Goal: Information Seeking & Learning: Learn about a topic

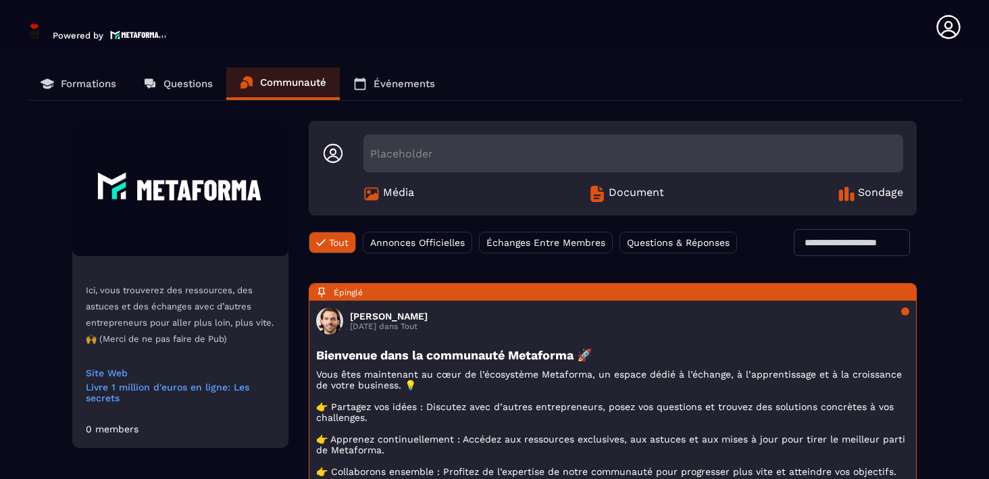
click at [89, 85] on p "Formations" at bounding box center [88, 84] width 55 height 12
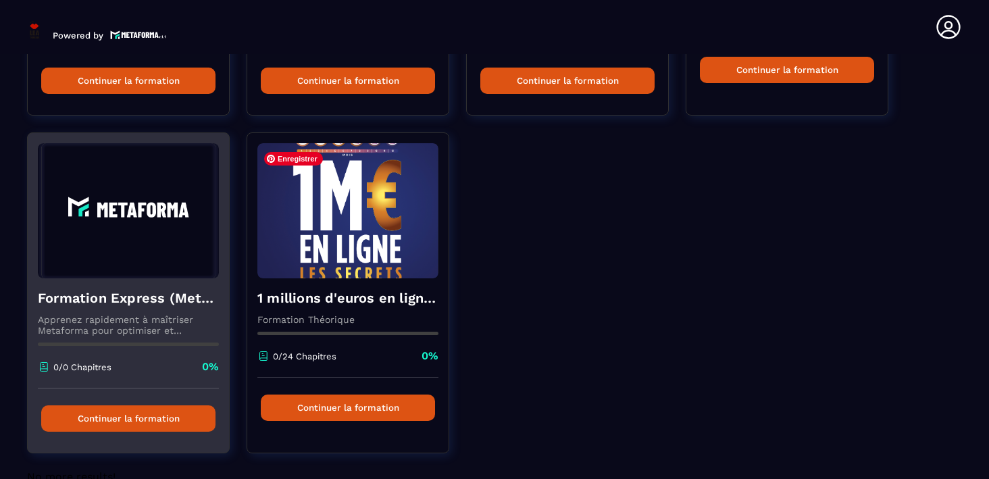
scroll to position [371, 0]
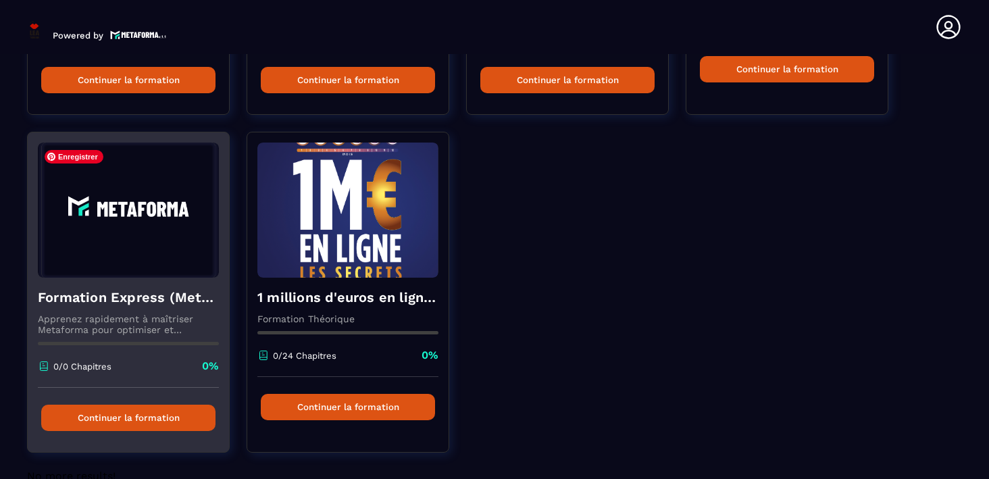
click at [172, 244] on img at bounding box center [128, 209] width 181 height 135
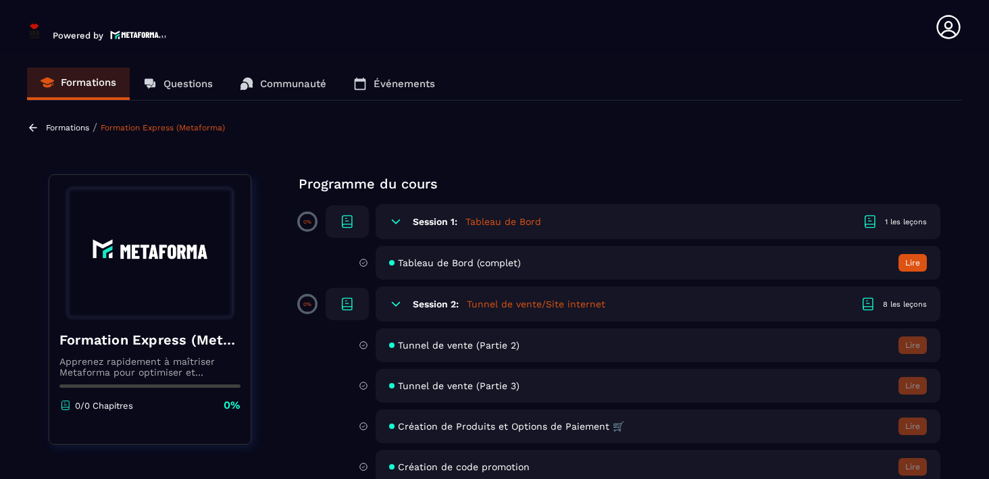
click at [307, 224] on p "0%" at bounding box center [307, 222] width 8 height 6
click at [346, 219] on icon at bounding box center [347, 221] width 16 height 16
click at [395, 218] on icon at bounding box center [396, 222] width 14 height 14
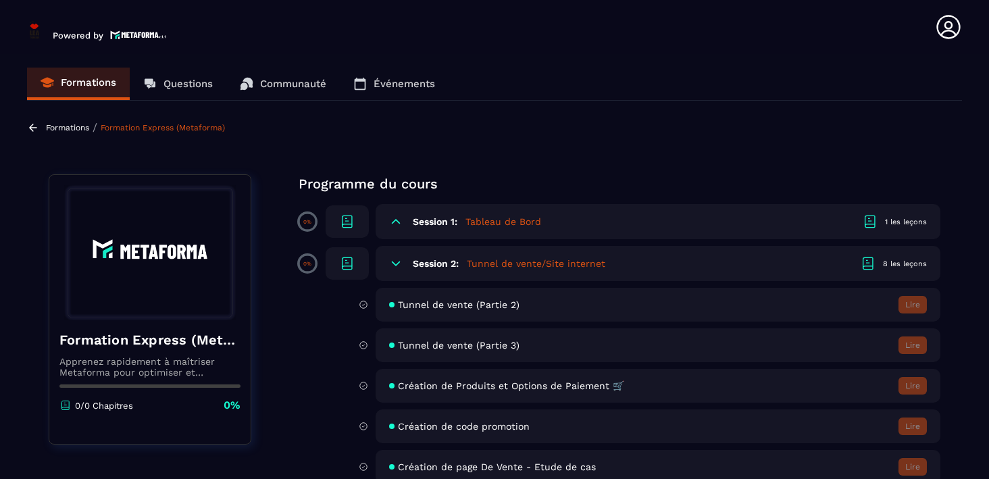
click at [395, 218] on icon at bounding box center [396, 222] width 14 height 14
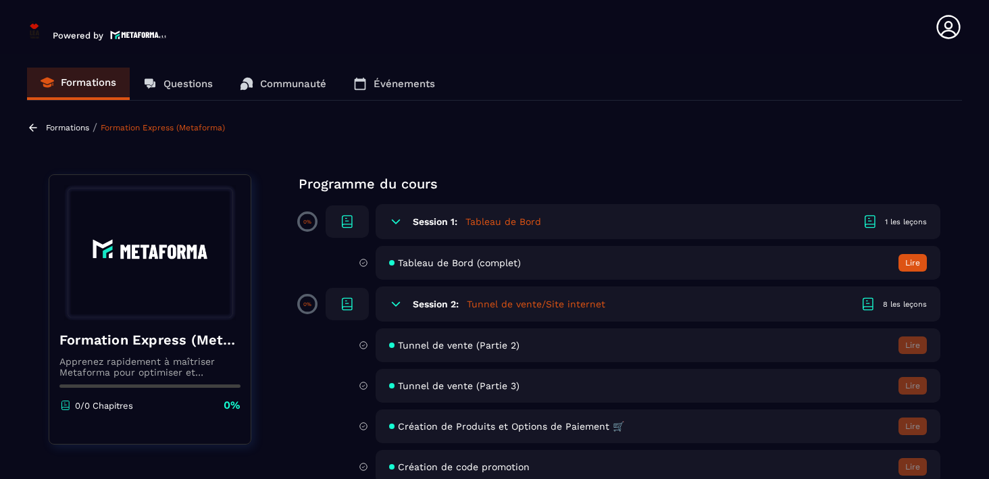
click at [395, 218] on icon at bounding box center [396, 222] width 14 height 14
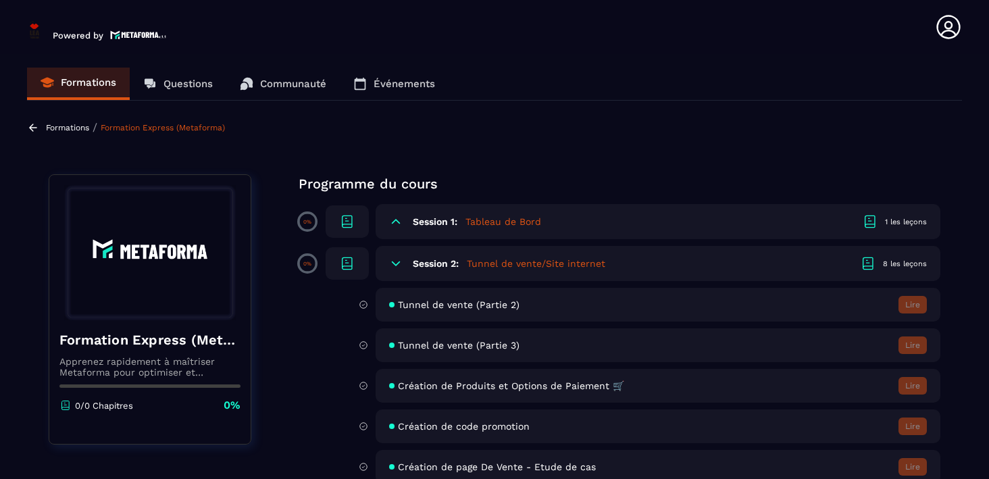
click at [395, 218] on icon at bounding box center [396, 222] width 14 height 14
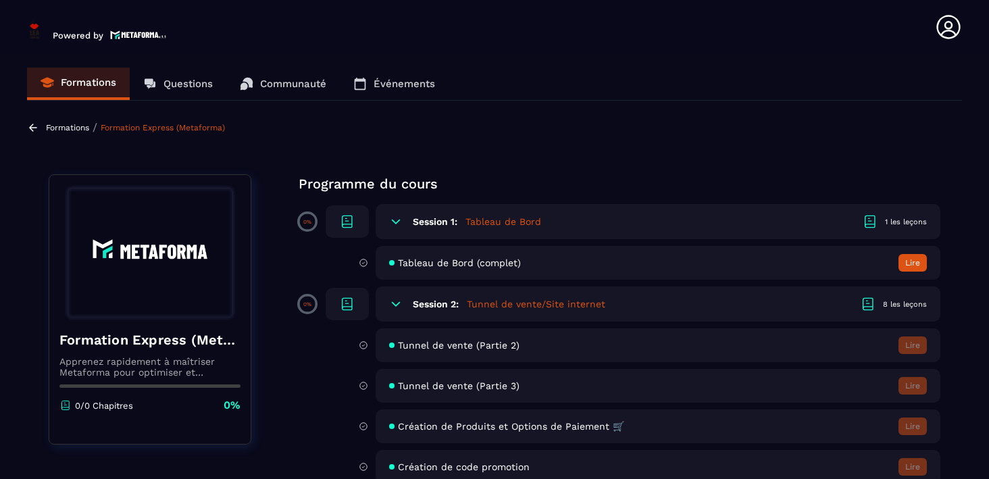
click at [429, 260] on span "Tableau de Bord (complet)" at bounding box center [459, 262] width 123 height 11
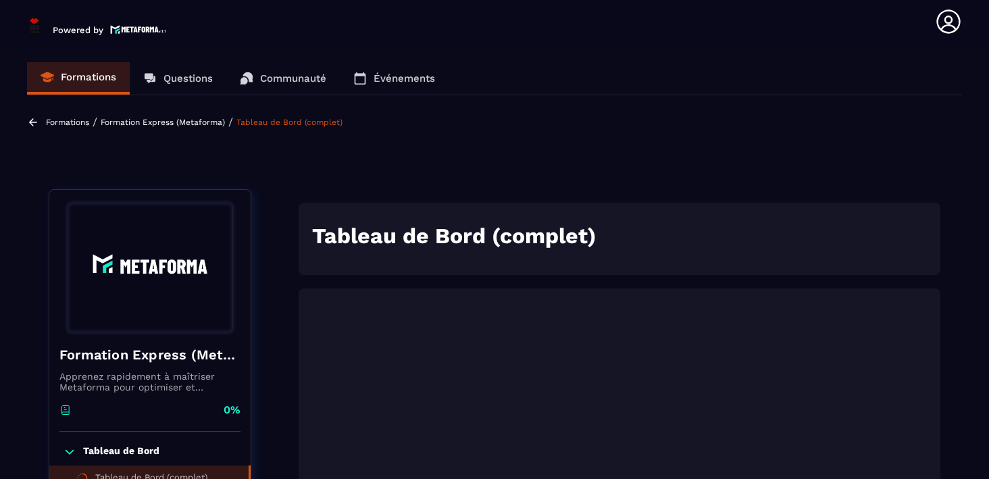
click at [708, 227] on h1 "Tableau de Bord (complet)" at bounding box center [619, 236] width 614 height 26
click at [166, 126] on p "Formation Express (Metaforma)" at bounding box center [163, 121] width 124 height 9
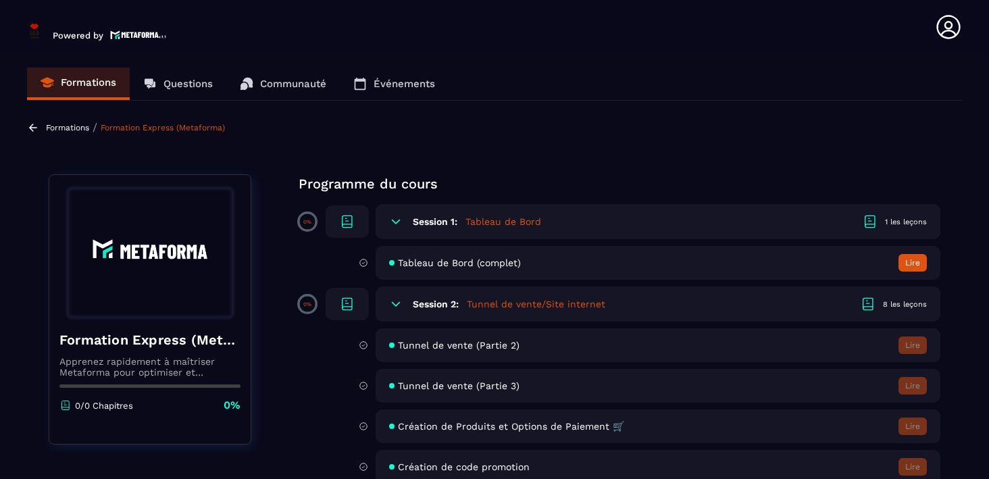
click at [361, 262] on icon at bounding box center [363, 263] width 9 height 12
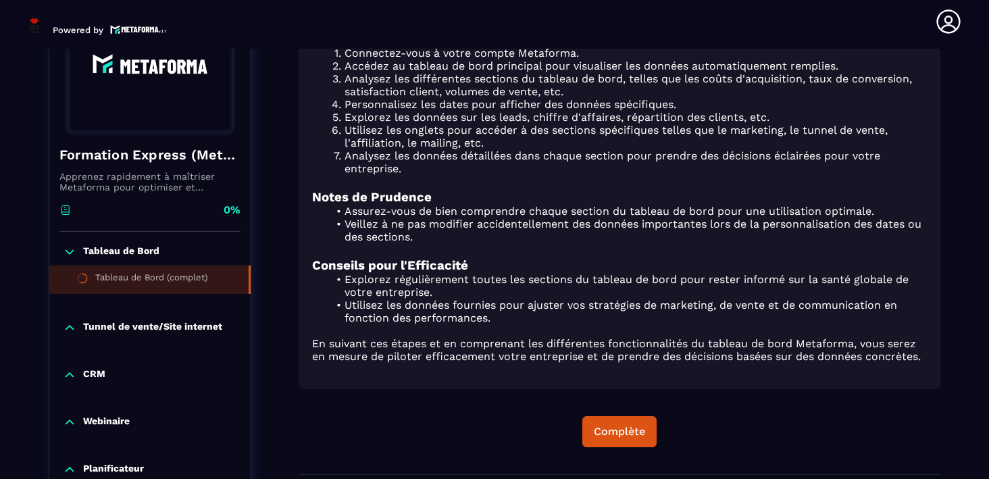
scroll to position [759, 0]
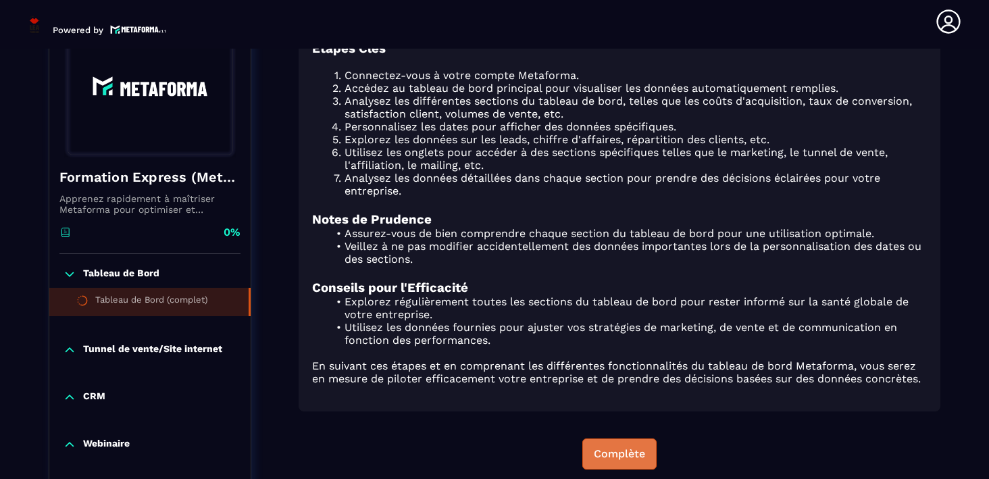
click at [624, 451] on div "Complète" at bounding box center [619, 454] width 51 height 14
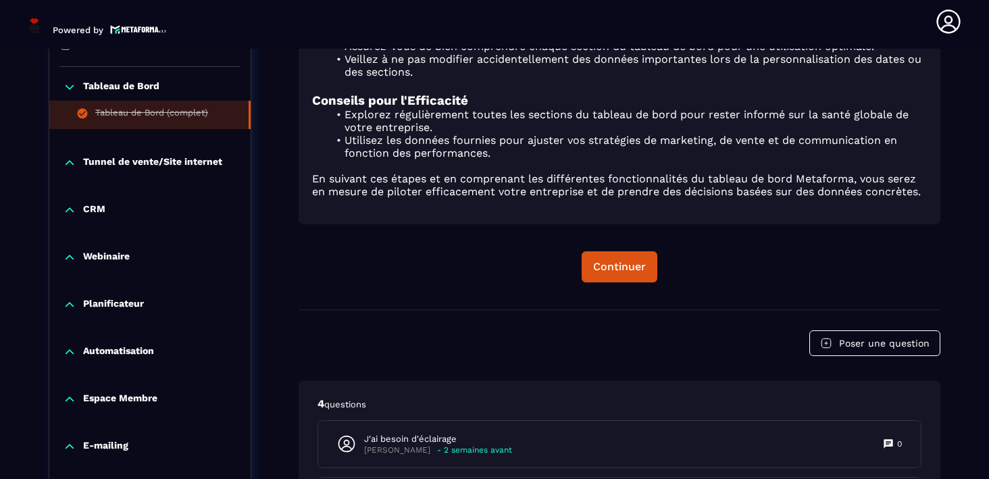
scroll to position [980, 0]
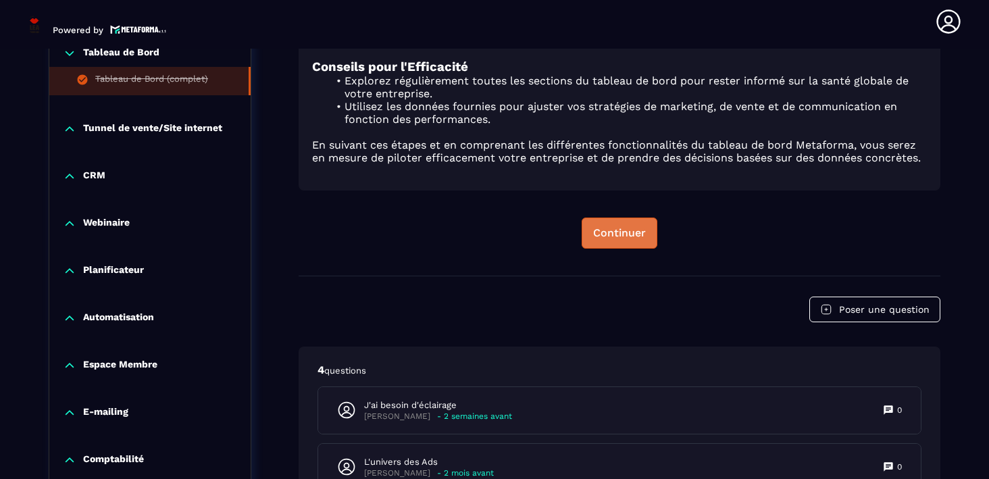
click at [627, 226] on div "Continuer" at bounding box center [619, 233] width 53 height 14
click at [606, 230] on div "Continuer" at bounding box center [619, 233] width 53 height 14
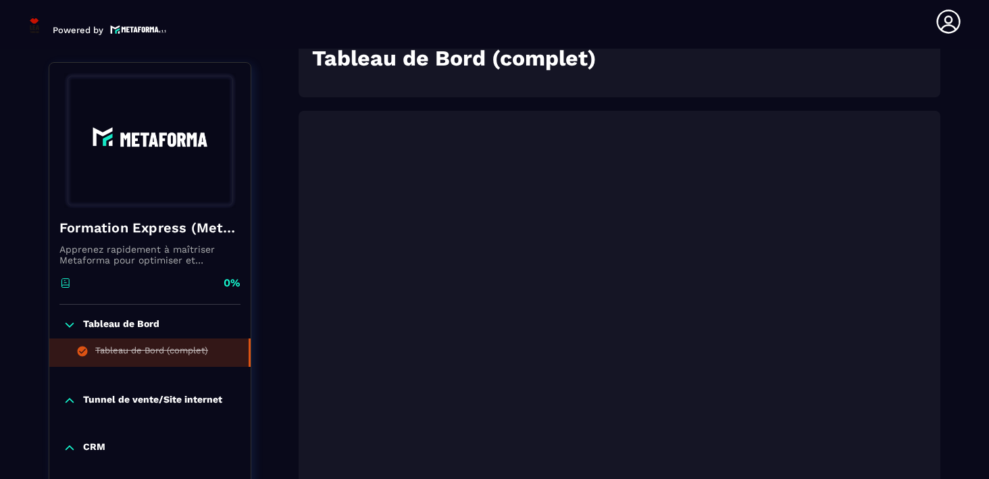
scroll to position [0, 0]
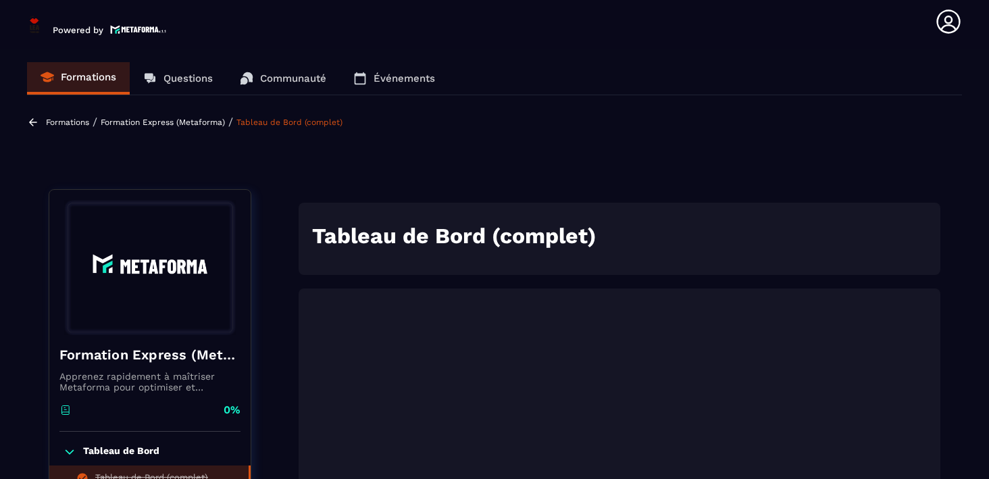
click at [190, 124] on p "Formation Express (Metaforma)" at bounding box center [163, 121] width 124 height 9
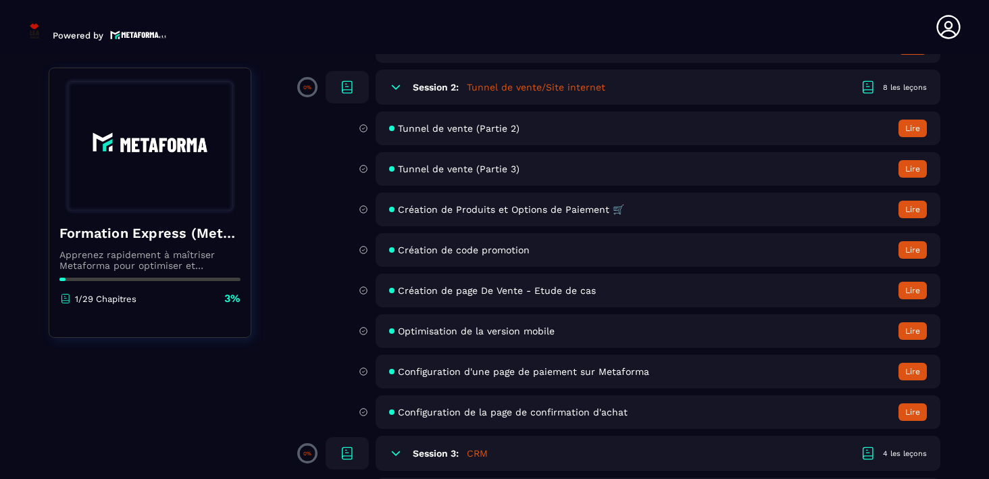
scroll to position [213, 0]
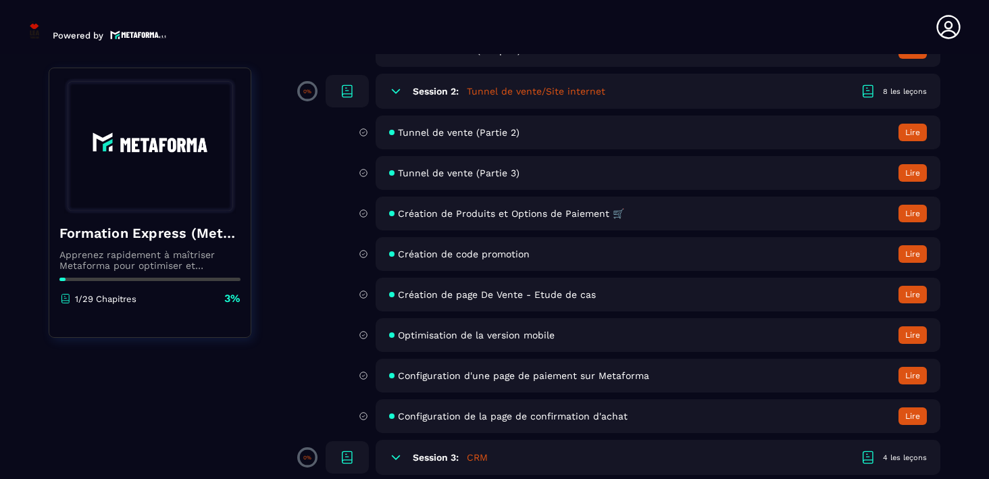
click at [479, 303] on div "Création de page De Vente - Etude de cas Lire" at bounding box center [657, 295] width 565 height 34
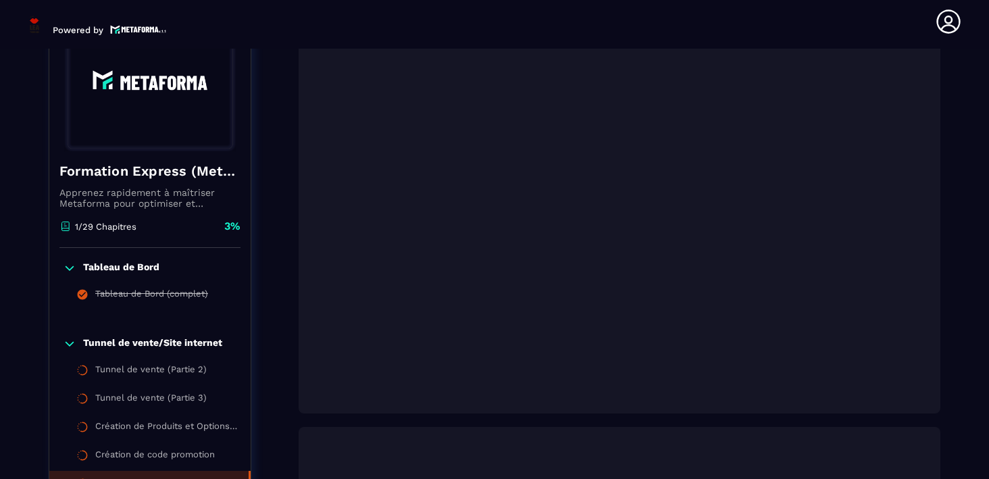
scroll to position [336, 0]
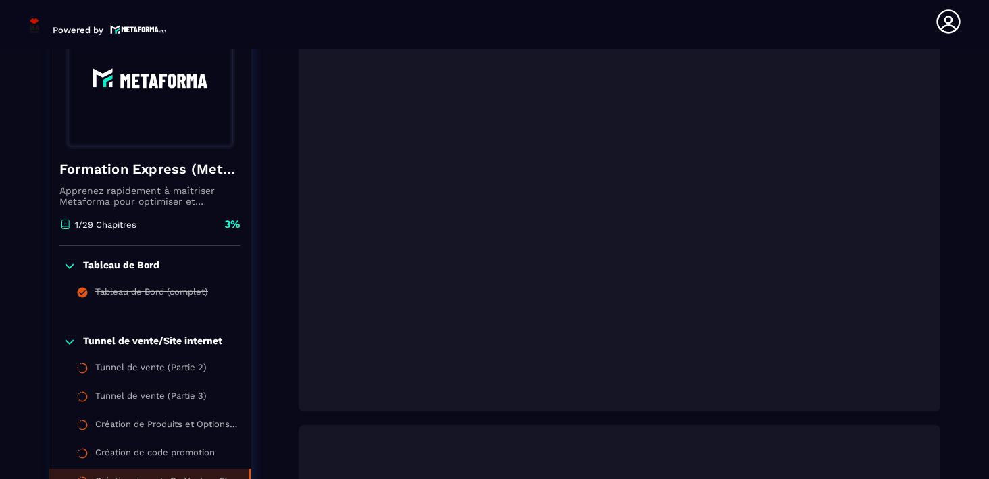
click at [278, 217] on div "Formation Express (Metaforma) Apprenez rapidement à maîtriser Metaforma pour op…" at bounding box center [494, 469] width 891 height 1233
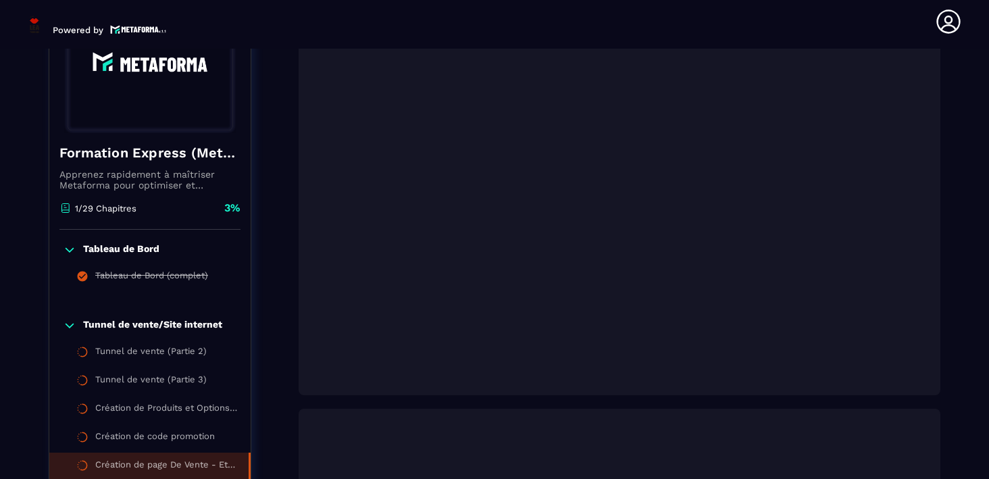
scroll to position [0, 0]
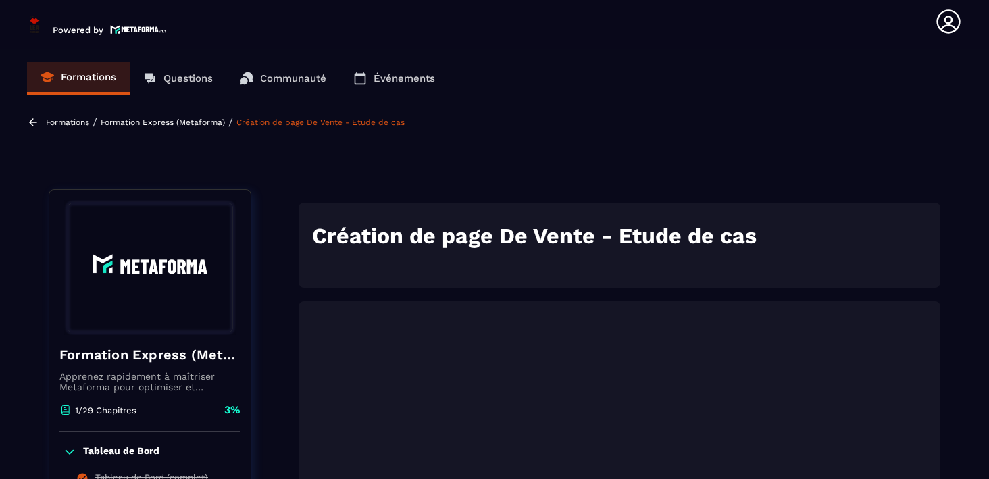
click at [145, 120] on p "Formation Express (Metaforma)" at bounding box center [163, 121] width 124 height 9
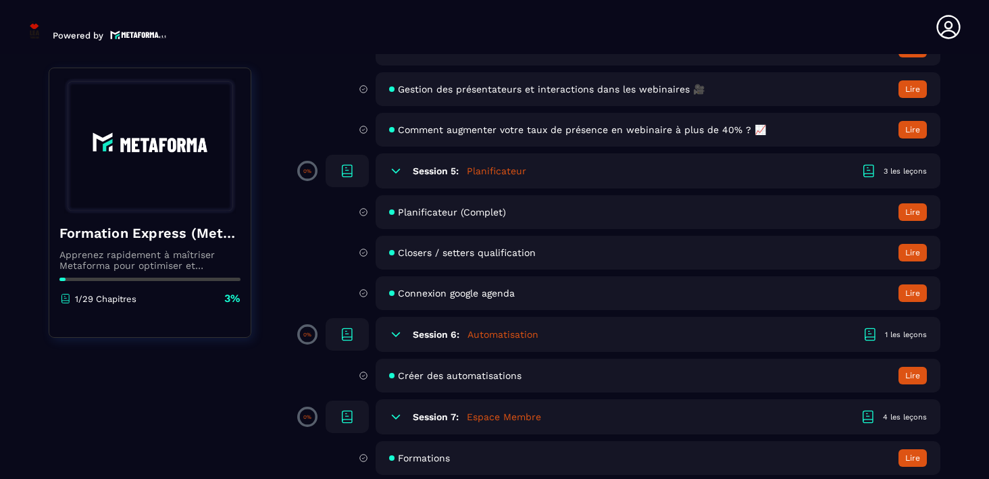
scroll to position [876, 0]
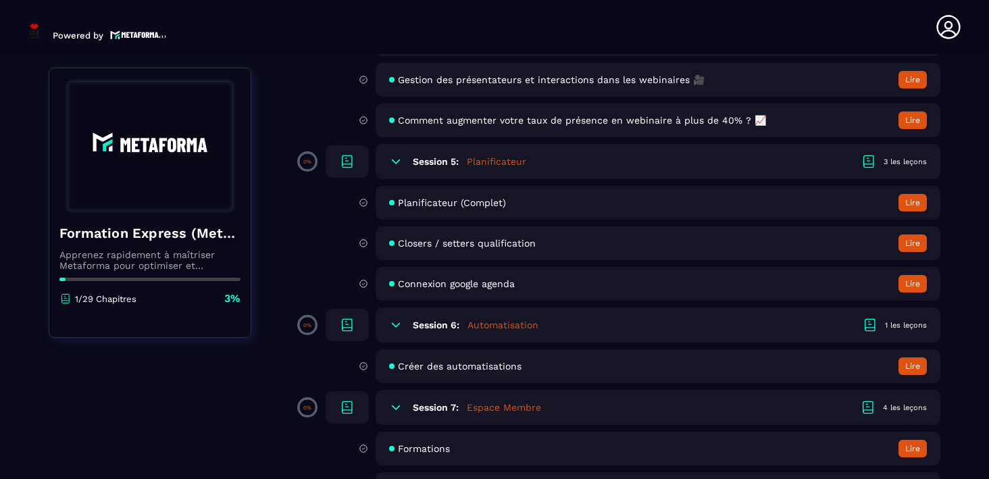
click at [502, 280] on span "Connexion google agenda" at bounding box center [456, 283] width 117 height 11
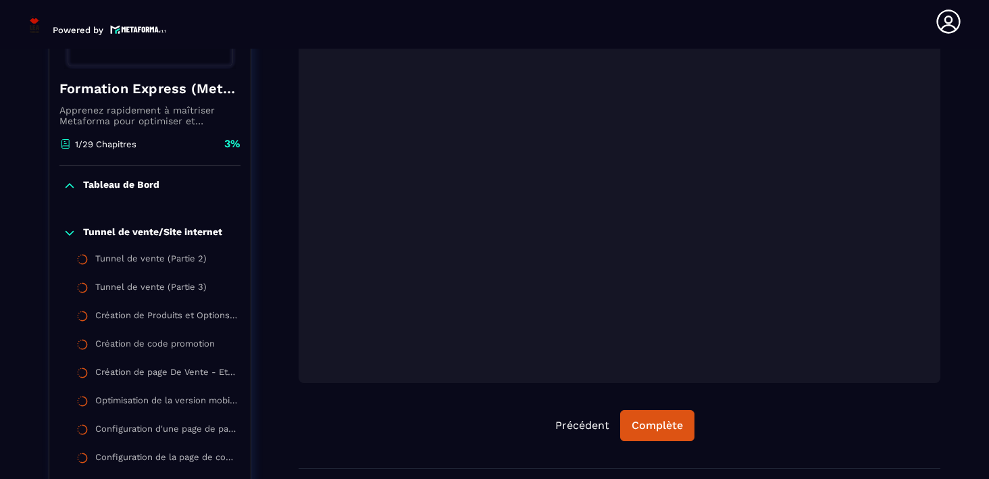
scroll to position [267, 0]
click at [461, 425] on div "Précédent Complète" at bounding box center [618, 424] width 641 height 31
click at [644, 417] on div "Complète" at bounding box center [656, 424] width 51 height 14
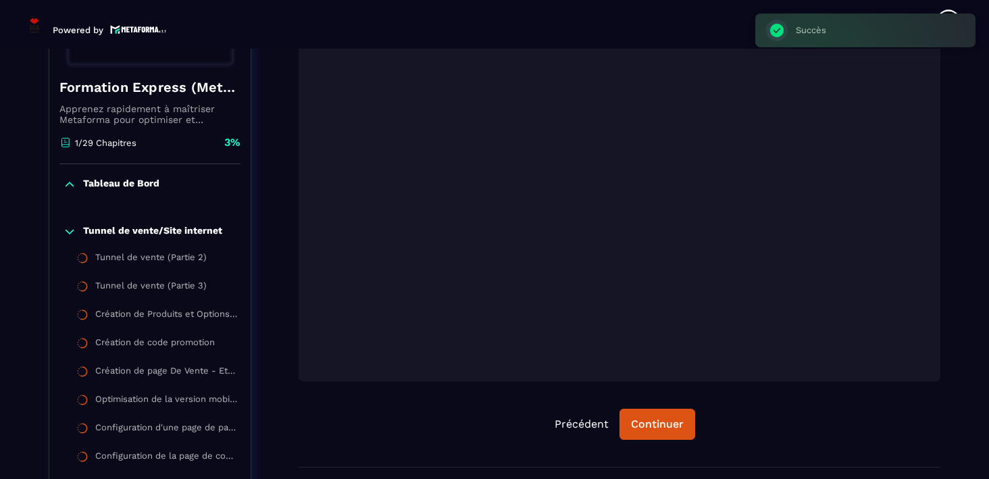
scroll to position [0, 0]
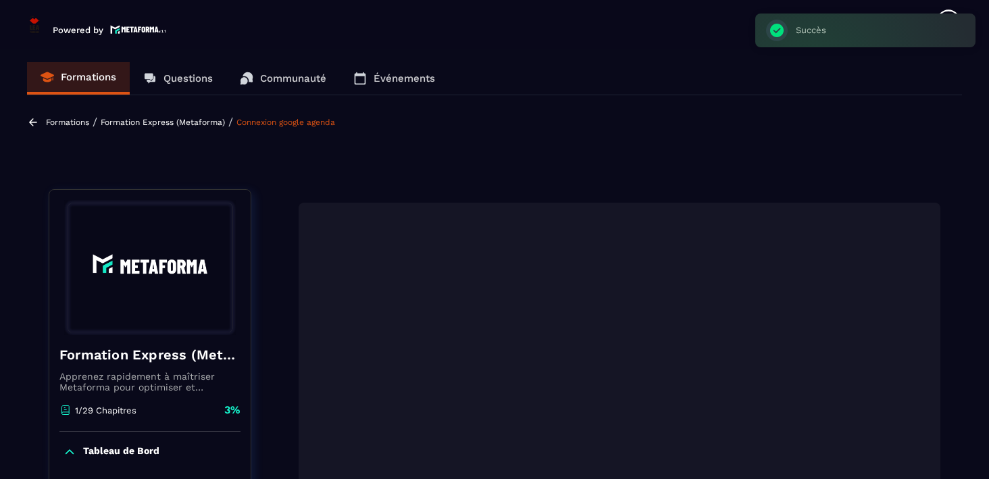
click at [167, 124] on p "Formation Express (Metaforma)" at bounding box center [163, 121] width 124 height 9
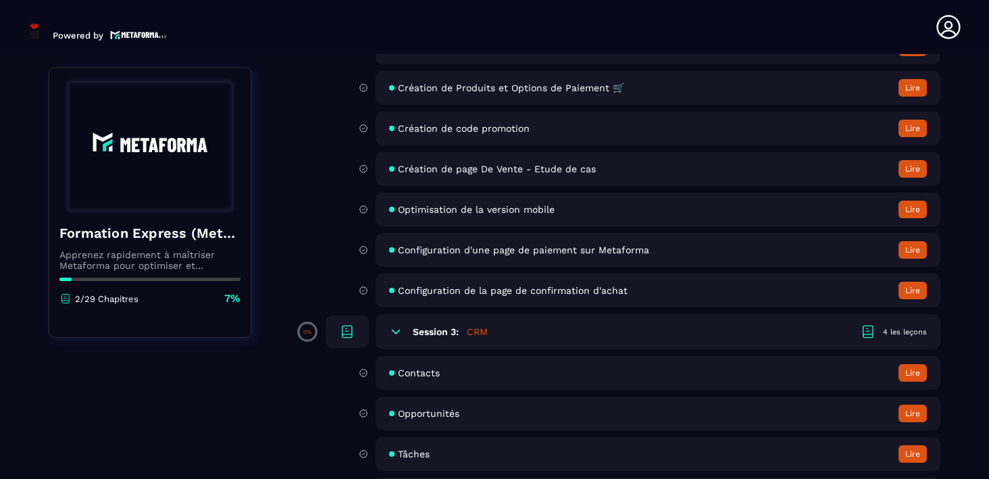
scroll to position [334, 0]
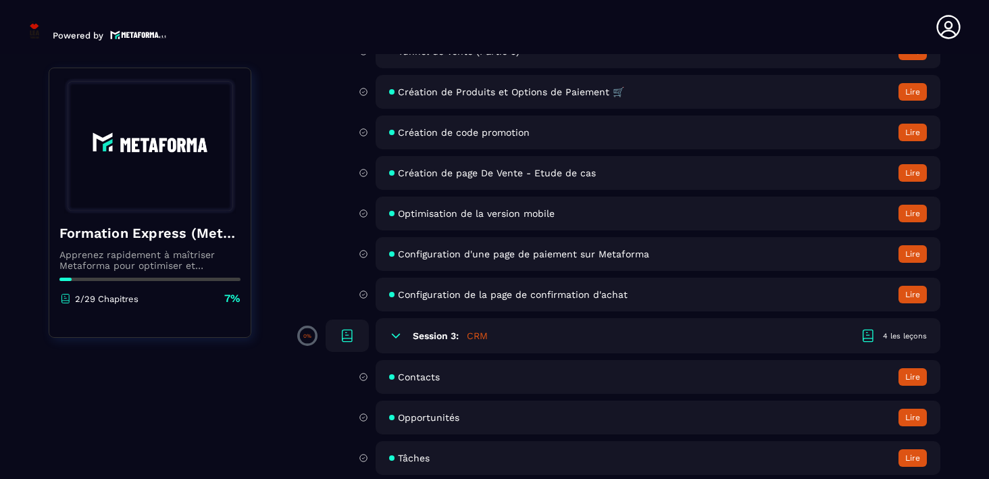
click at [413, 169] on span "Création de page De Vente - Etude de cas" at bounding box center [497, 172] width 198 height 11
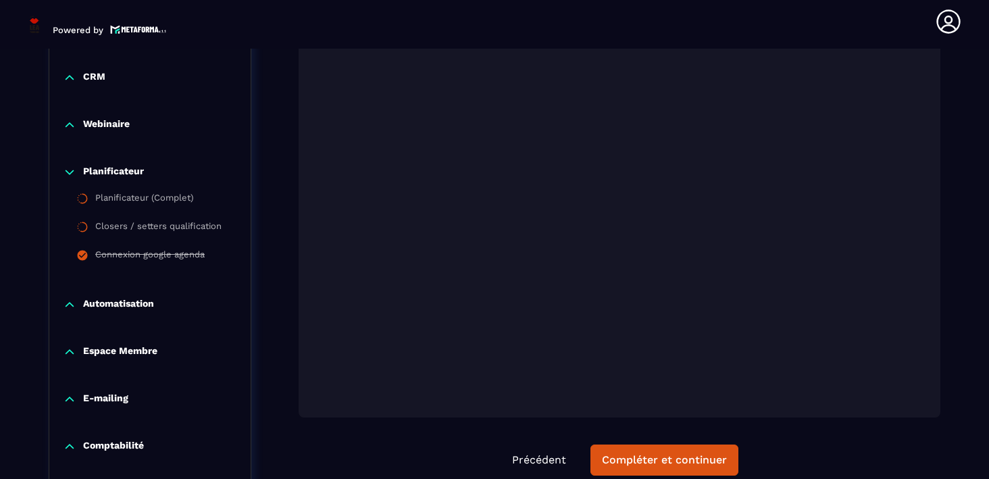
scroll to position [802, 0]
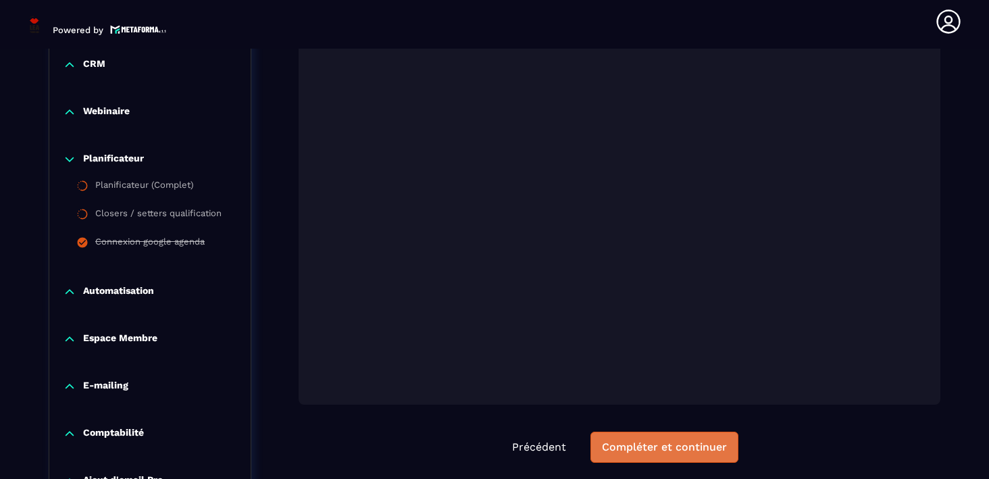
click at [675, 445] on div "Compléter et continuer" at bounding box center [664, 447] width 125 height 14
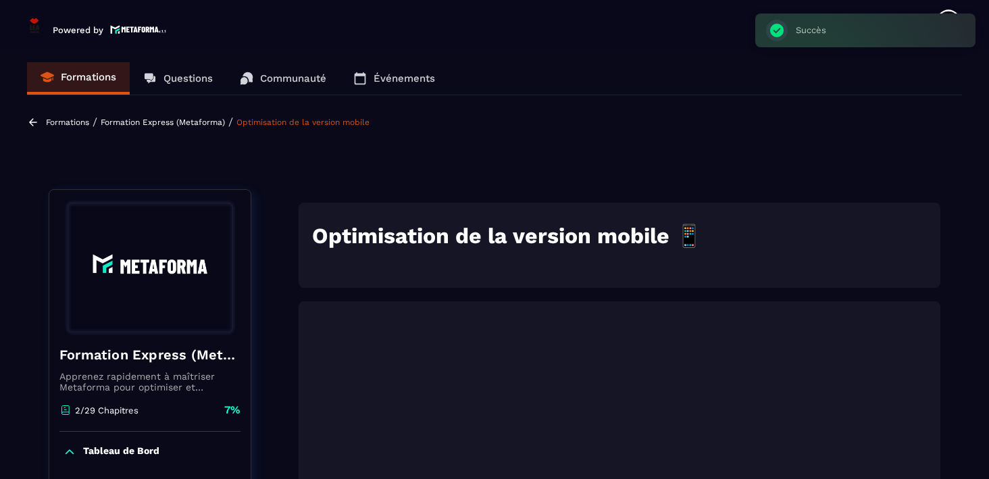
click at [179, 120] on p "Formation Express (Metaforma)" at bounding box center [163, 121] width 124 height 9
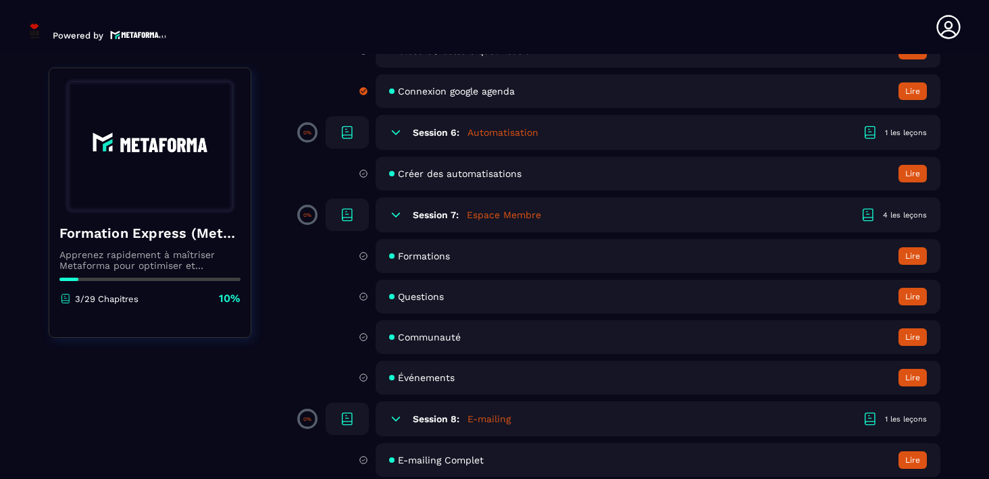
scroll to position [1072, 0]
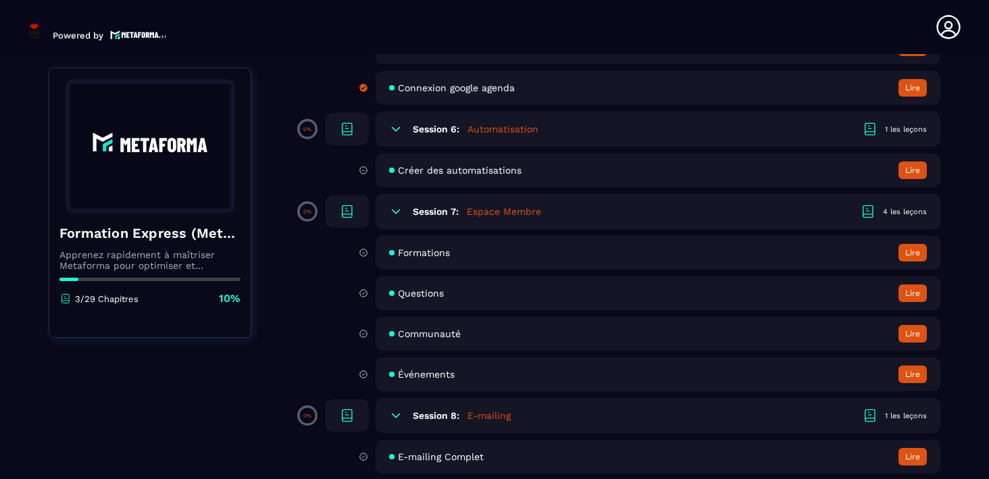
click at [416, 289] on span "Questions" at bounding box center [421, 293] width 46 height 11
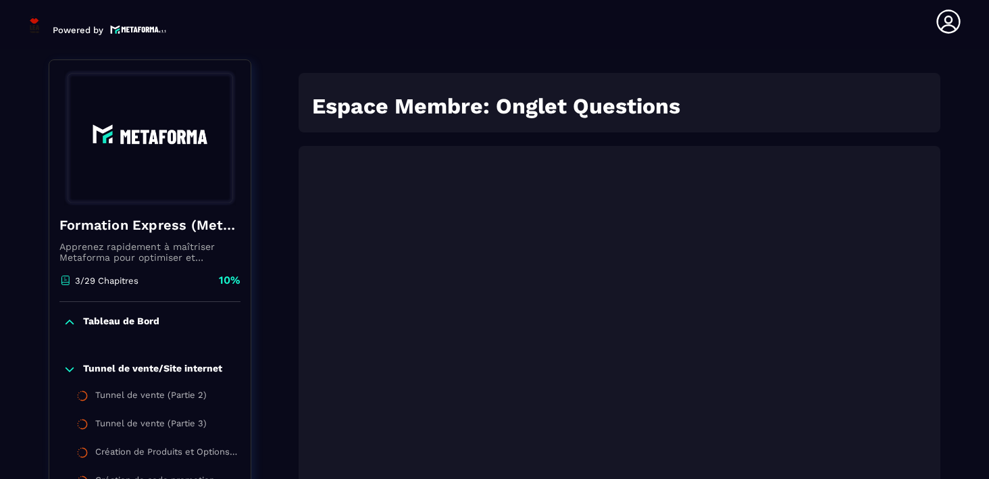
scroll to position [140, 0]
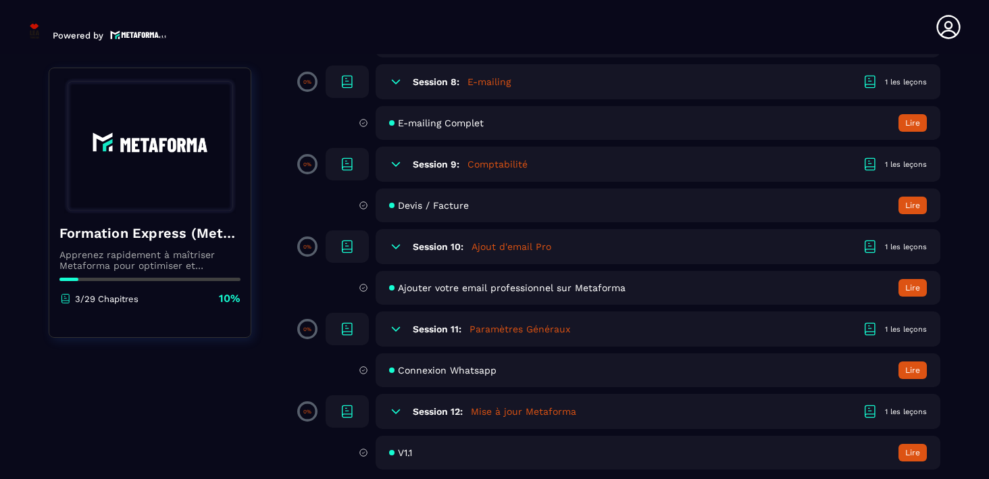
scroll to position [1410, 0]
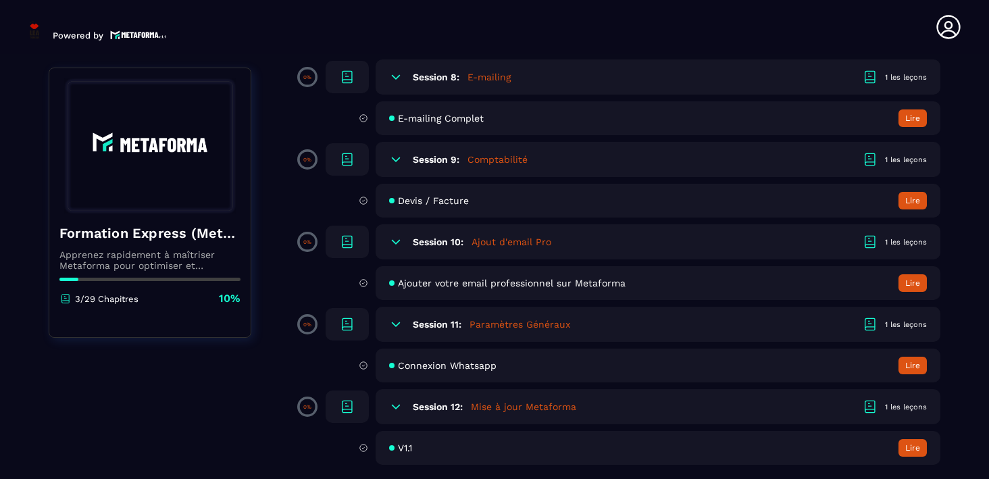
click at [440, 197] on span "Devis / Facture" at bounding box center [433, 200] width 71 height 11
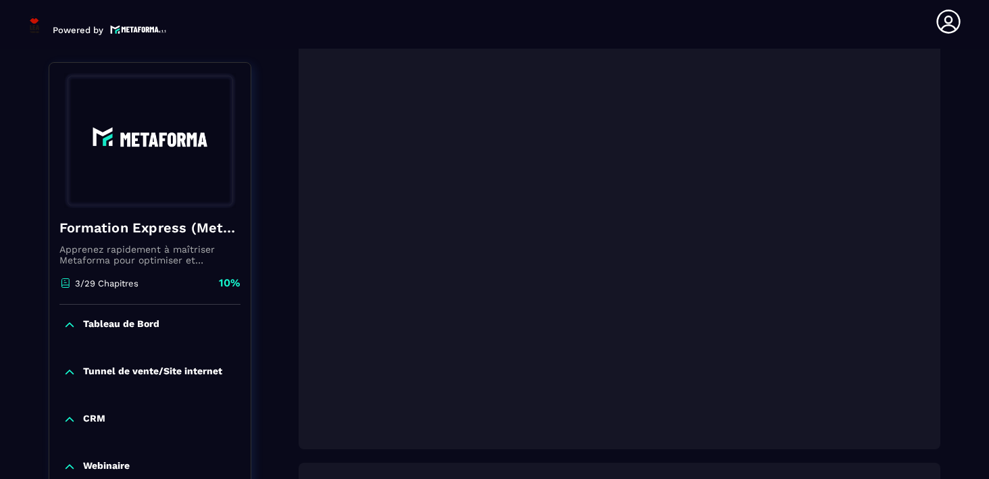
scroll to position [278, 0]
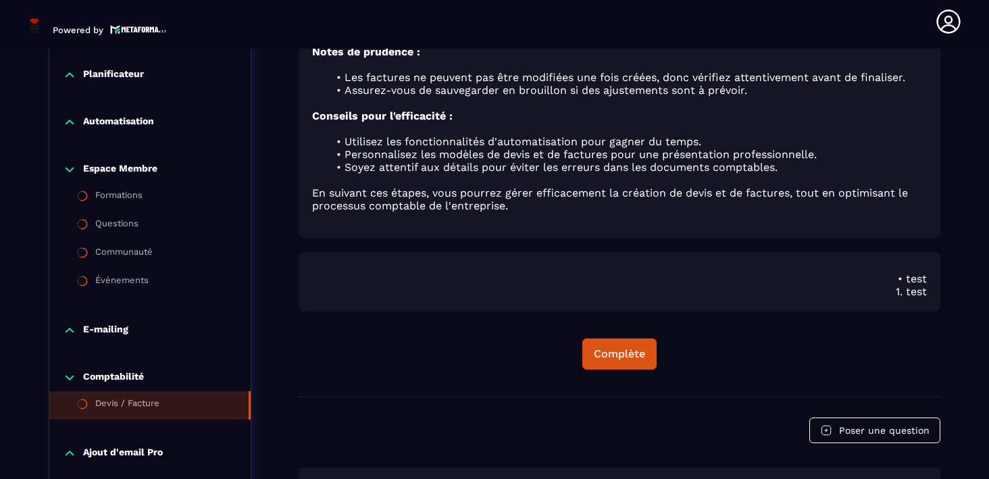
scroll to position [1016, 0]
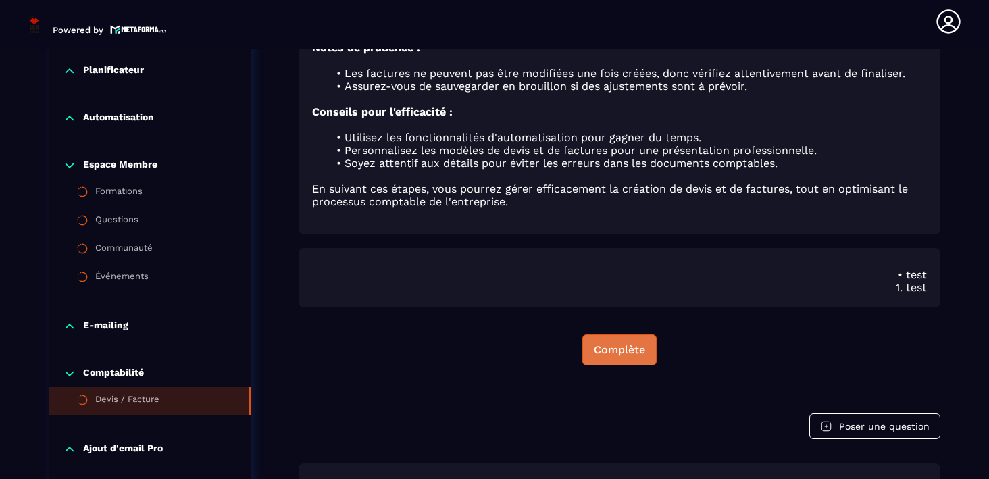
click at [614, 346] on div "Complète" at bounding box center [619, 350] width 51 height 14
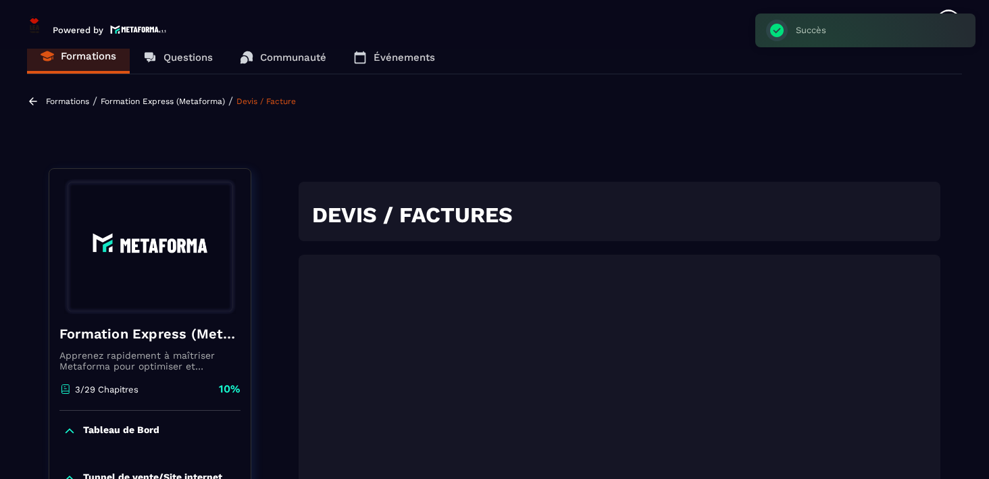
scroll to position [16, 0]
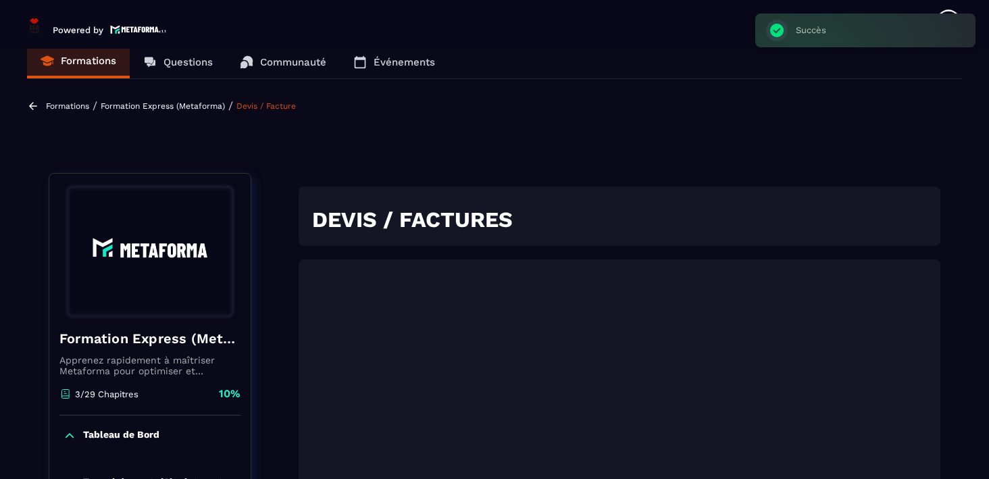
click at [167, 108] on p "Formation Express (Metaforma)" at bounding box center [163, 105] width 124 height 9
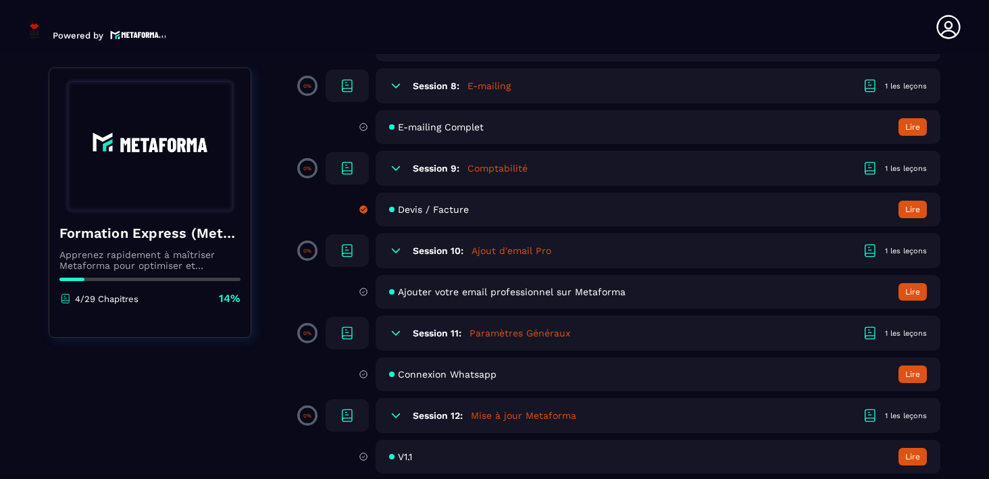
scroll to position [1410, 0]
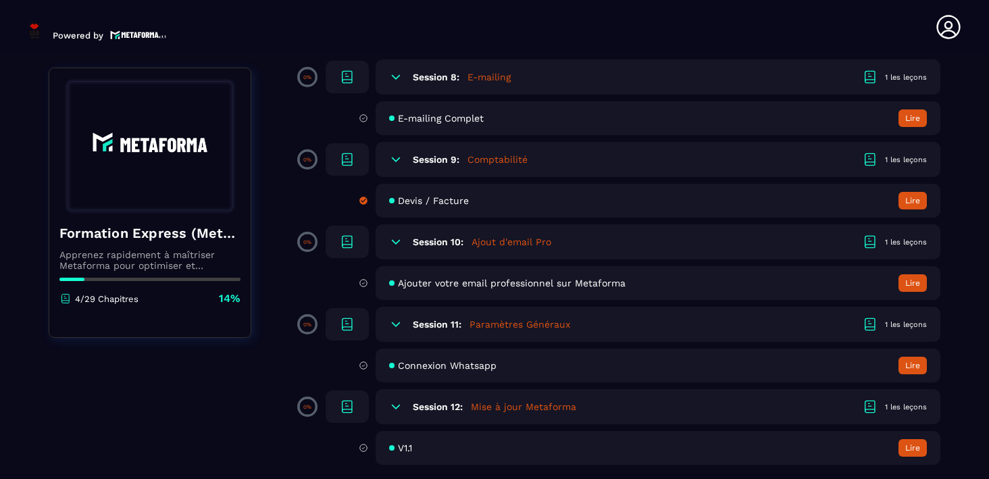
click at [394, 407] on icon at bounding box center [396, 406] width 8 height 4
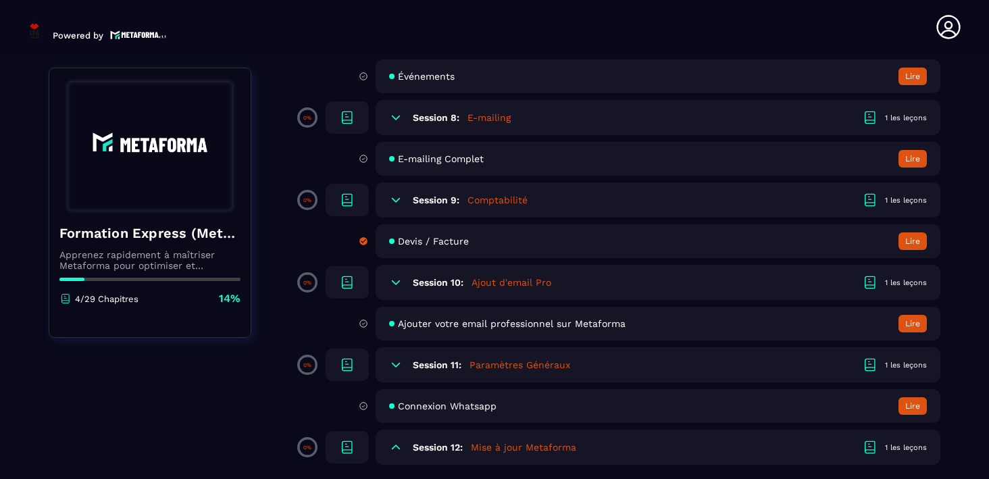
click at [396, 445] on icon at bounding box center [396, 447] width 8 height 4
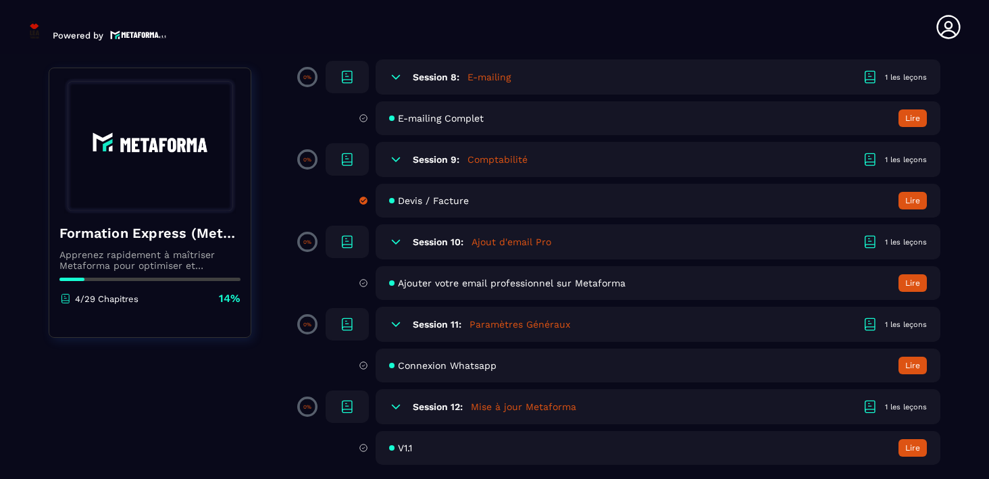
click at [452, 442] on div "V1.1 Lire" at bounding box center [657, 448] width 565 height 34
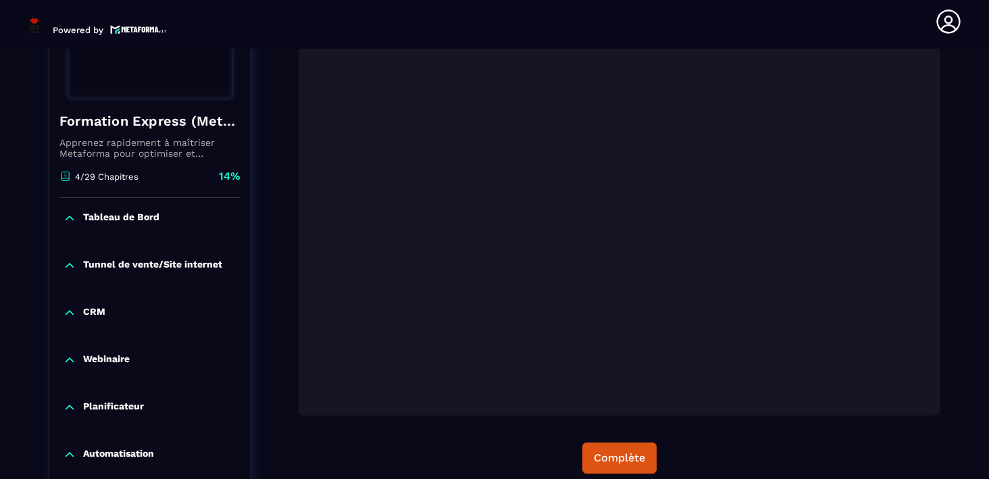
scroll to position [232, 0]
click at [626, 459] on div "Complète" at bounding box center [619, 459] width 51 height 14
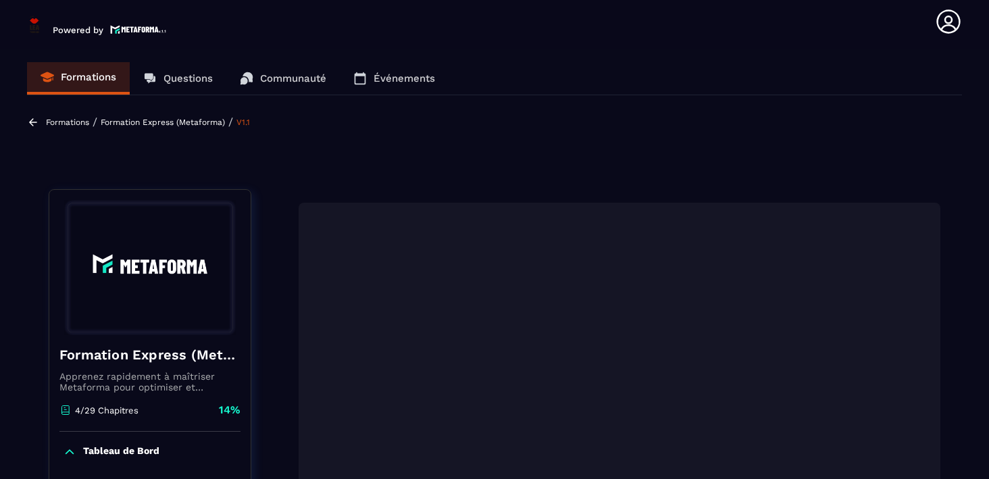
click at [184, 90] on link "Questions" at bounding box center [178, 78] width 97 height 32
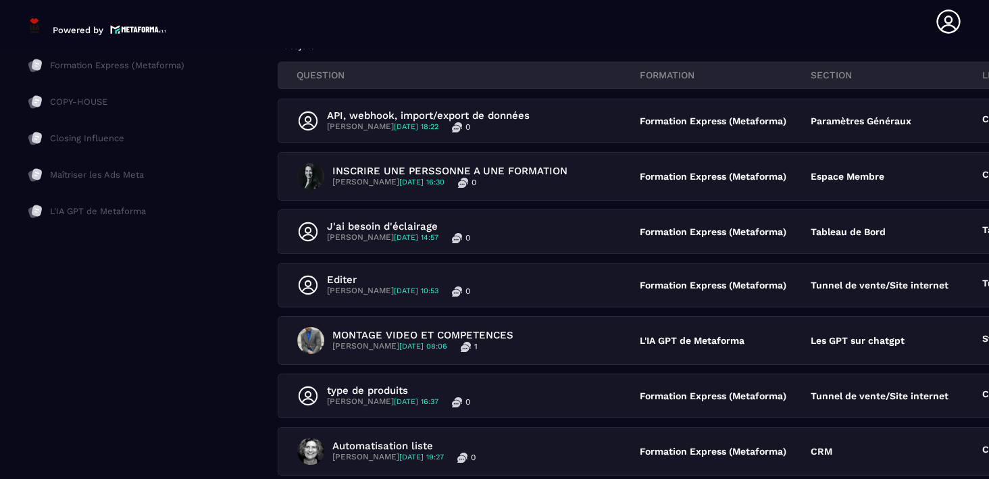
scroll to position [177, 0]
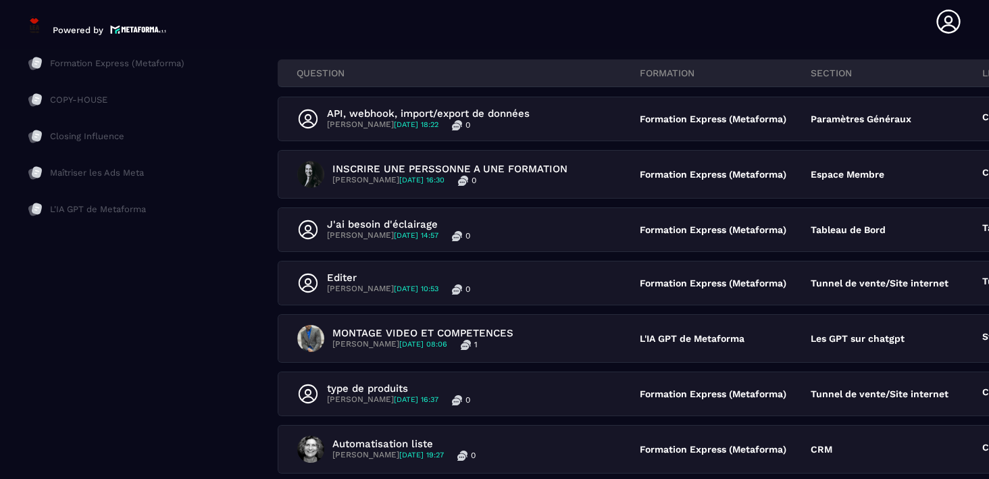
click at [90, 211] on p "L'IA GPT de Metaforma" at bounding box center [98, 209] width 96 height 12
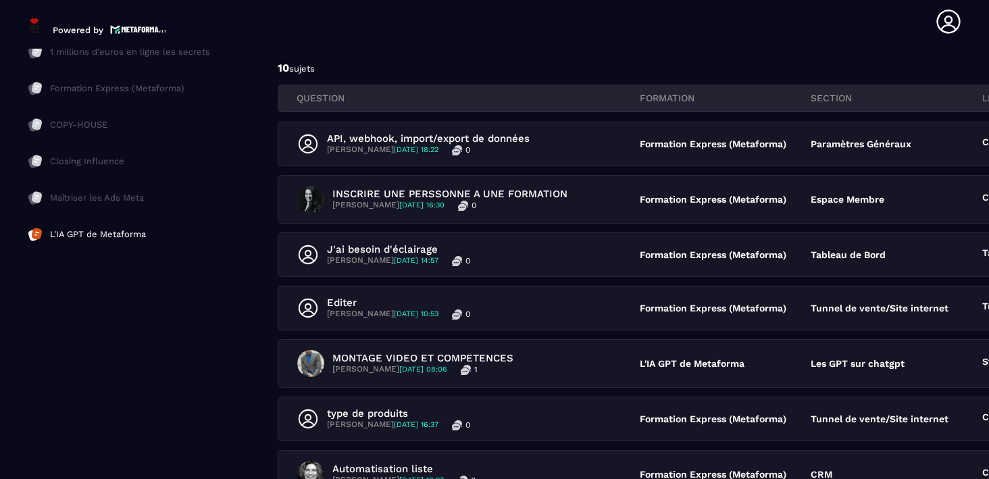
scroll to position [180, 0]
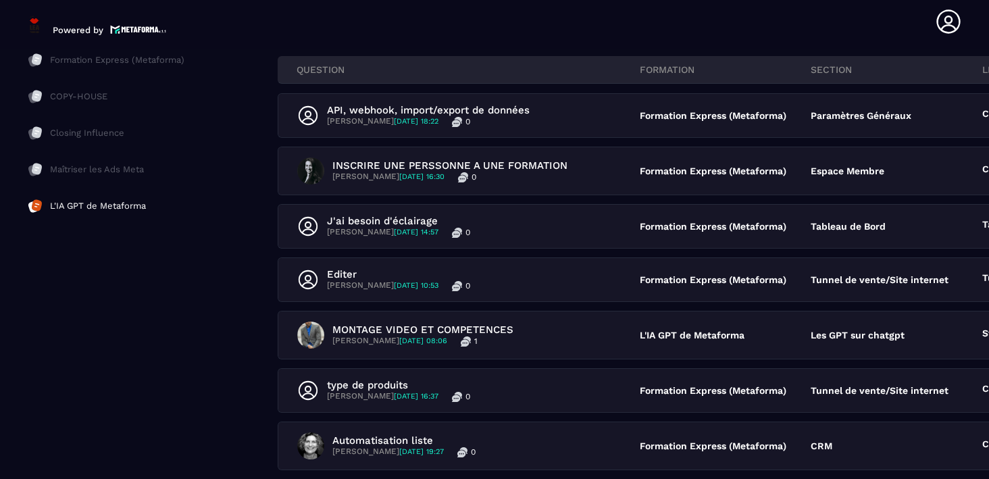
click at [84, 204] on p "L'IA GPT de Metaforma" at bounding box center [98, 206] width 96 height 12
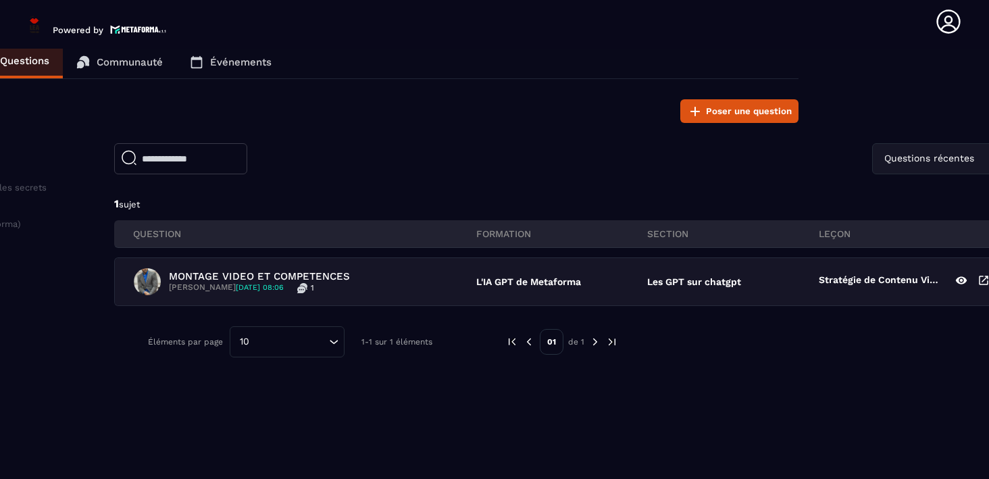
scroll to position [16, 165]
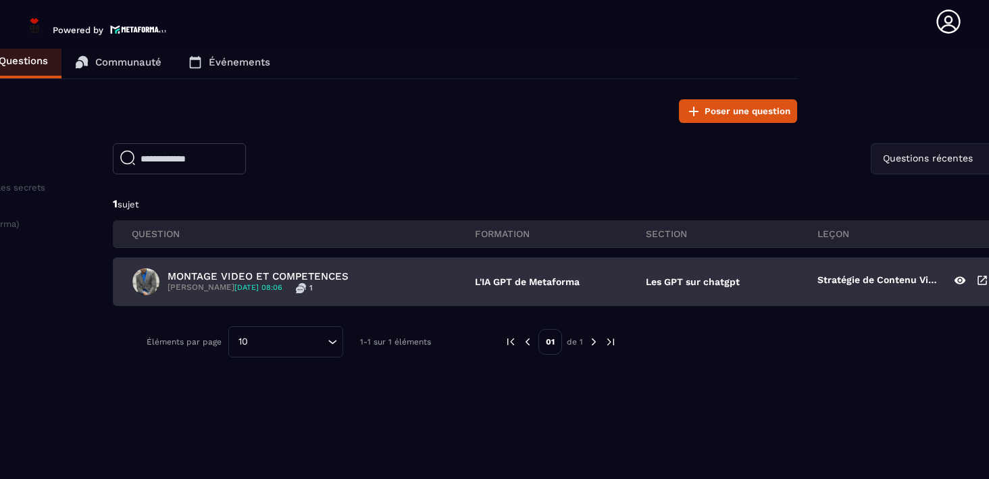
click at [224, 280] on p "MONTAGE VIDEO ET COMPETENCES" at bounding box center [257, 276] width 181 height 12
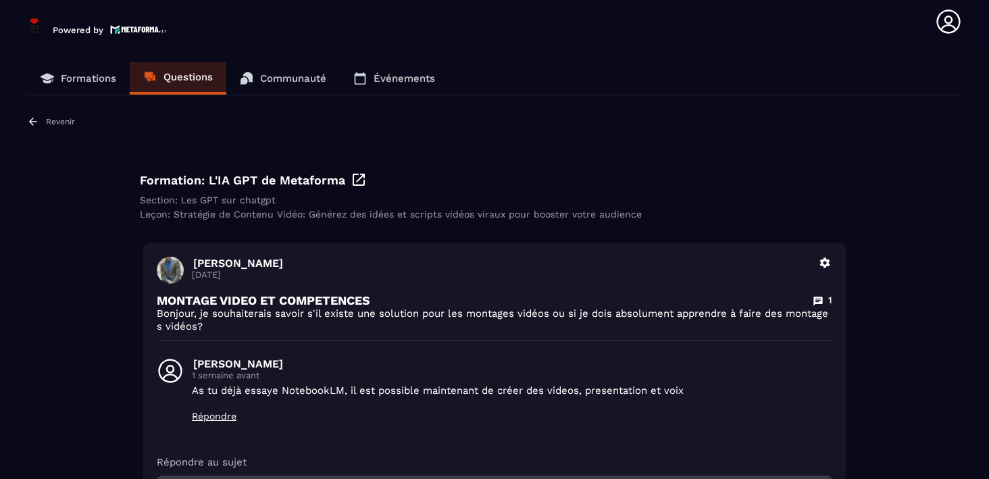
click at [55, 111] on div "Formations Questions Communauté Événements Revenir Formation: L'IA GPT de Metaf…" at bounding box center [494, 335] width 935 height 547
click at [56, 119] on p "Revenir" at bounding box center [60, 121] width 29 height 9
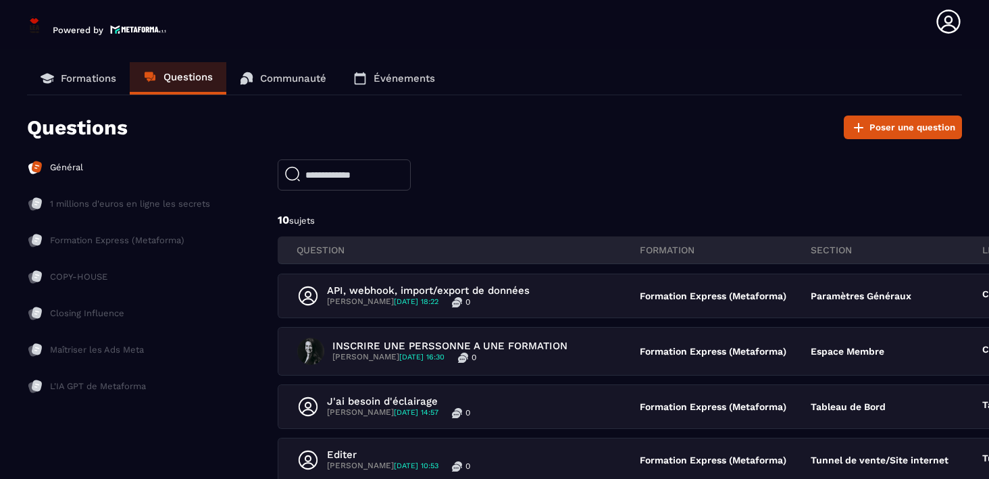
click at [78, 350] on p "Maîtriser les Ads Meta" at bounding box center [97, 350] width 94 height 12
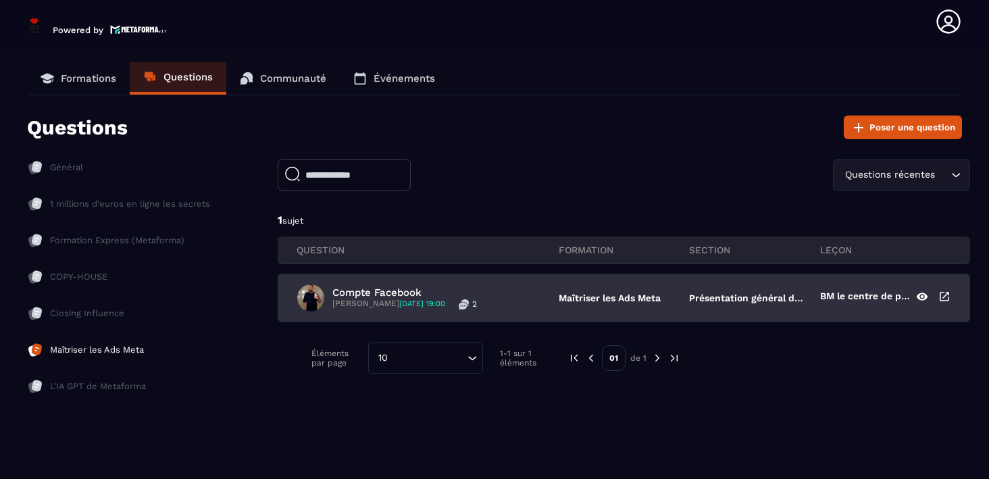
click at [599, 304] on div "Compte Facebook [PERSON_NAME] [DATE] 19:00 2 Maîtriser les Ads Meta Présentatio…" at bounding box center [623, 297] width 691 height 47
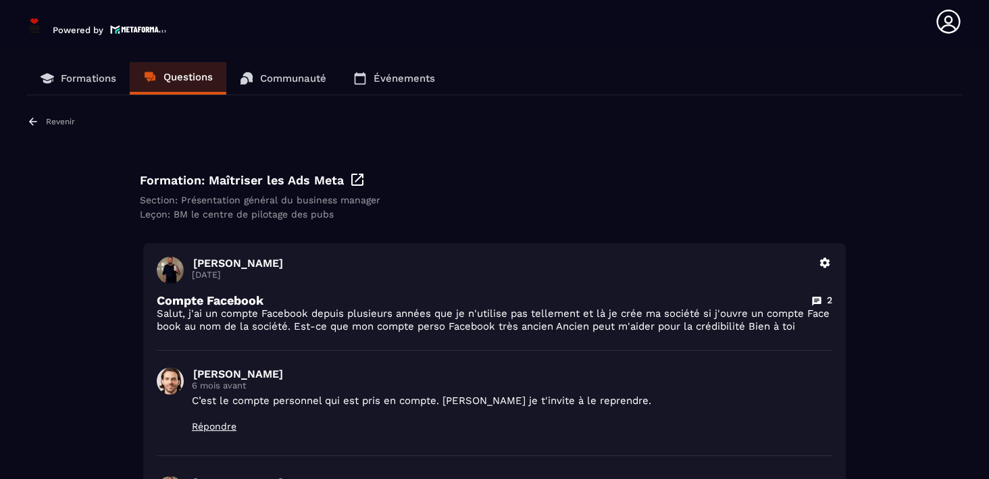
click at [51, 118] on p "Revenir" at bounding box center [60, 121] width 29 height 9
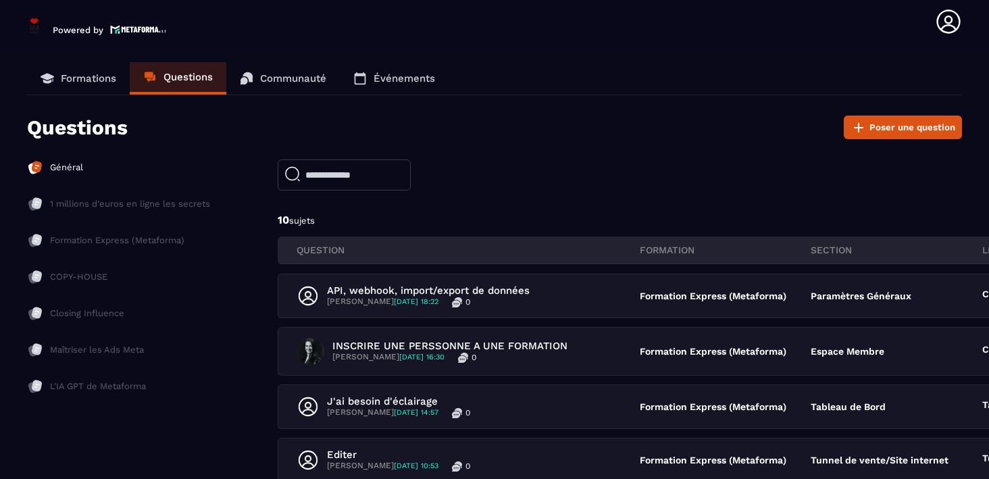
click at [94, 310] on p "Closing Influence" at bounding box center [87, 313] width 74 height 12
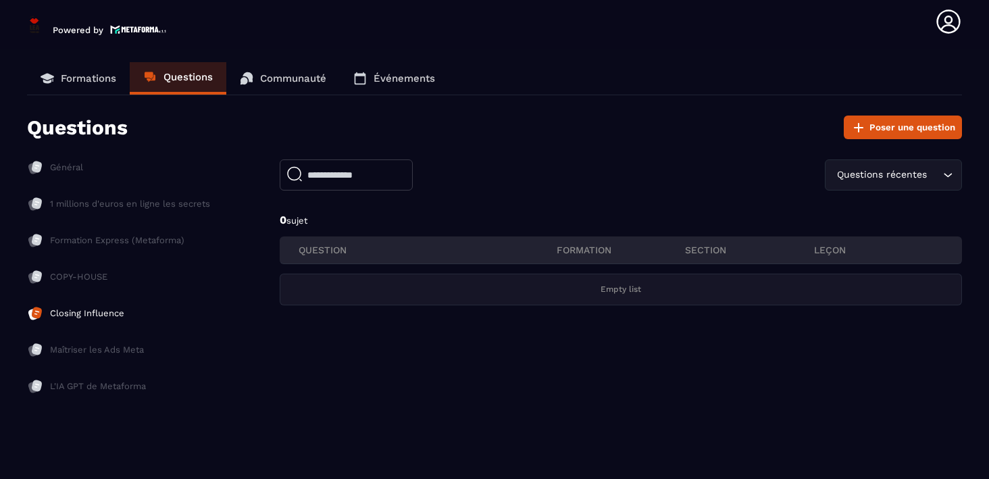
click at [78, 276] on p "COPY-HOUSE" at bounding box center [78, 277] width 57 height 12
click at [82, 239] on p "Formation Express (Metaforma)" at bounding box center [117, 240] width 134 height 12
click at [82, 239] on div at bounding box center [494, 234] width 989 height 479
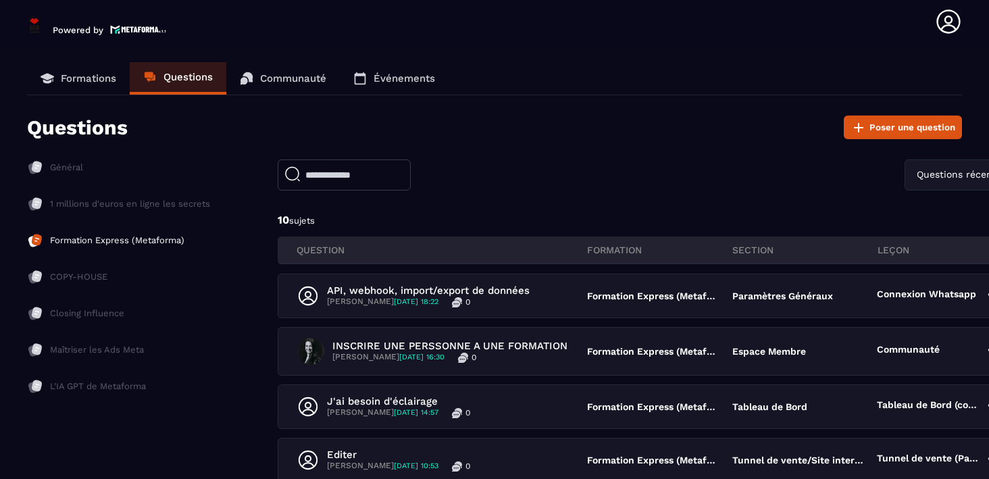
click at [121, 203] on p "1 millions d'euros en ligne les secrets" at bounding box center [130, 204] width 160 height 12
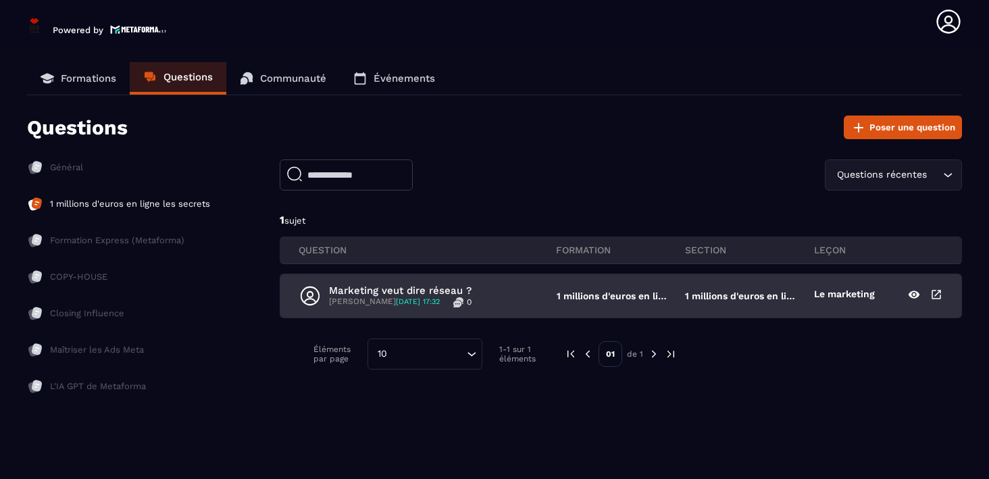
click at [357, 286] on p "Marketing veut dire réseau ?" at bounding box center [400, 290] width 142 height 12
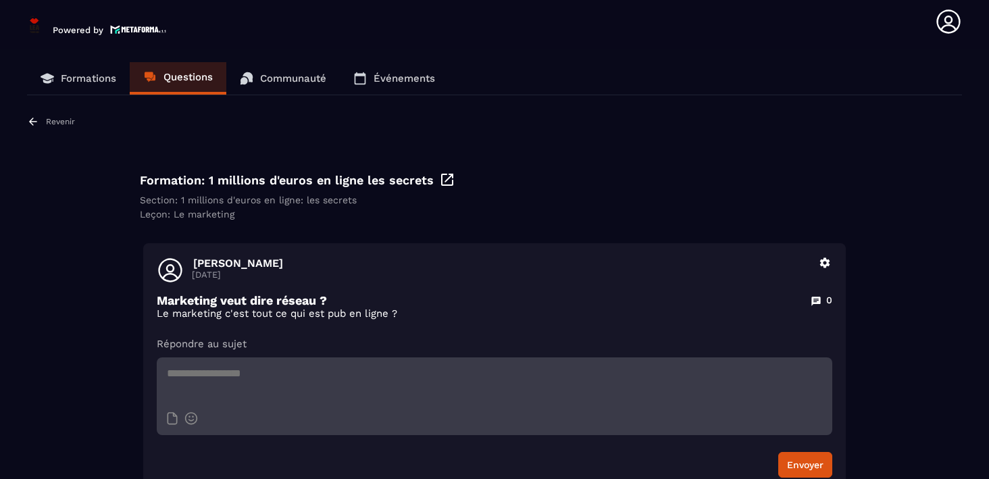
click at [63, 117] on p "Revenir" at bounding box center [60, 121] width 29 height 9
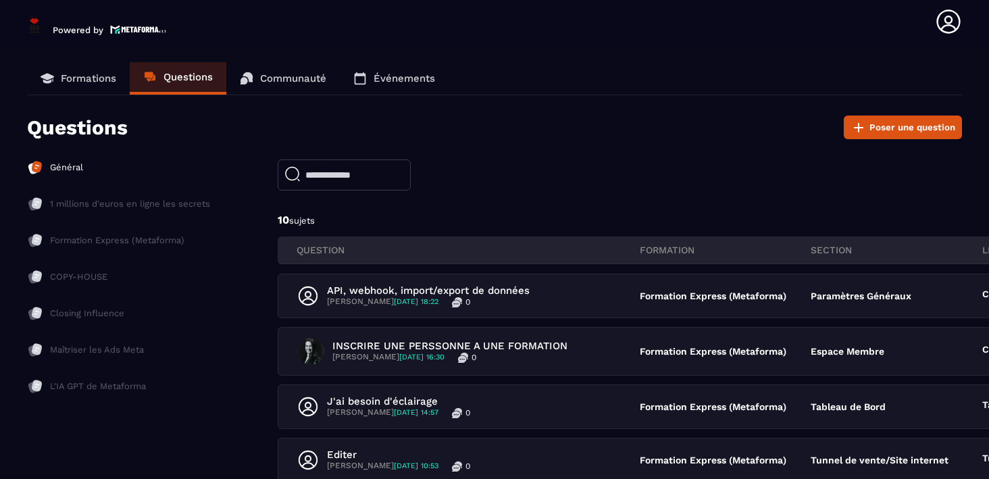
click at [70, 172] on p "Général" at bounding box center [66, 167] width 33 height 12
click at [86, 242] on p "Formation Express (Metaforma)" at bounding box center [117, 240] width 134 height 12
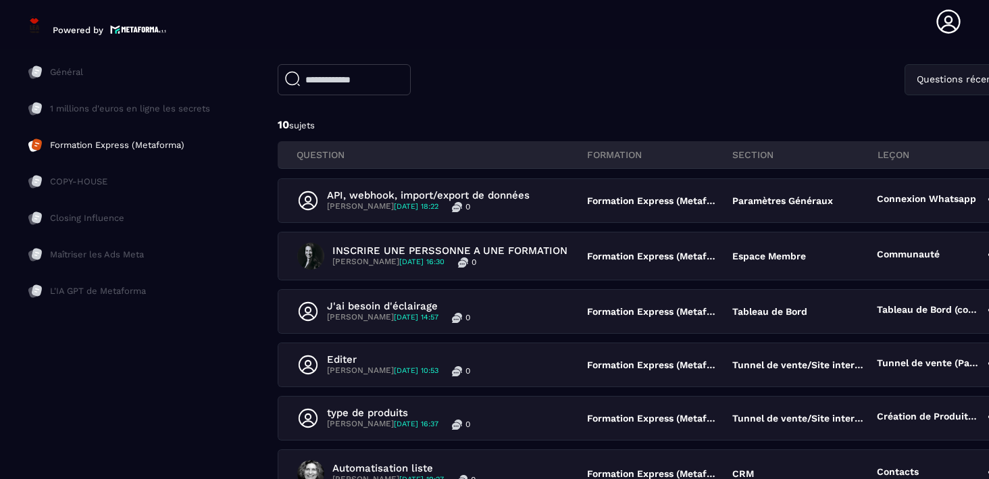
scroll to position [95, 31]
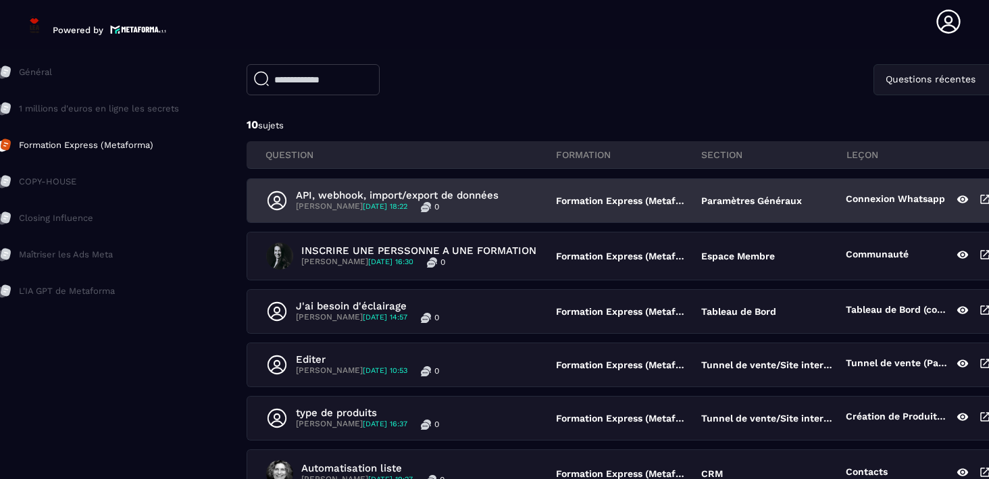
click at [419, 188] on div "API, webhook, import/export de données [PERSON_NAME] [DATE] 18:22 0 Formation E…" at bounding box center [628, 200] width 762 height 43
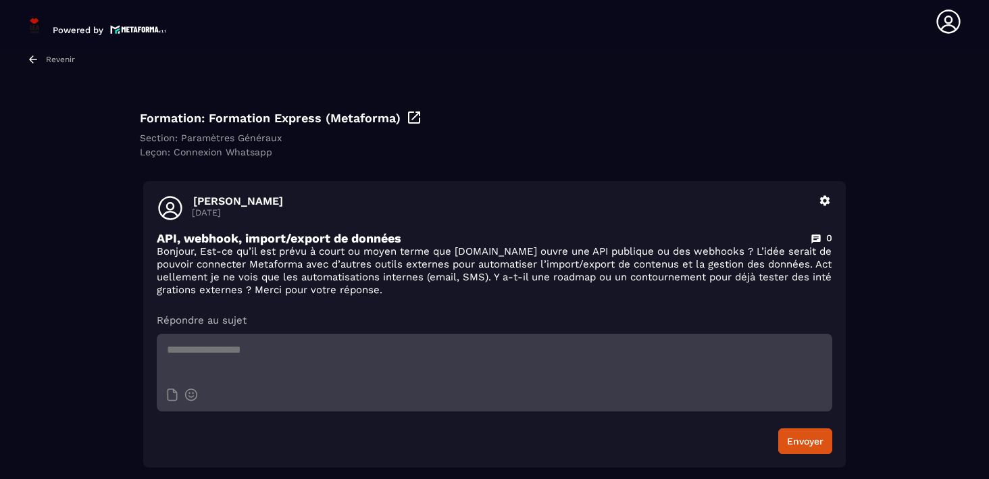
scroll to position [65, 0]
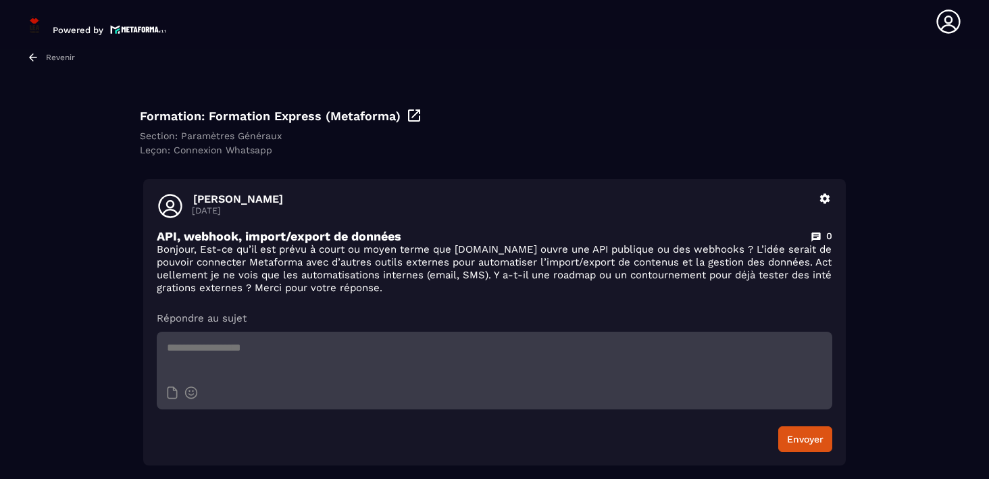
click at [201, 344] on textarea at bounding box center [494, 355] width 675 height 47
type textarea "*"
click at [32, 53] on icon at bounding box center [33, 56] width 8 height 7
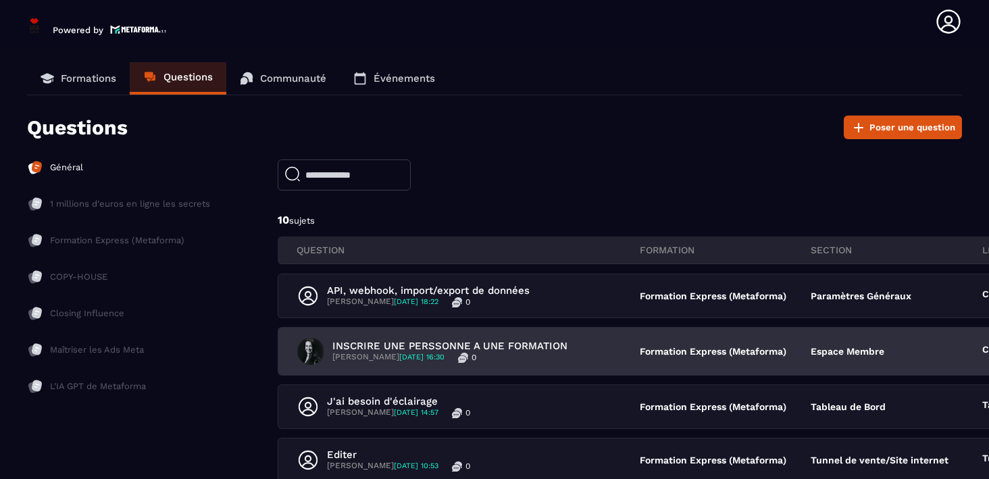
click at [361, 338] on div "INSCRIRE UNE PERSSONNE A UNE FORMATION [PERSON_NAME] [DATE] 16:30 0" at bounding box center [468, 351] width 342 height 27
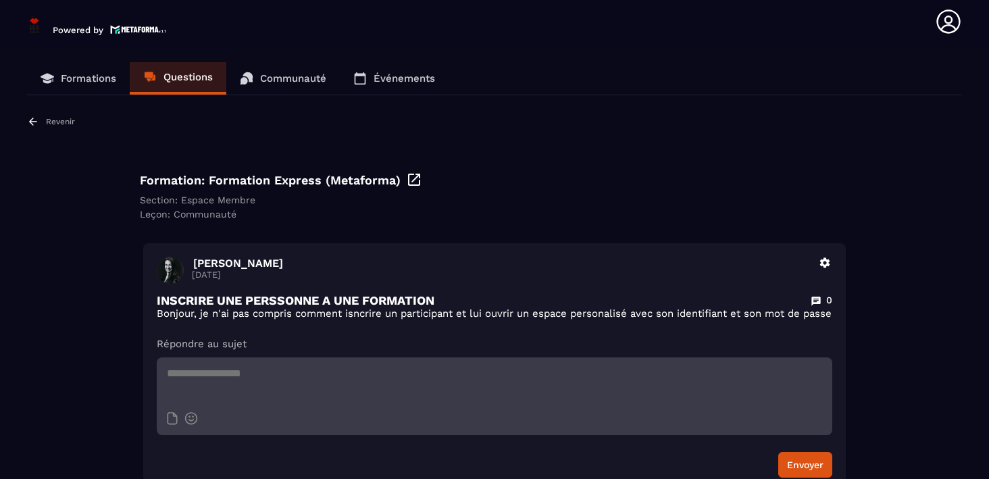
click at [59, 114] on div "Formations Questions Communauté Événements Revenir Formation: Formation Express…" at bounding box center [494, 276] width 935 height 429
click at [61, 120] on p "Revenir" at bounding box center [60, 121] width 29 height 9
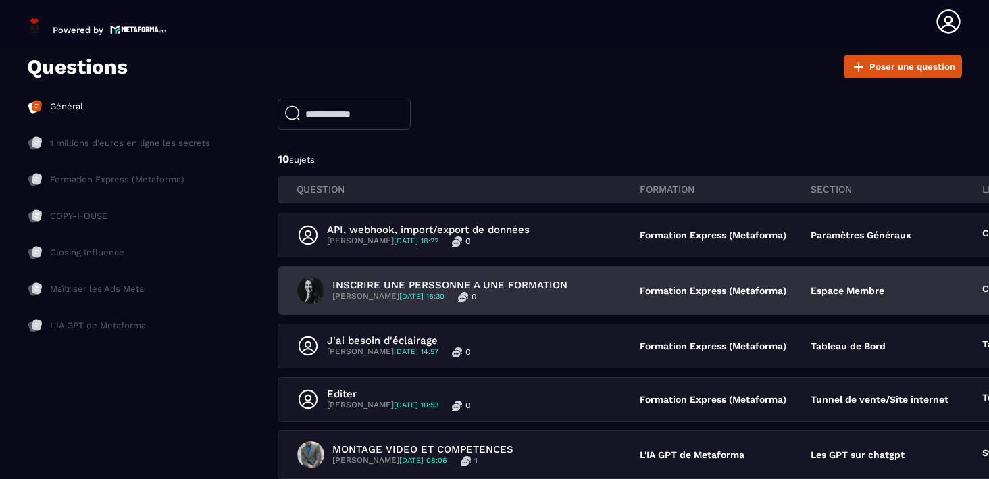
scroll to position [68, 0]
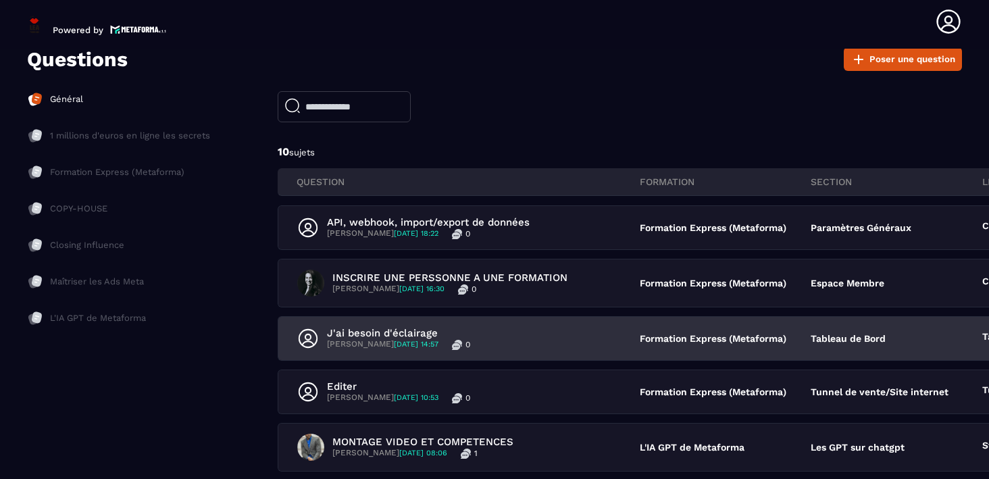
click at [386, 324] on div "J'ai besoin d'éclairage [PERSON_NAME] [DATE] 14:57 0 Formation Express (Metafor…" at bounding box center [724, 338] width 893 height 43
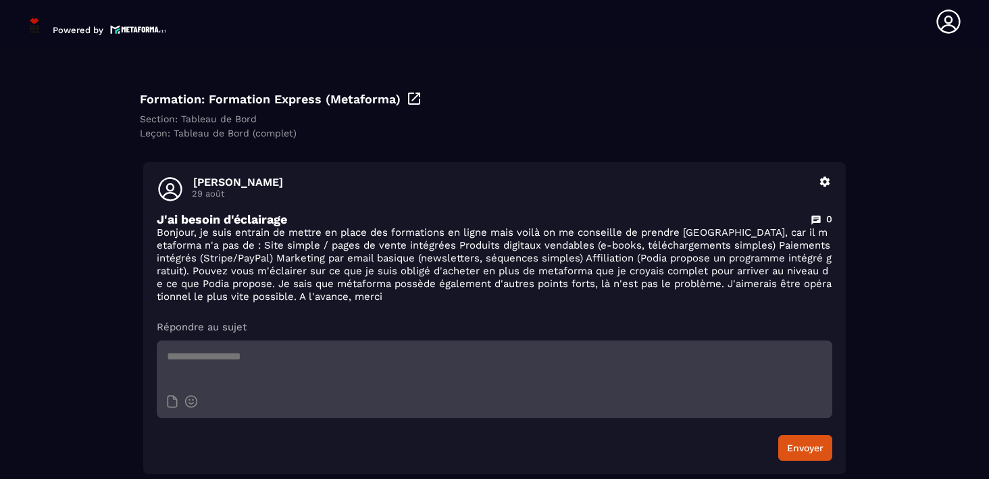
scroll to position [90, 0]
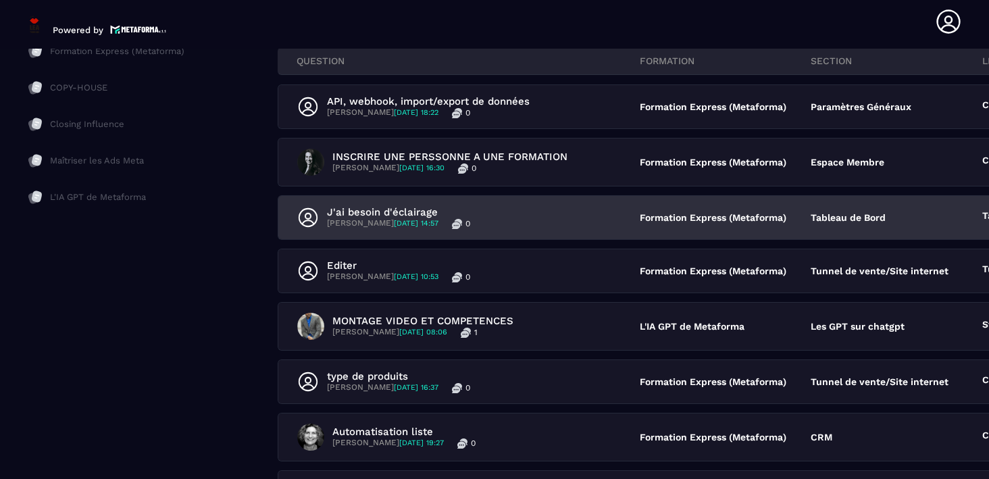
scroll to position [190, 0]
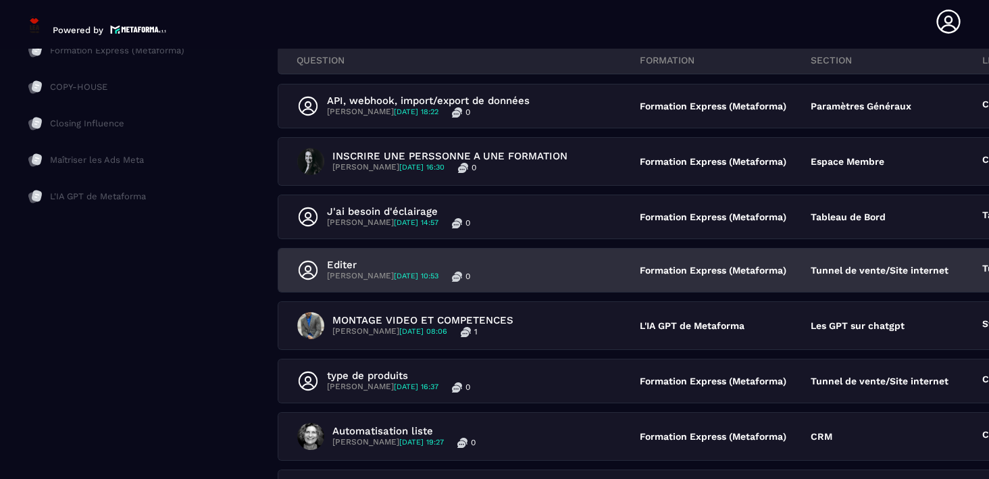
click at [396, 264] on p "Editer" at bounding box center [398, 265] width 143 height 12
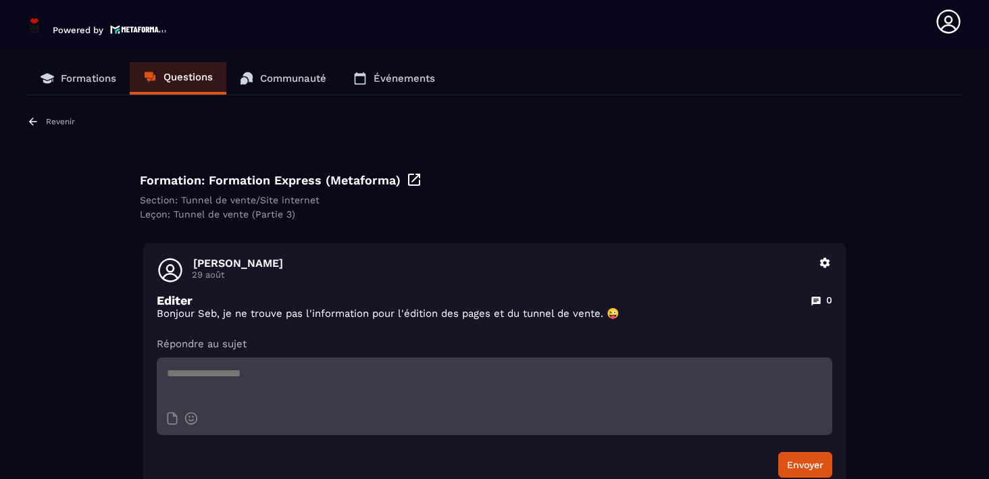
scroll to position [26, 0]
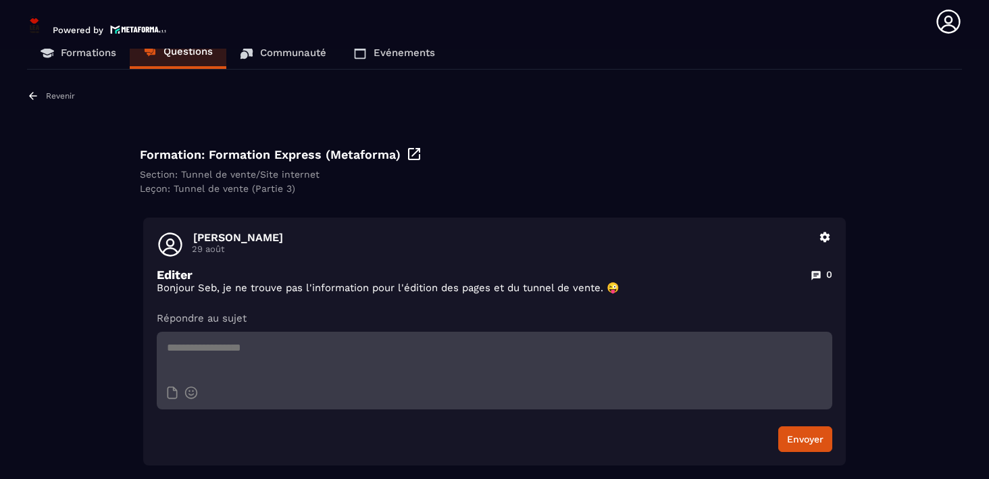
click at [60, 91] on p "Revenir" at bounding box center [60, 95] width 29 height 9
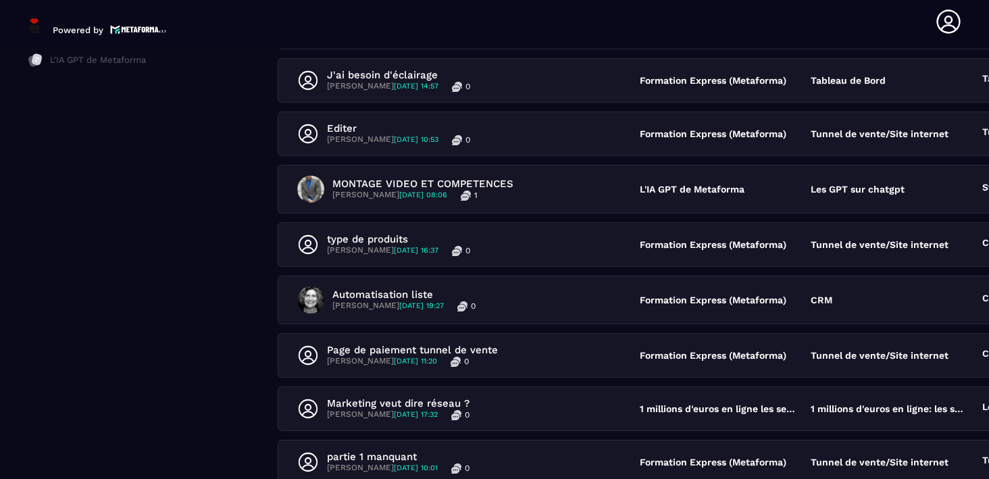
scroll to position [338, 0]
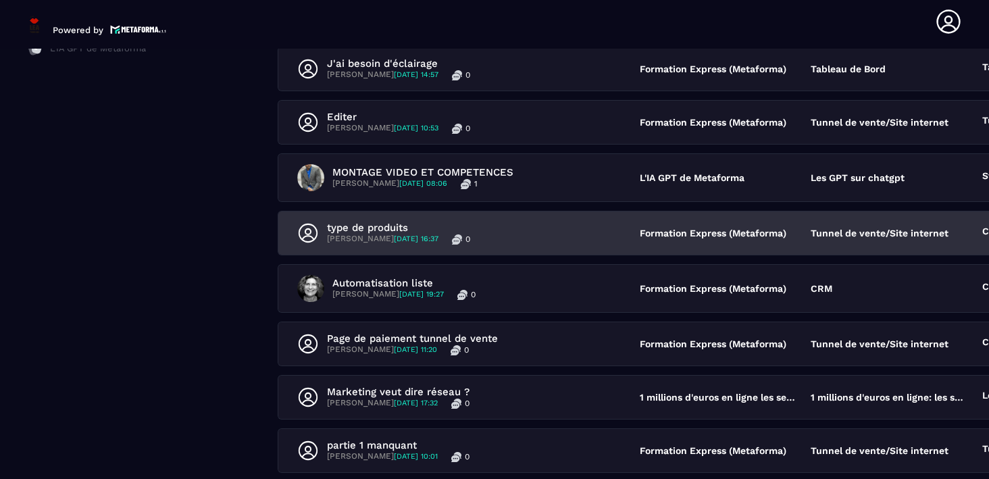
click at [394, 222] on p "type de produits" at bounding box center [398, 227] width 143 height 12
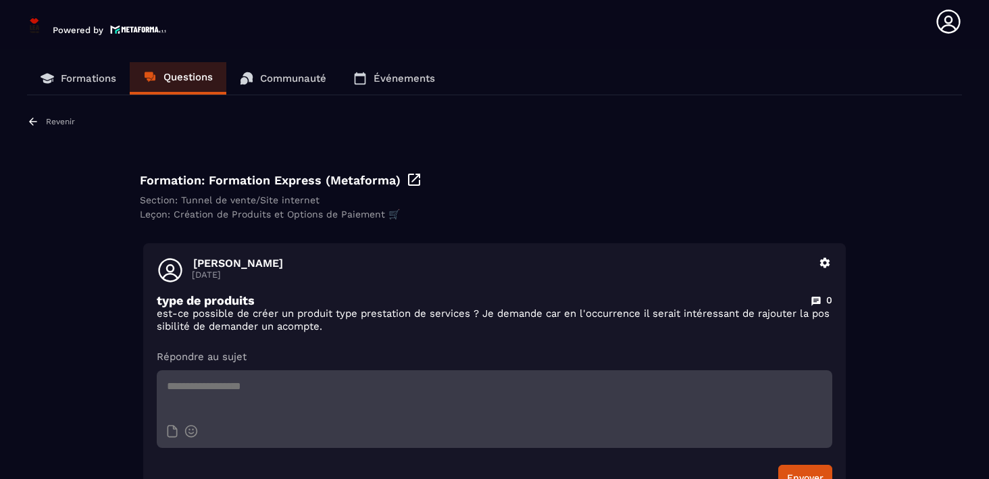
scroll to position [41, 0]
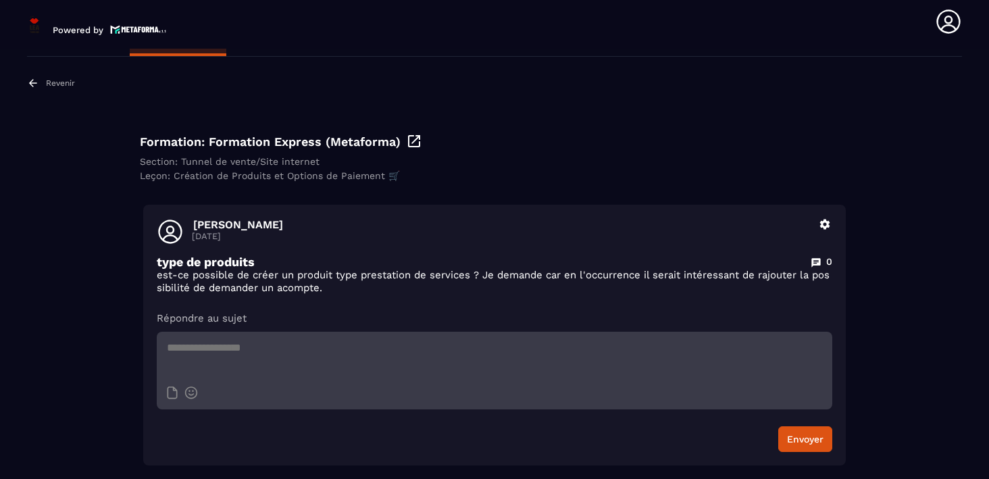
click at [62, 86] on div "Revenir" at bounding box center [51, 83] width 48 height 12
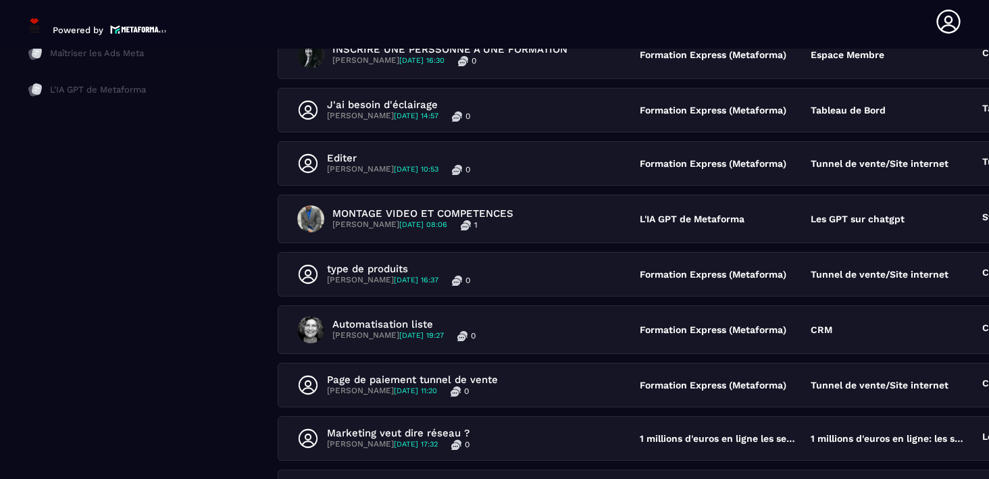
scroll to position [297, 0]
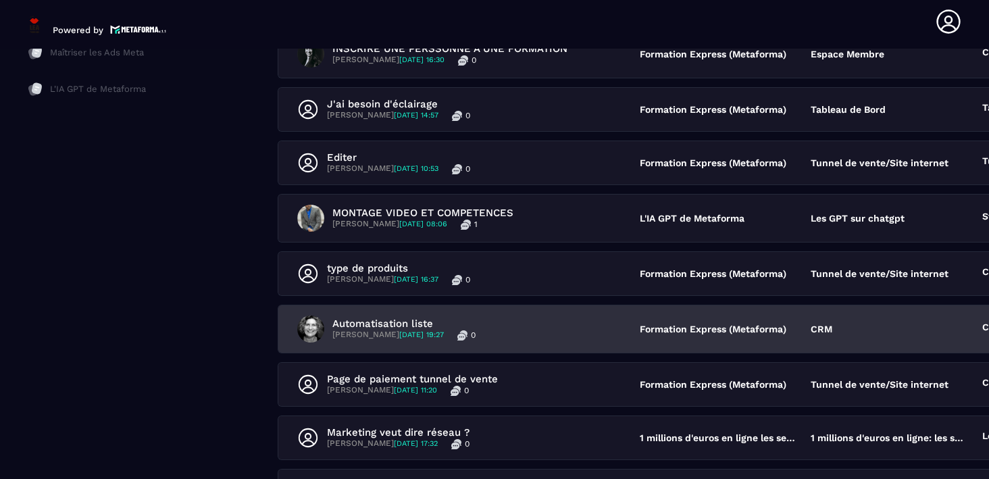
click at [382, 323] on p "Automatisation liste" at bounding box center [403, 323] width 143 height 12
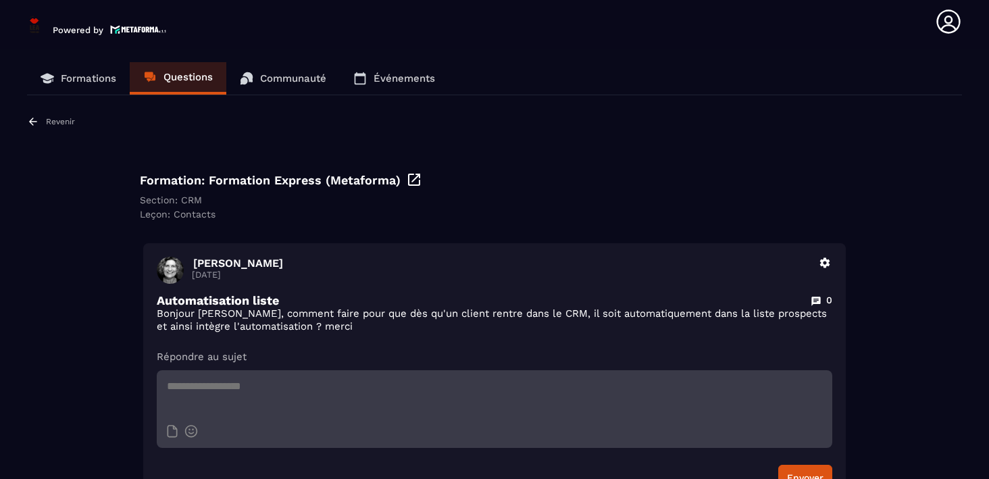
scroll to position [39, 0]
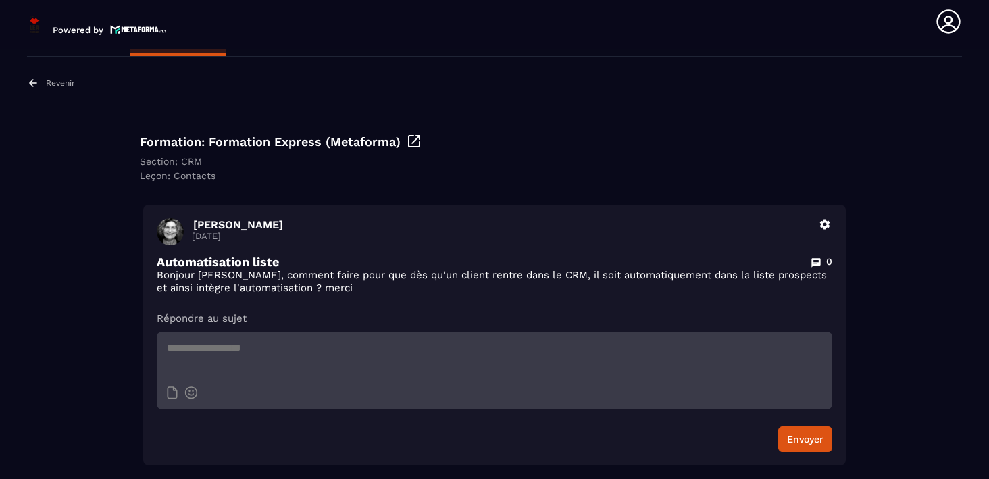
click at [30, 82] on icon at bounding box center [33, 82] width 8 height 7
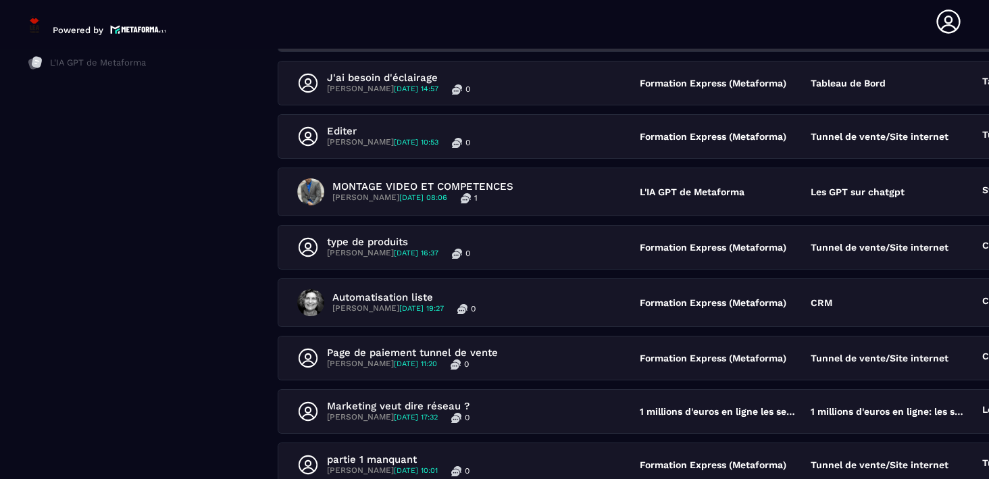
scroll to position [330, 0]
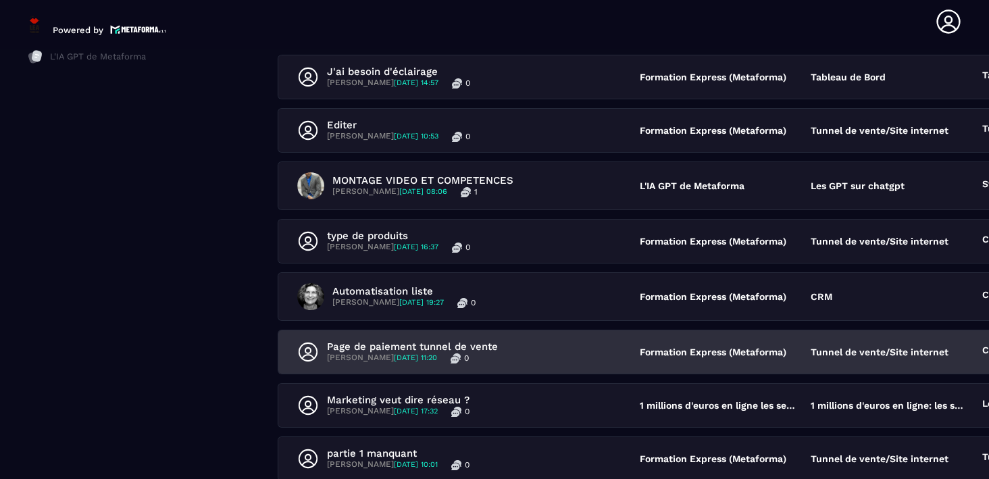
click at [382, 340] on p "Page de paiement tunnel de vente" at bounding box center [412, 346] width 171 height 12
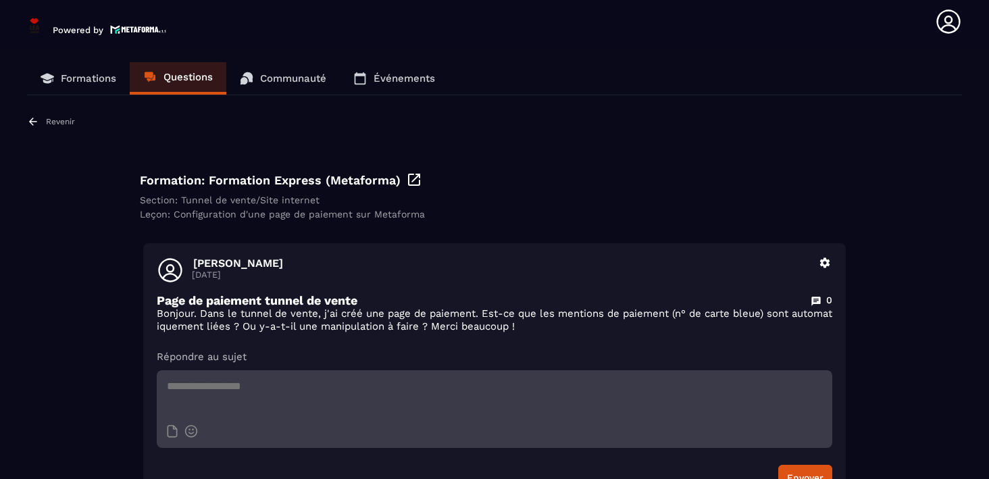
scroll to position [39, 0]
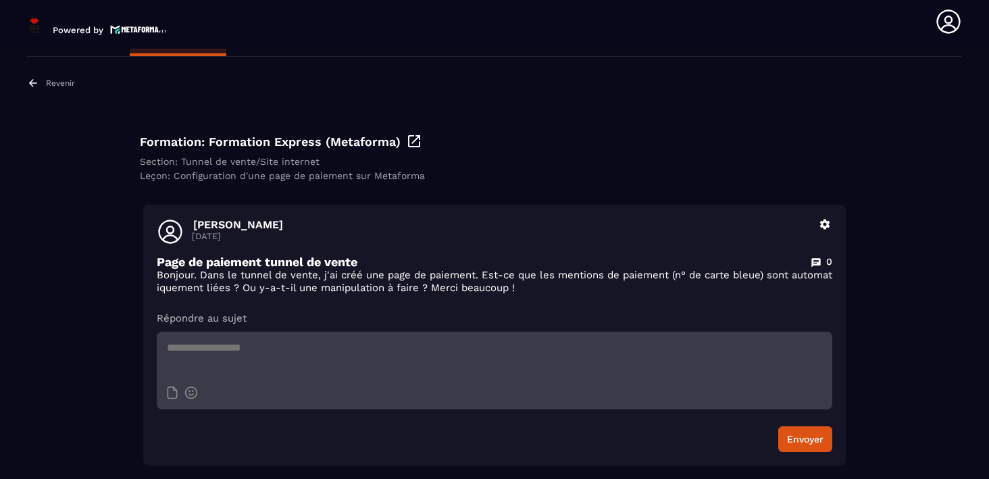
click at [27, 84] on icon at bounding box center [33, 83] width 12 height 12
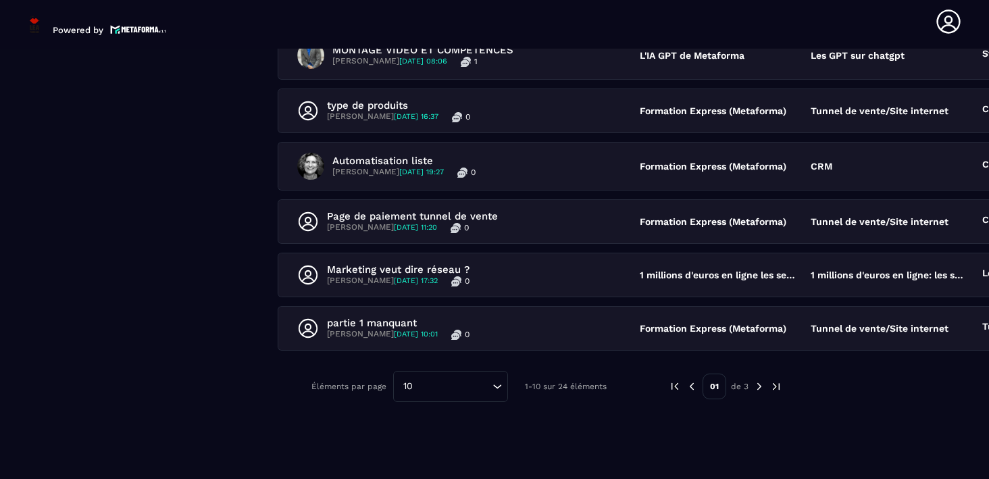
scroll to position [461, 0]
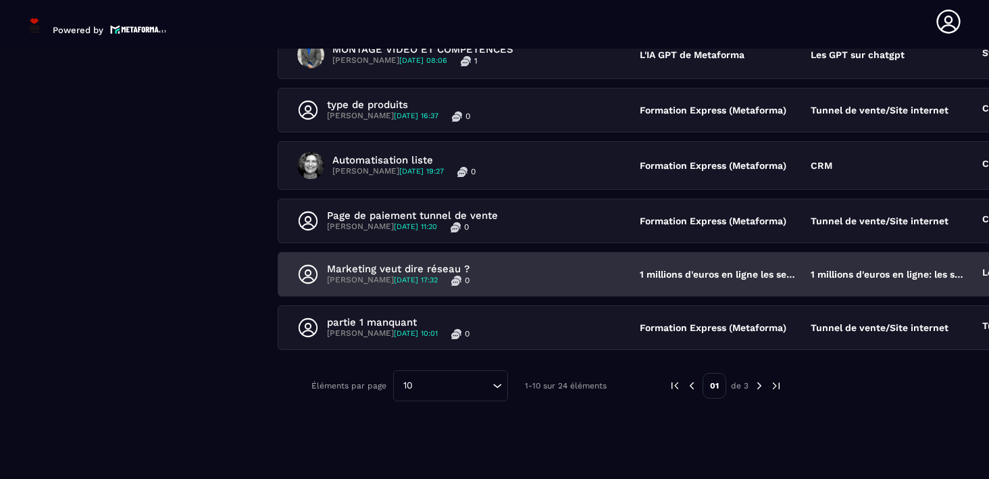
click at [364, 263] on p "Marketing veut dire réseau ?" at bounding box center [398, 269] width 142 height 12
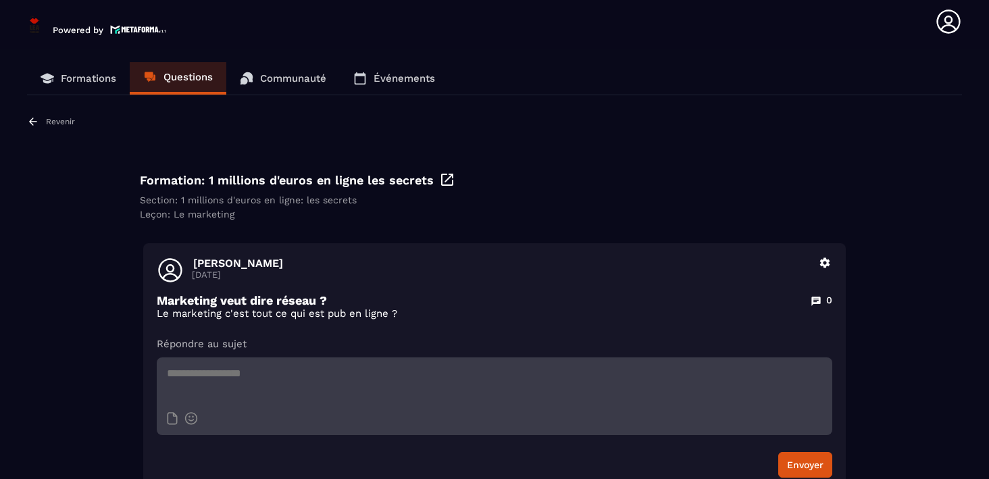
click at [30, 120] on icon at bounding box center [33, 120] width 8 height 7
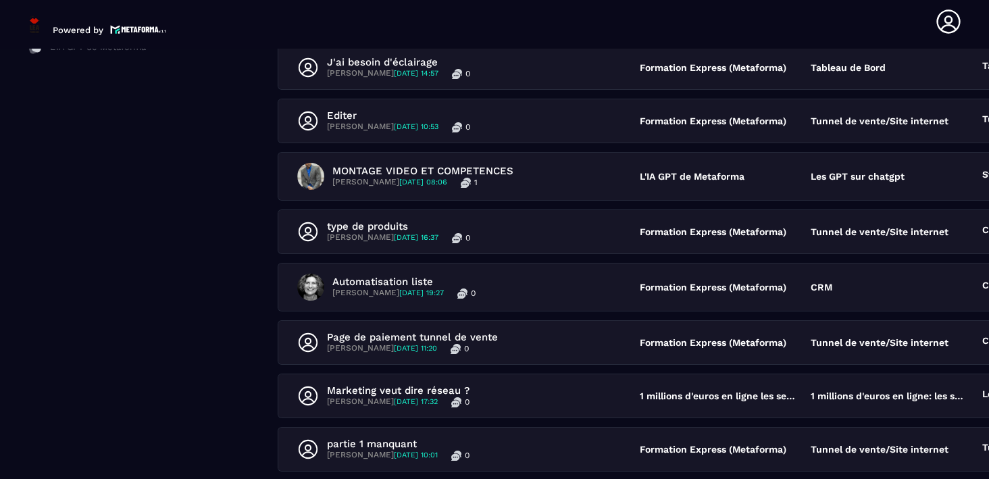
scroll to position [461, 0]
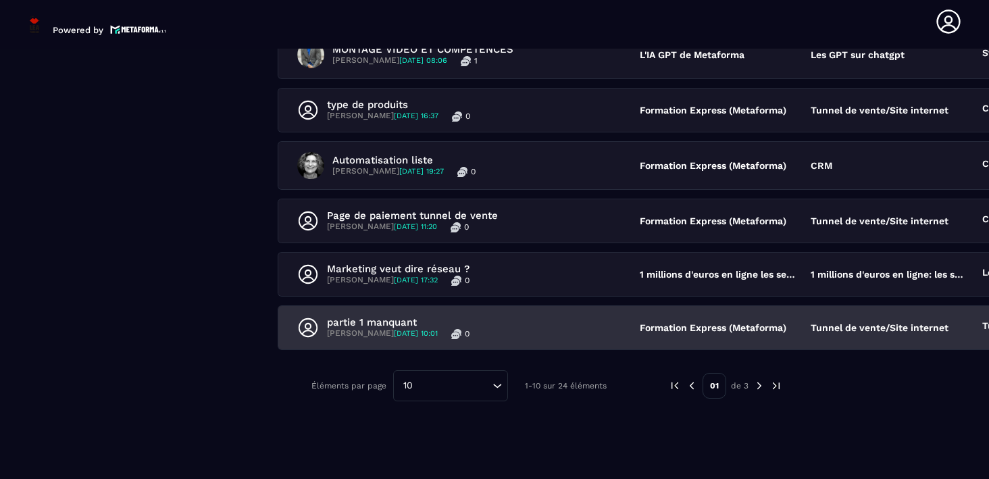
click at [380, 317] on p "partie 1 manquant" at bounding box center [398, 322] width 142 height 12
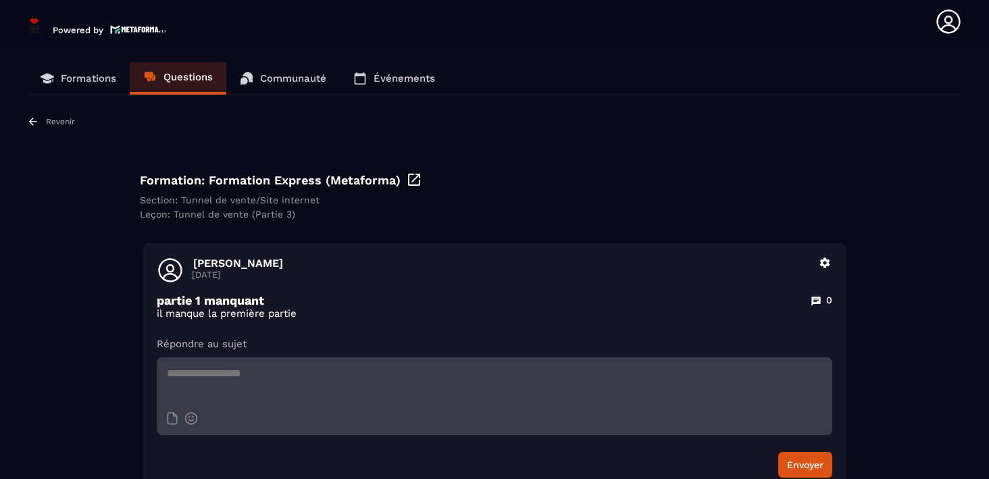
scroll to position [26, 0]
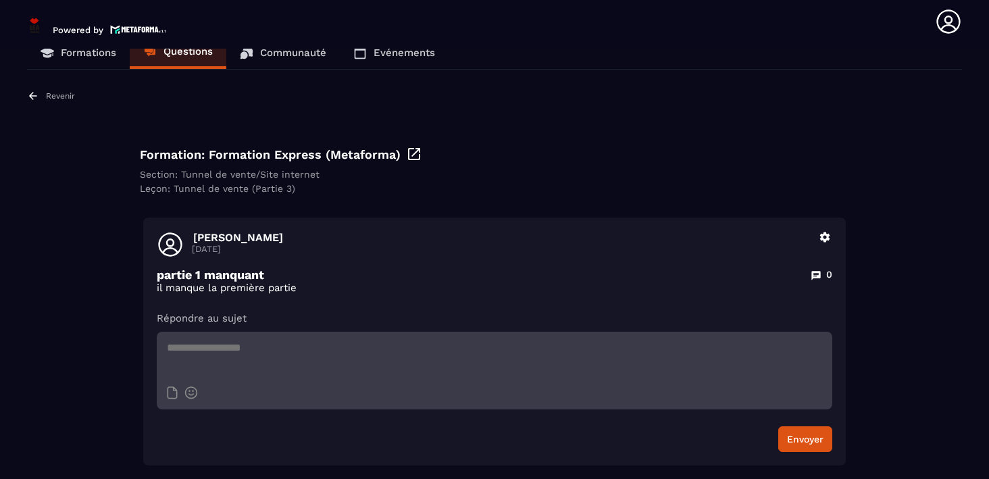
click at [33, 99] on icon at bounding box center [33, 95] width 8 height 7
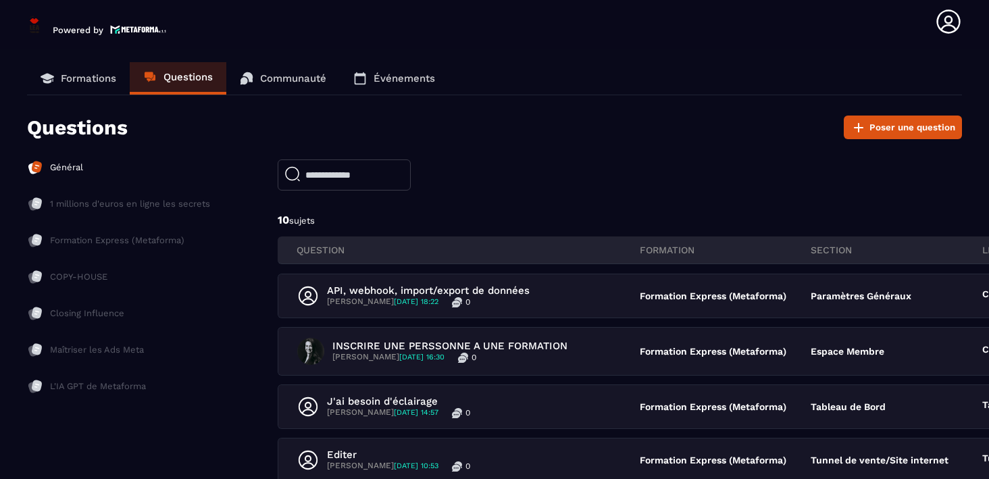
scroll to position [461, 0]
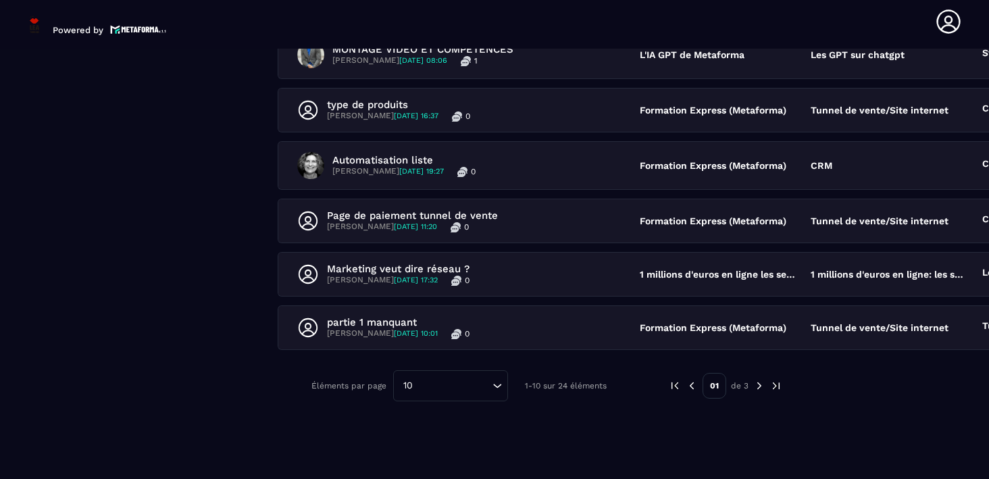
click at [743, 384] on div "01 de 3" at bounding box center [724, 385] width 113 height 31
click at [753, 384] on img at bounding box center [759, 385] width 12 height 12
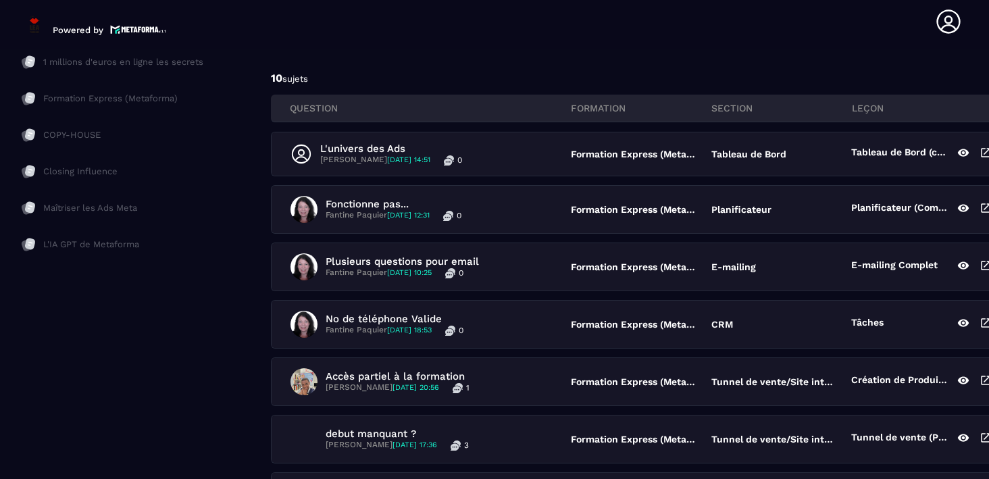
scroll to position [140, 7]
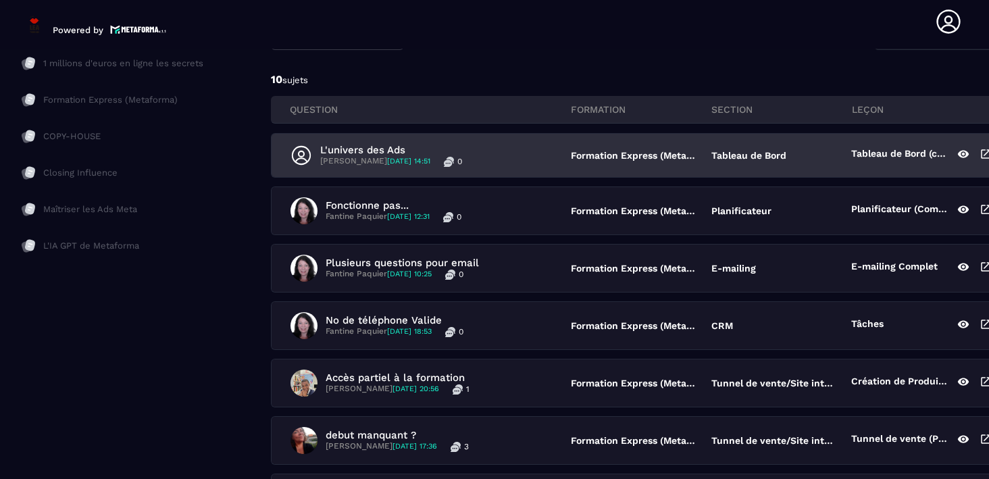
click at [377, 147] on p "L'univers des Ads" at bounding box center [391, 150] width 142 height 12
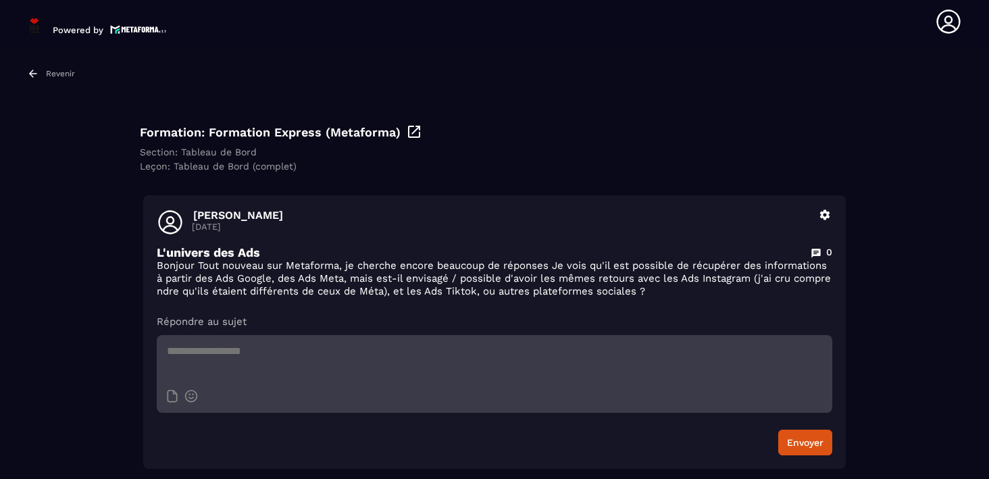
scroll to position [52, 0]
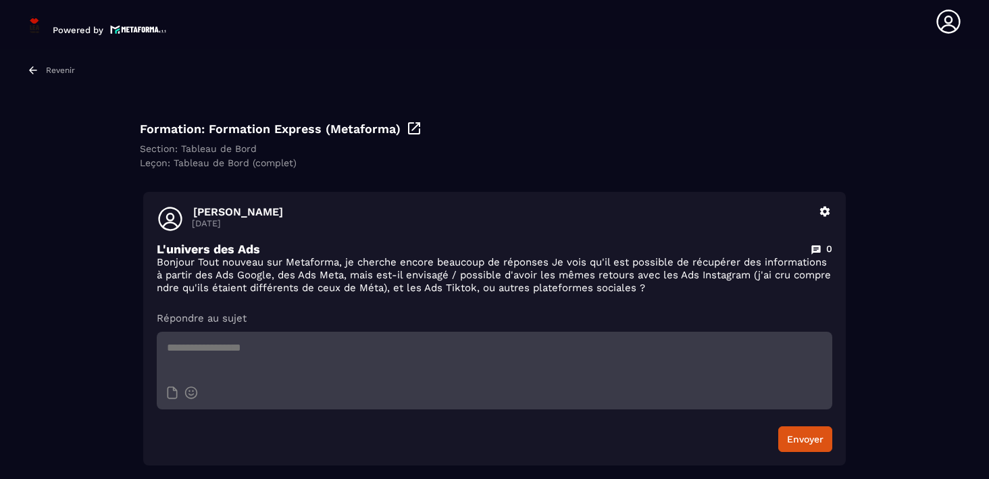
click at [61, 68] on p "Revenir" at bounding box center [60, 69] width 29 height 9
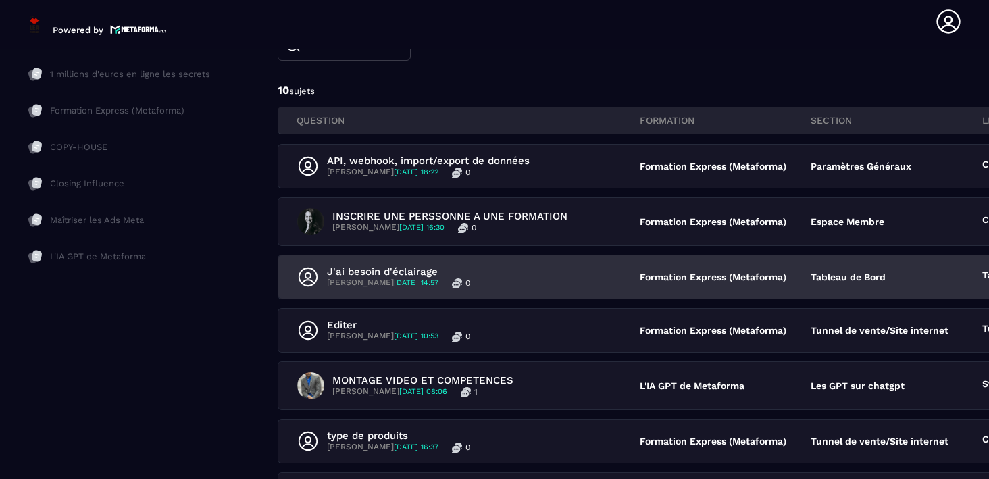
scroll to position [461, 0]
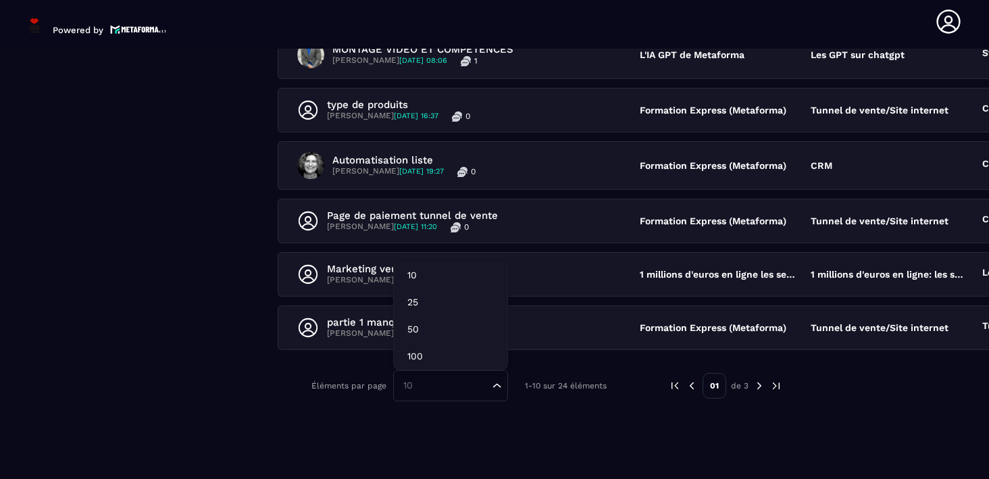
click at [496, 379] on icon "Search for option" at bounding box center [497, 386] width 14 height 14
click at [425, 329] on p "50" at bounding box center [450, 329] width 86 height 14
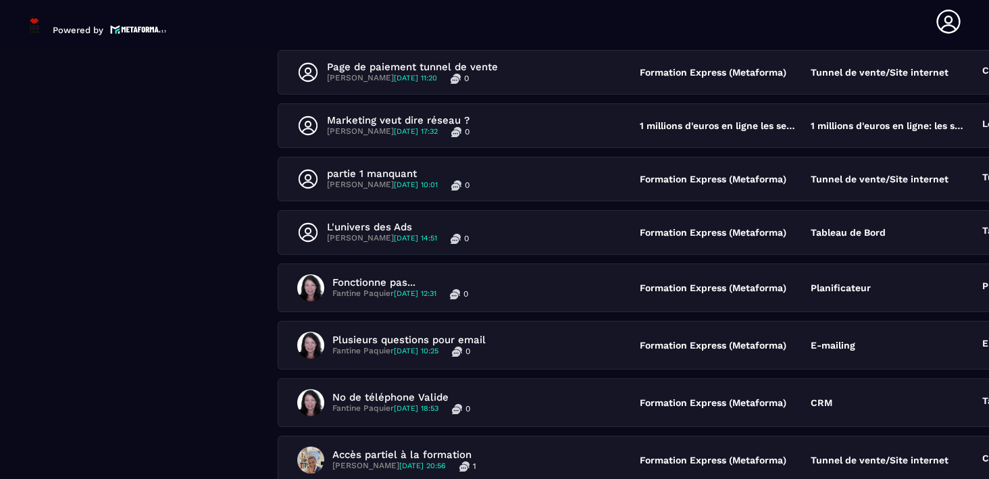
scroll to position [614, 0]
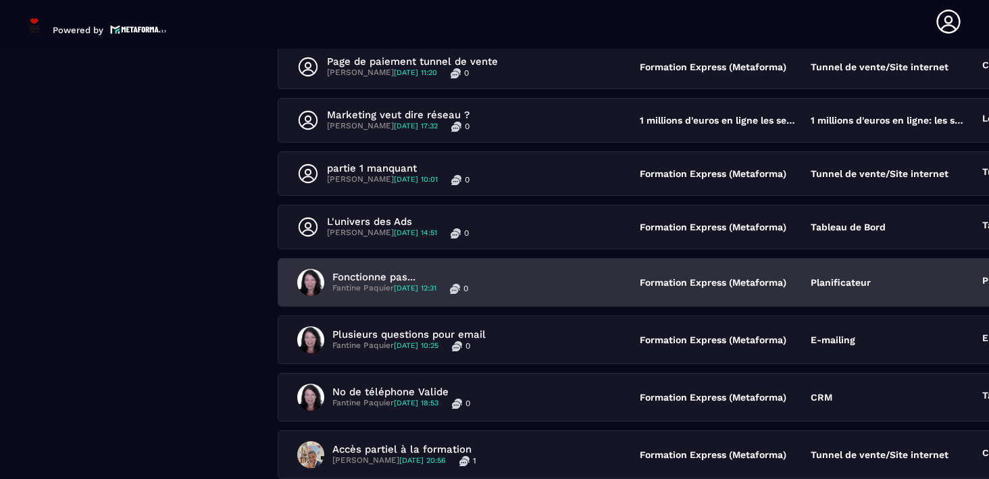
click at [384, 272] on p "Fonctionne pas..." at bounding box center [400, 277] width 136 height 12
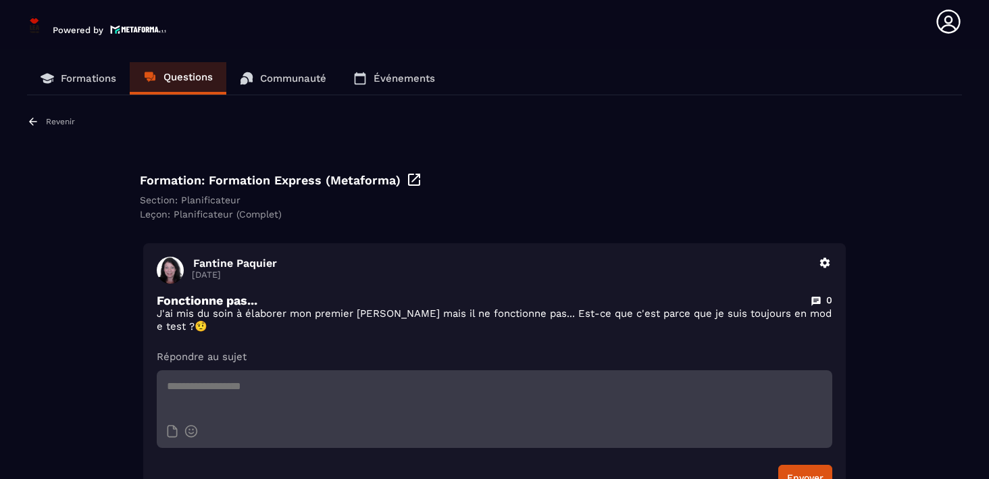
click at [34, 122] on icon at bounding box center [33, 121] width 12 height 12
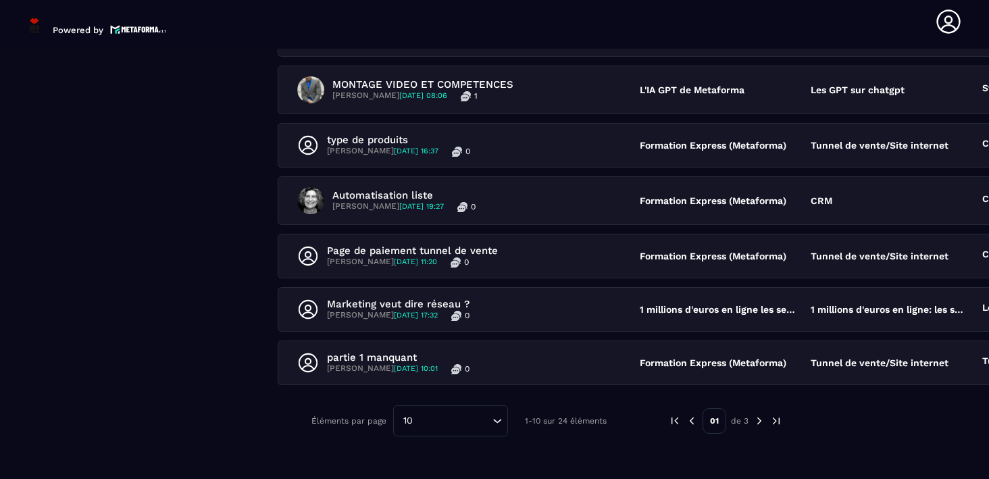
scroll to position [439, 0]
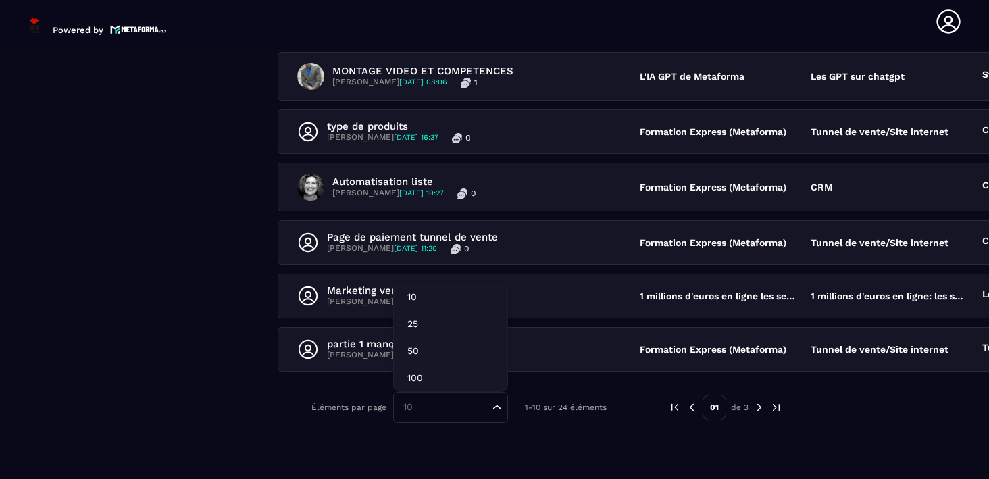
click at [499, 406] on icon "Search for option" at bounding box center [497, 407] width 14 height 14
click at [450, 344] on p "50" at bounding box center [450, 351] width 86 height 14
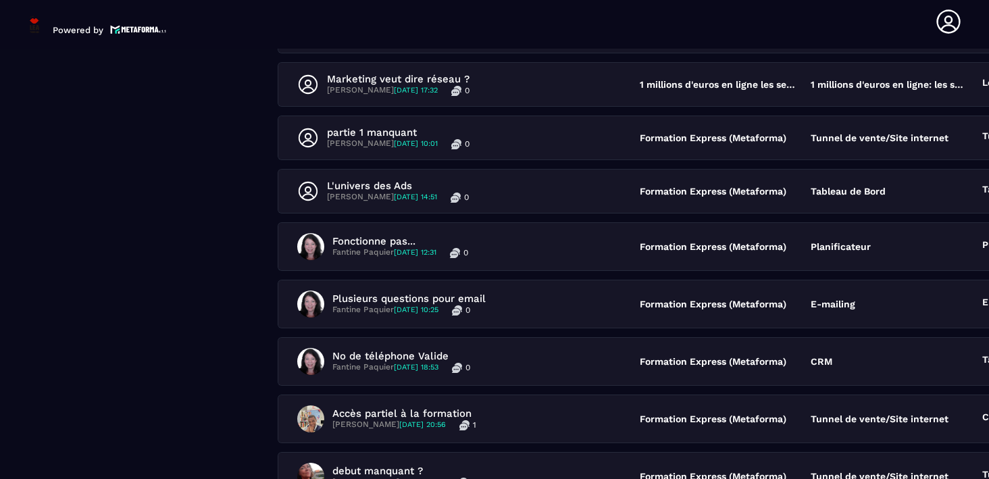
scroll to position [652, 0]
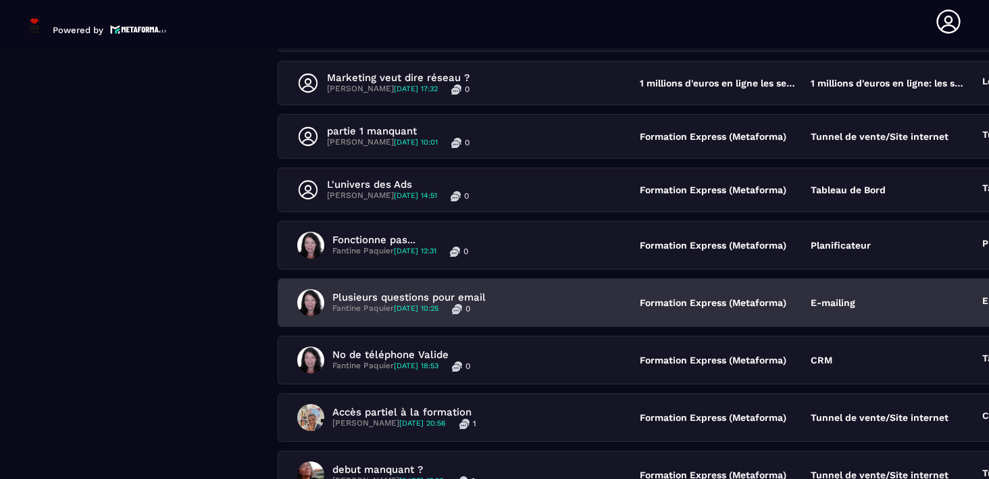
click at [397, 297] on p "Plusieurs questions pour email" at bounding box center [408, 297] width 153 height 12
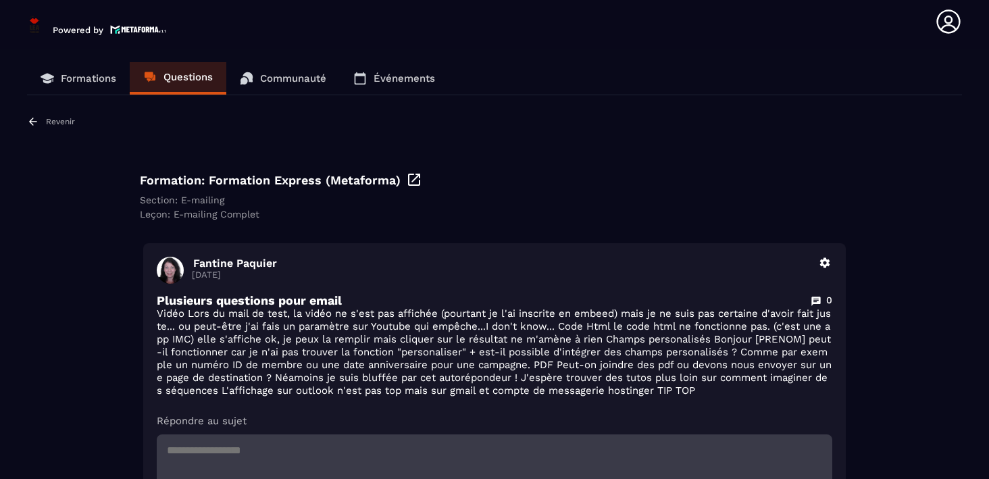
click at [37, 125] on icon at bounding box center [33, 121] width 12 height 12
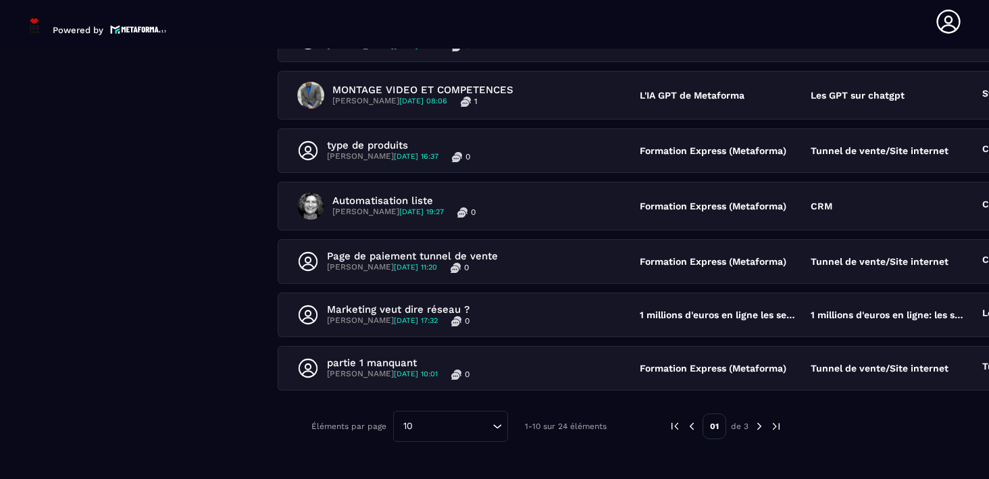
scroll to position [461, 0]
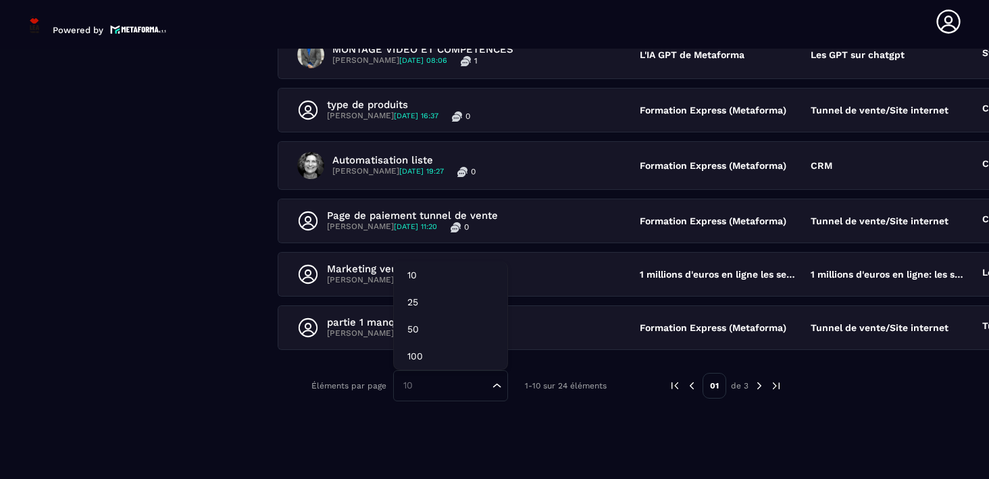
click at [496, 382] on icon "Search for option" at bounding box center [497, 386] width 14 height 14
click at [429, 330] on p "50" at bounding box center [450, 329] width 86 height 14
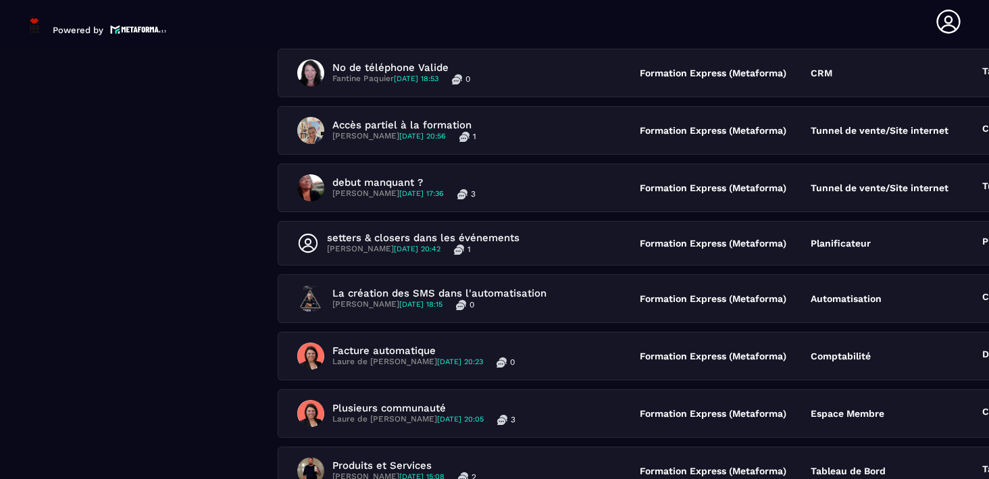
scroll to position [940, 0]
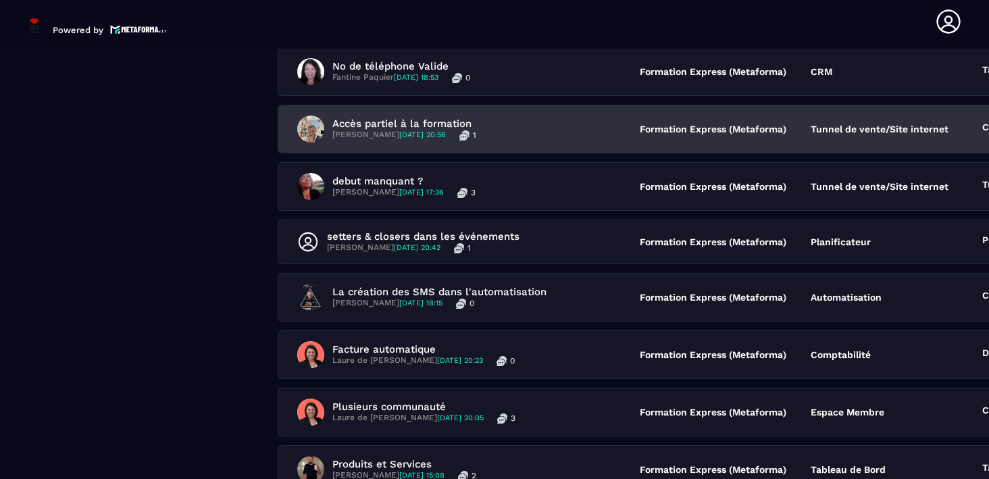
click at [379, 120] on p "Accès partiel à la formation" at bounding box center [404, 123] width 144 height 12
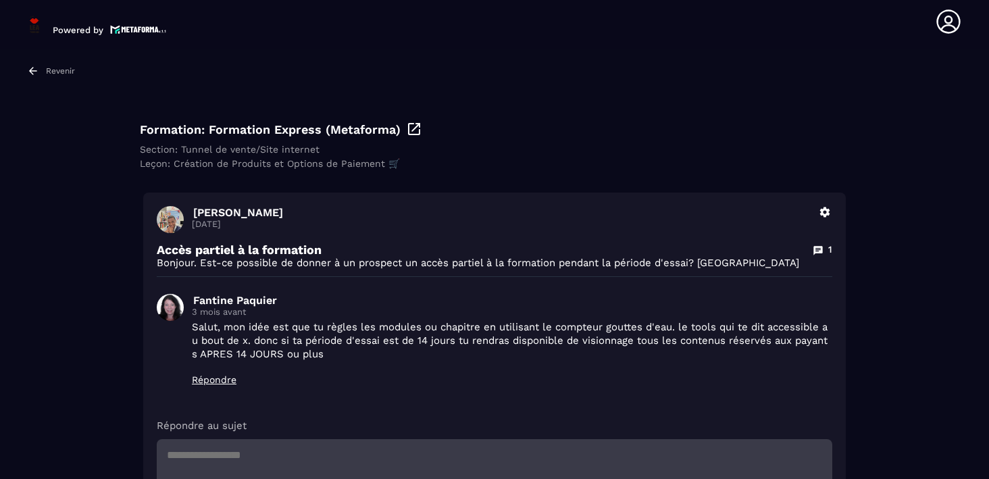
scroll to position [52, 0]
click at [38, 70] on icon at bounding box center [33, 69] width 12 height 12
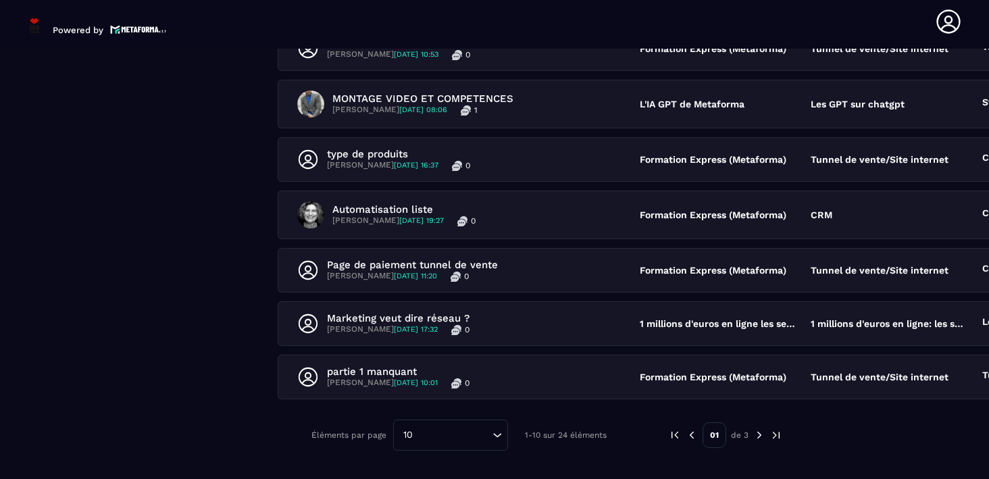
scroll to position [461, 0]
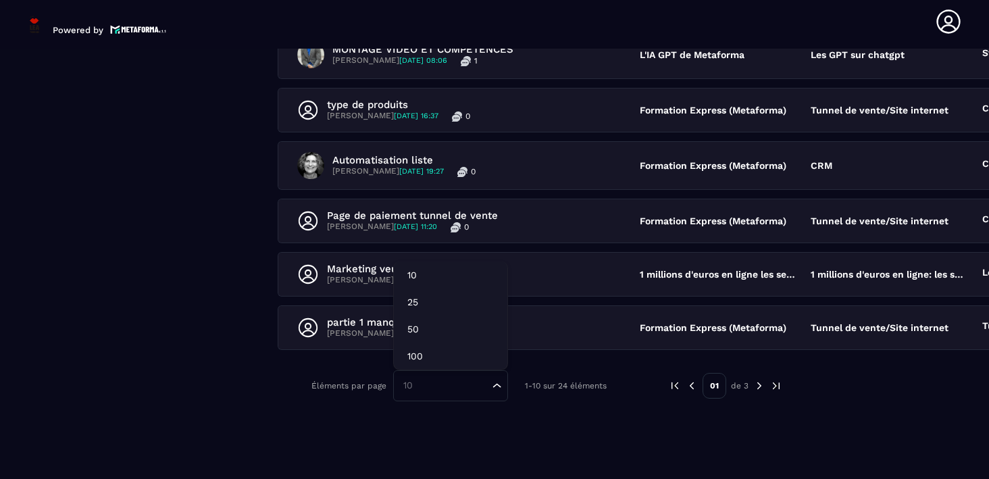
click at [424, 383] on input "Search for option" at bounding box center [443, 385] width 90 height 15
click at [419, 323] on p "50" at bounding box center [450, 329] width 86 height 14
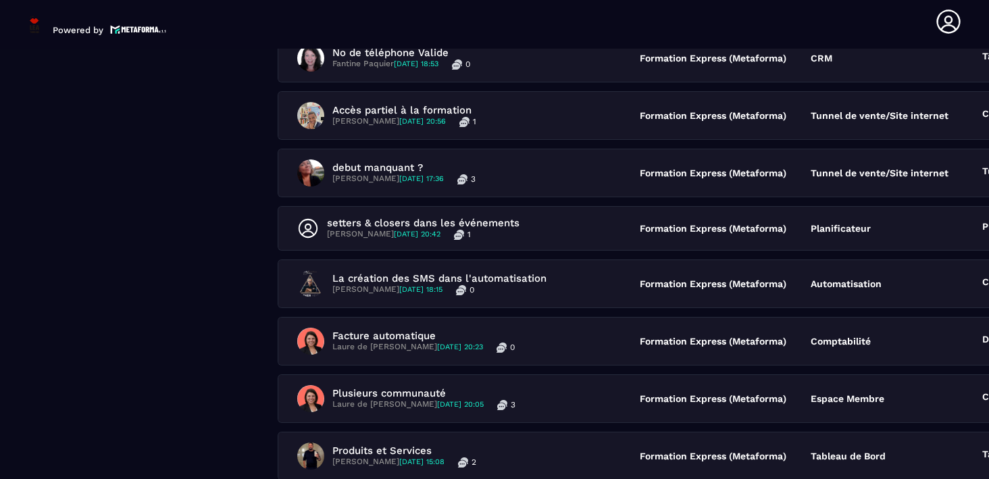
scroll to position [959, 0]
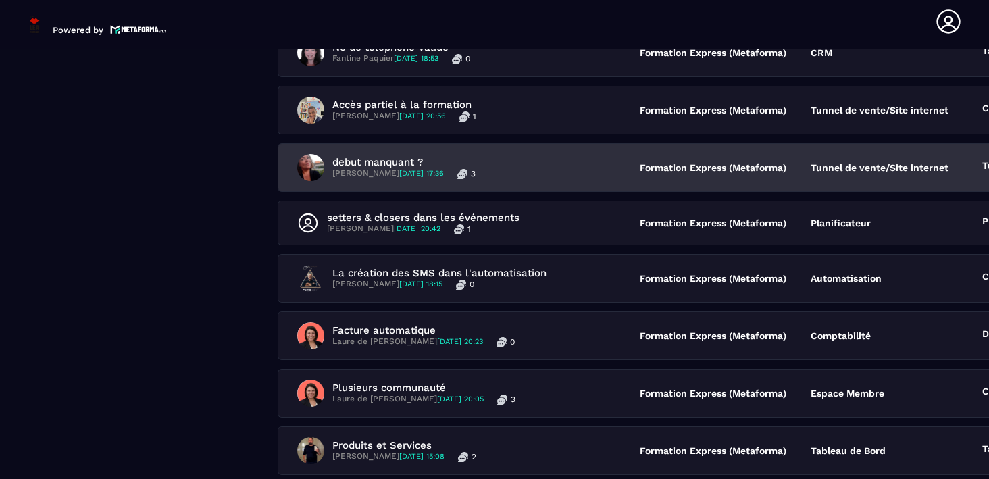
click at [395, 156] on p "debut manquant ?" at bounding box center [403, 162] width 143 height 12
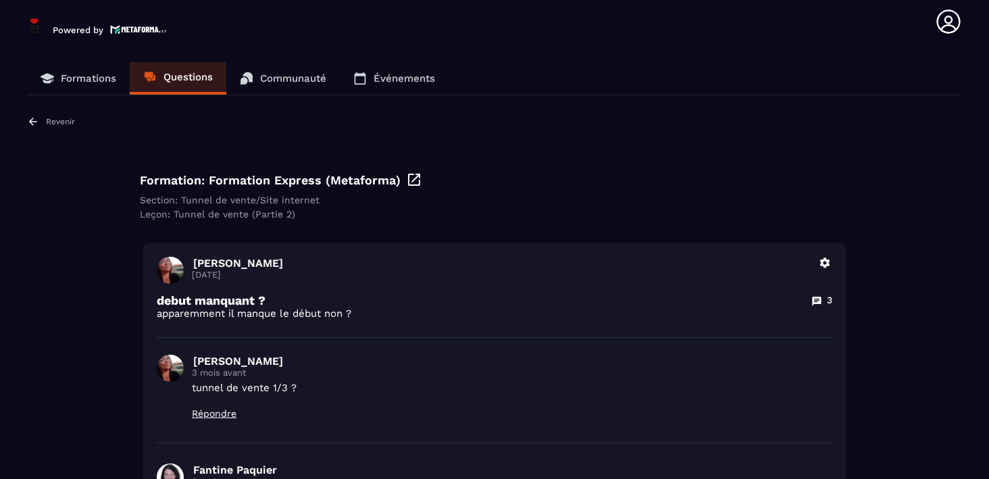
click at [57, 121] on p "Revenir" at bounding box center [60, 121] width 29 height 9
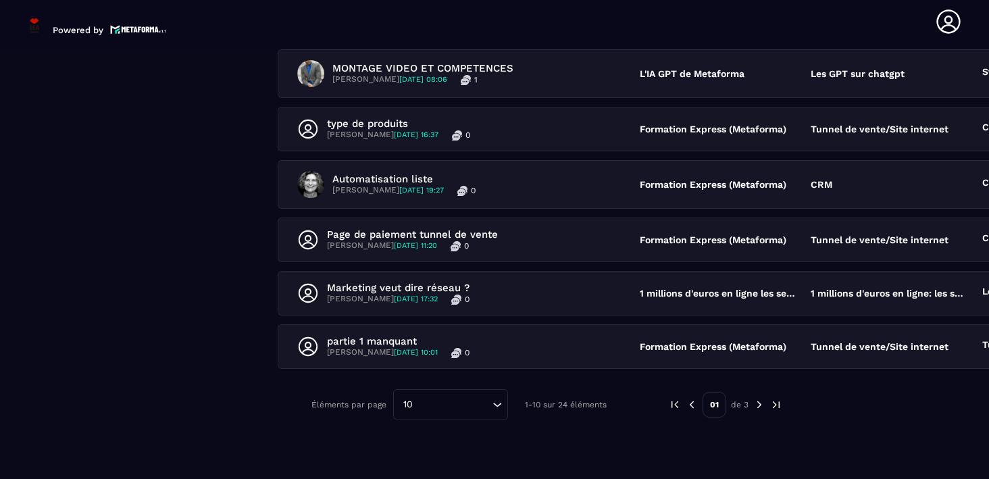
scroll to position [461, 0]
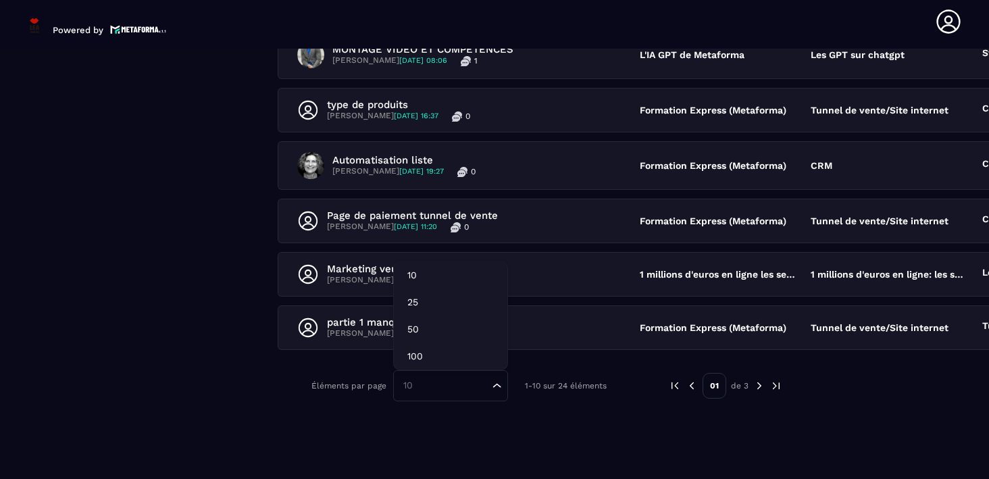
click at [429, 380] on input "Search for option" at bounding box center [443, 385] width 90 height 15
click at [420, 325] on p "50" at bounding box center [450, 329] width 86 height 14
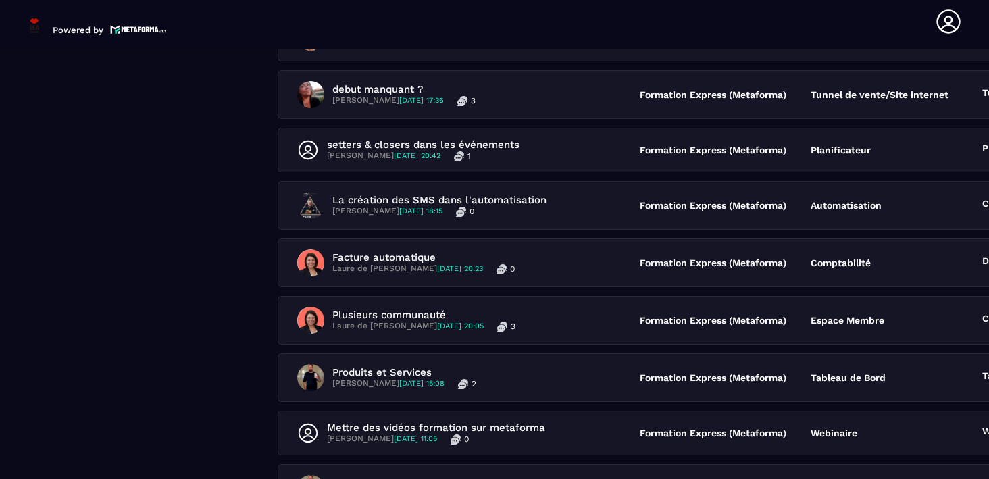
scroll to position [1036, 0]
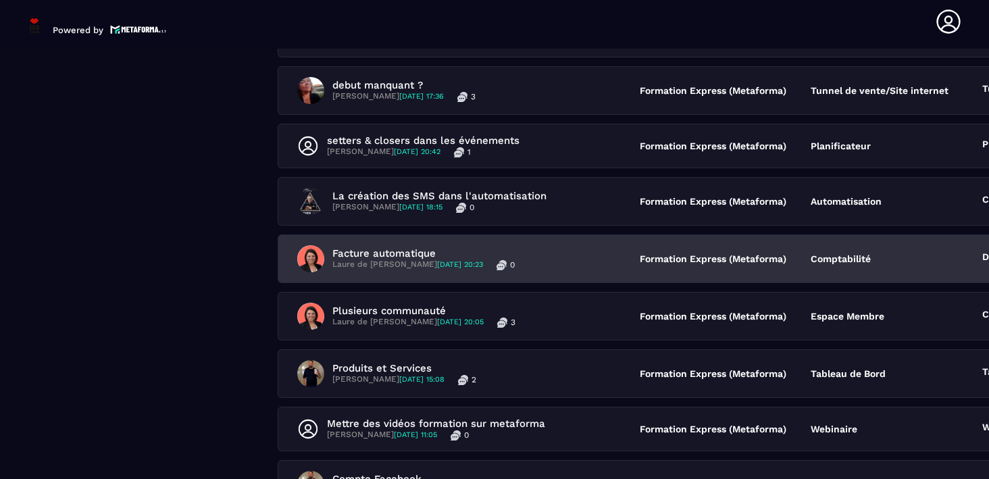
click at [400, 247] on p "Facture automatique" at bounding box center [423, 253] width 182 height 12
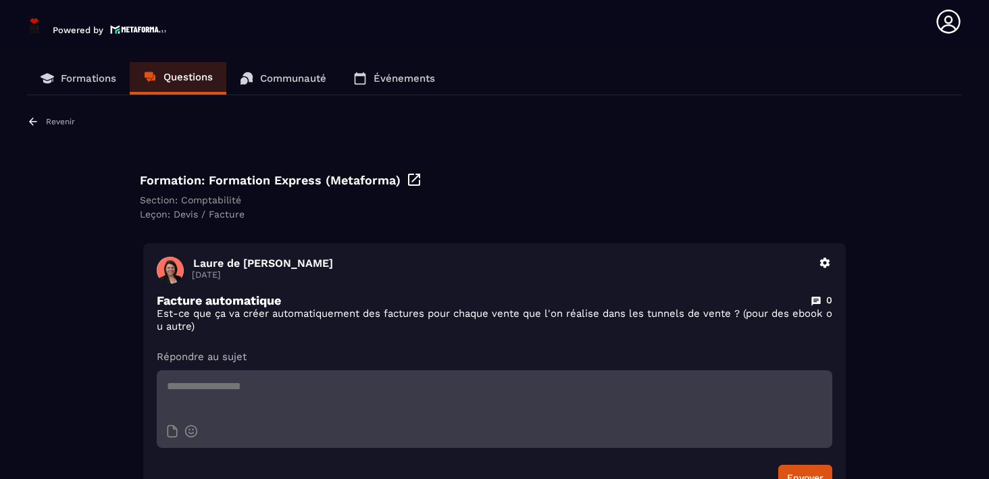
click at [34, 122] on icon at bounding box center [33, 121] width 12 height 12
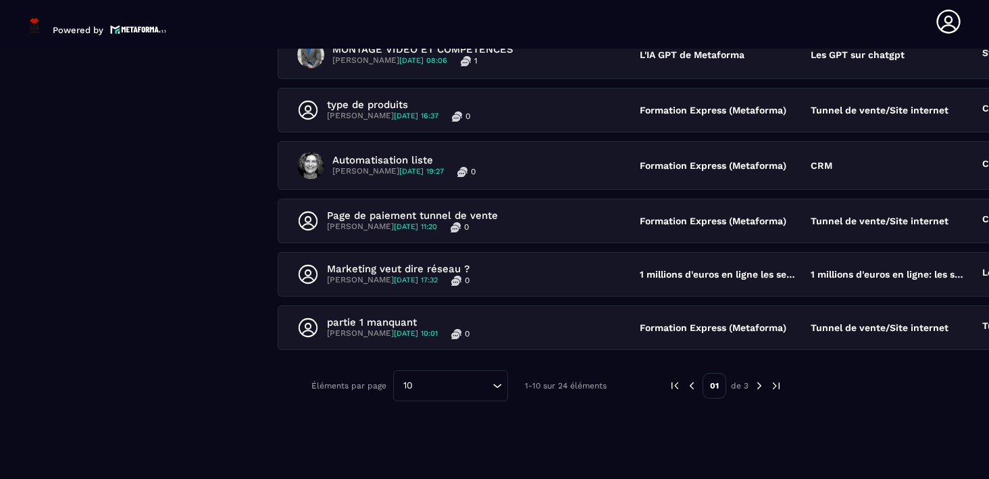
scroll to position [456, 0]
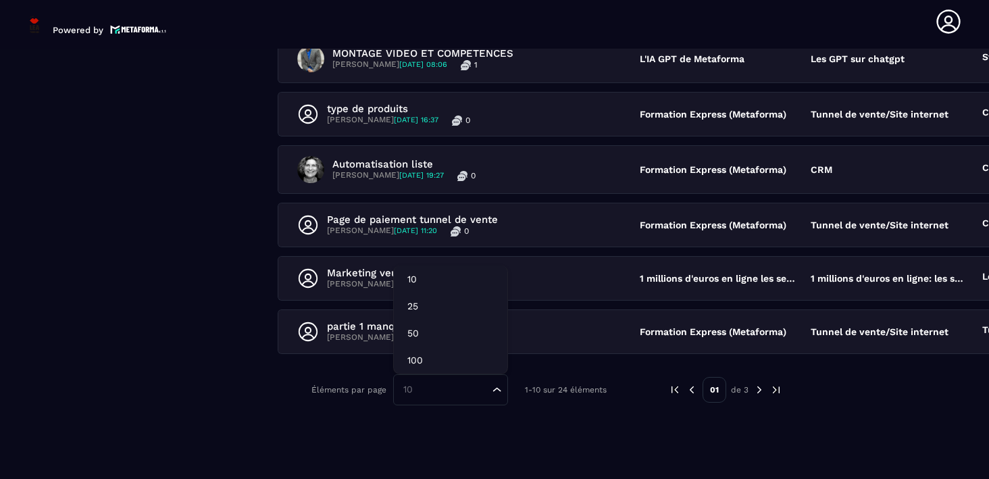
click at [458, 396] on div "10 Loading..." at bounding box center [450, 389] width 115 height 31
click at [417, 336] on p "50" at bounding box center [450, 333] width 86 height 14
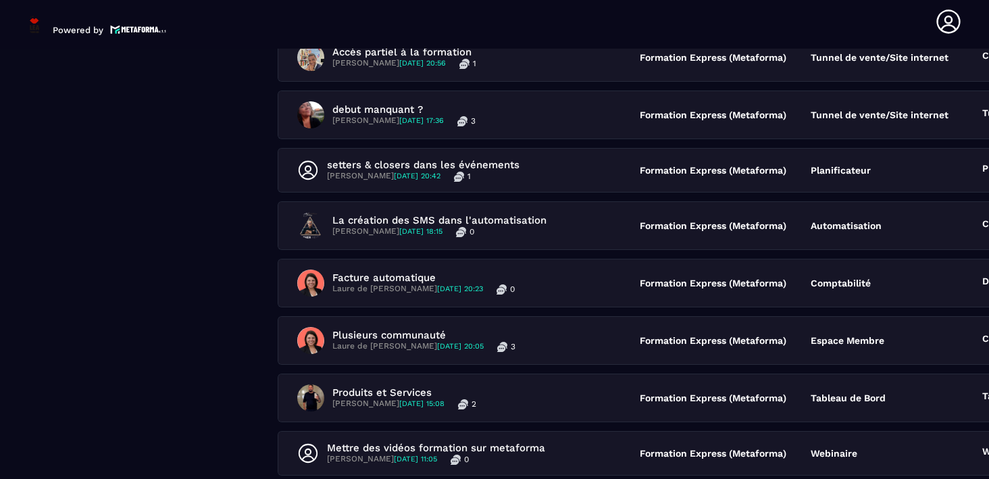
scroll to position [1012, 0]
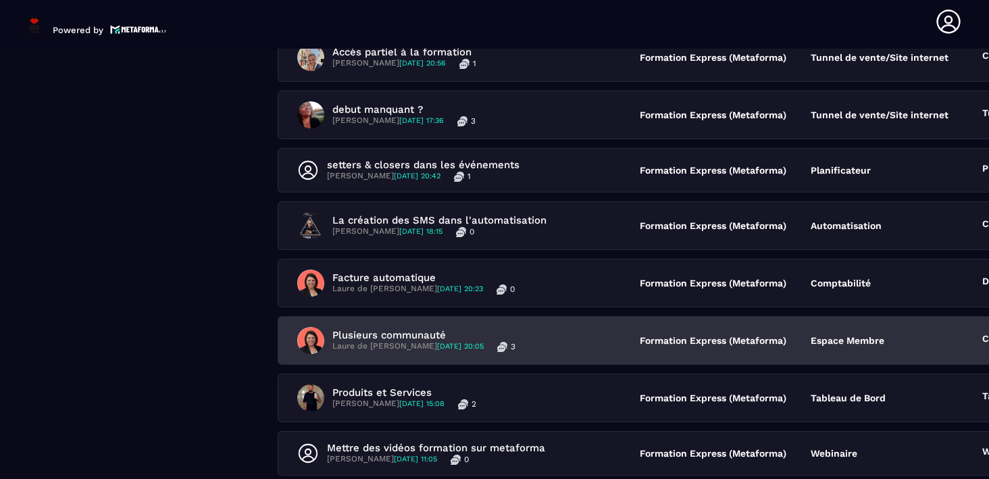
click at [384, 319] on div "Plusieurs communauté Laure de La Faye [DATE] 20:05 3 Formation Express (Metafor…" at bounding box center [724, 340] width 893 height 47
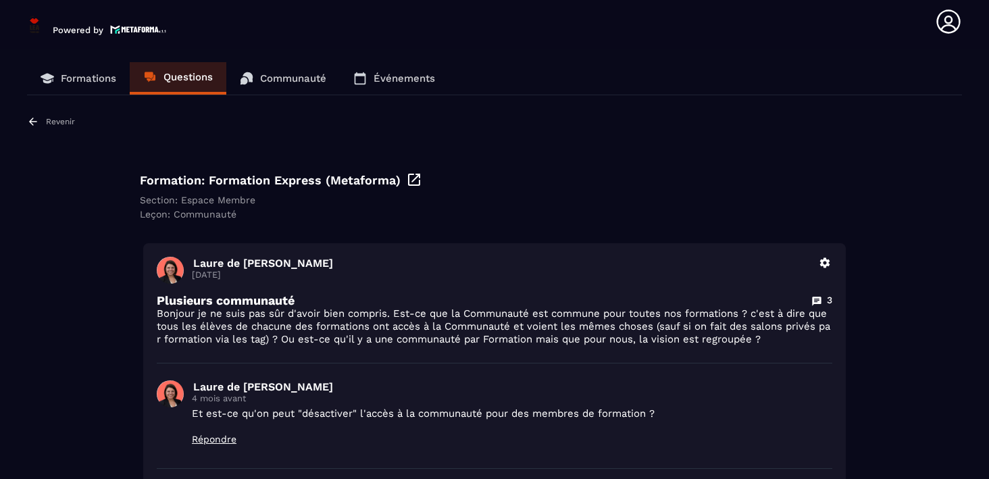
click at [35, 117] on icon at bounding box center [33, 121] width 12 height 12
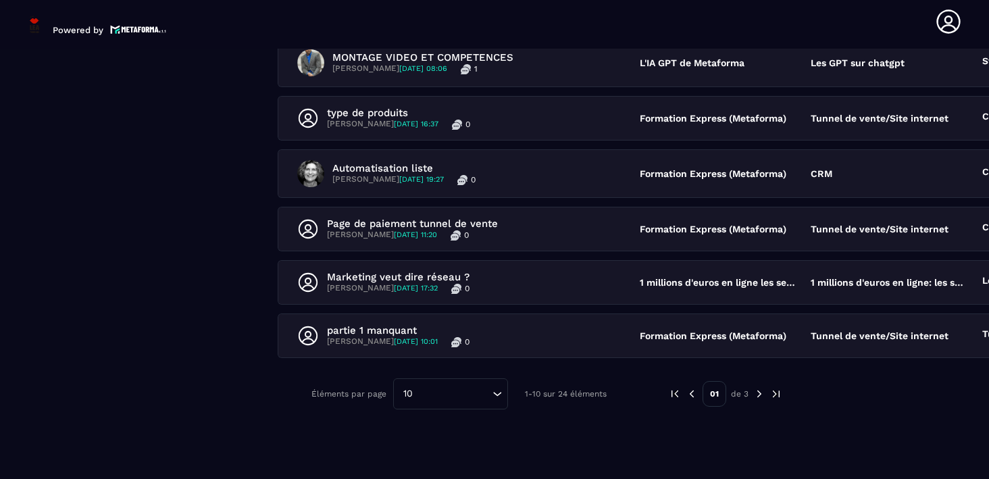
scroll to position [461, 0]
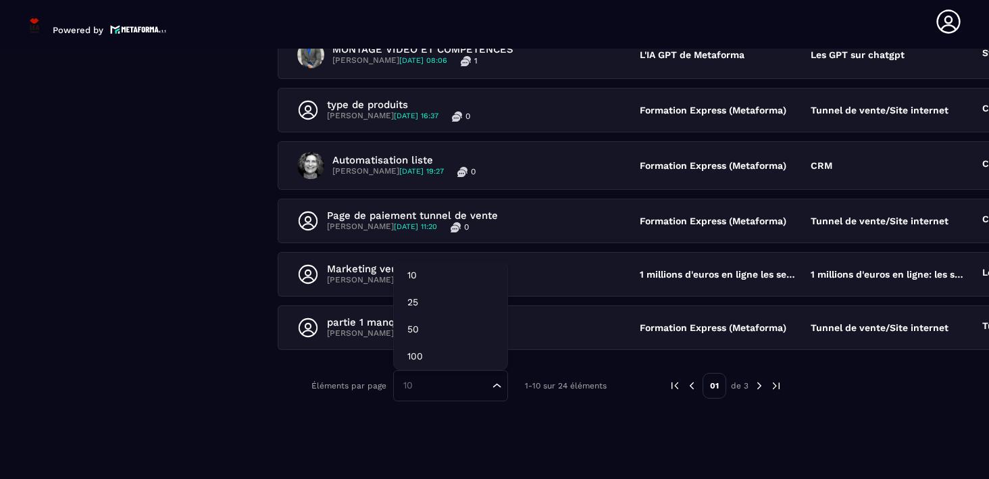
click at [442, 378] on input "Search for option" at bounding box center [443, 385] width 90 height 15
click at [431, 322] on p "50" at bounding box center [450, 329] width 86 height 14
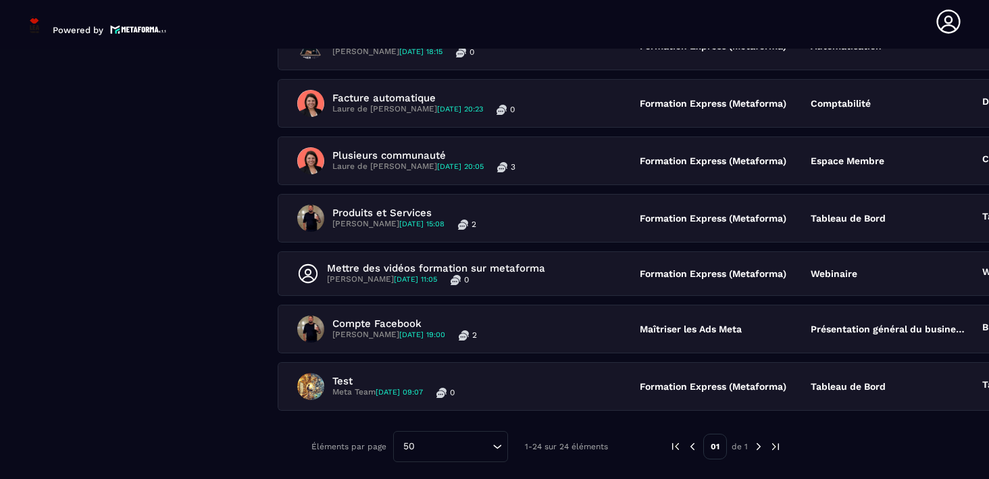
scroll to position [1194, 0]
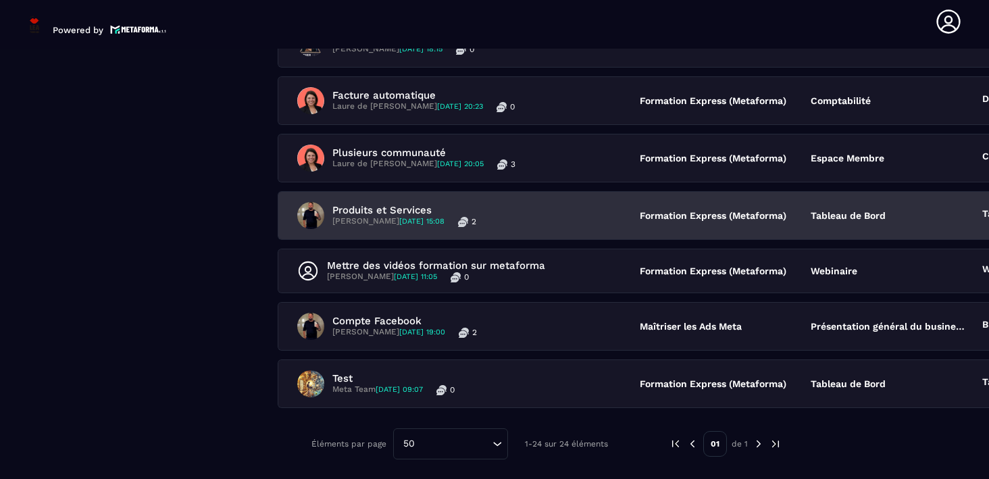
click at [385, 209] on p "Produits et Services" at bounding box center [404, 210] width 144 height 12
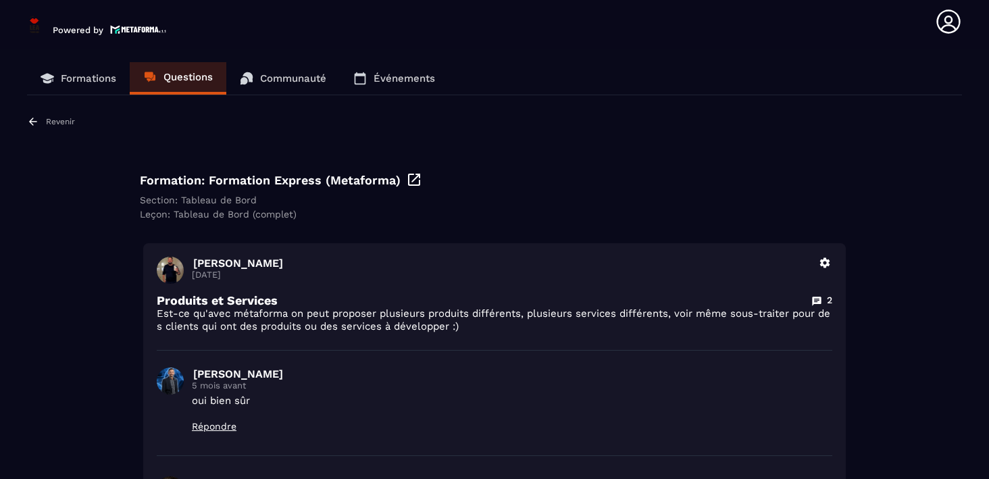
click at [55, 122] on p "Revenir" at bounding box center [60, 121] width 29 height 9
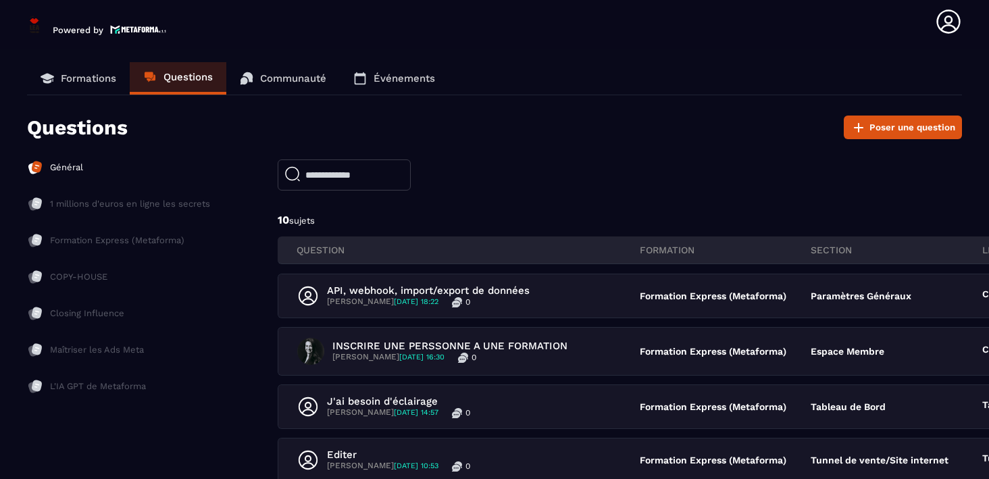
scroll to position [461, 0]
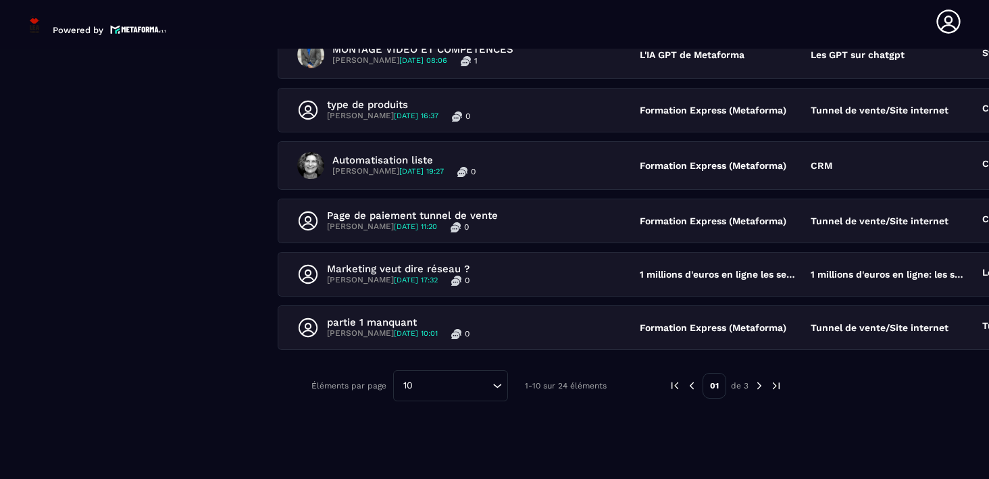
click at [753, 386] on img at bounding box center [759, 385] width 12 height 12
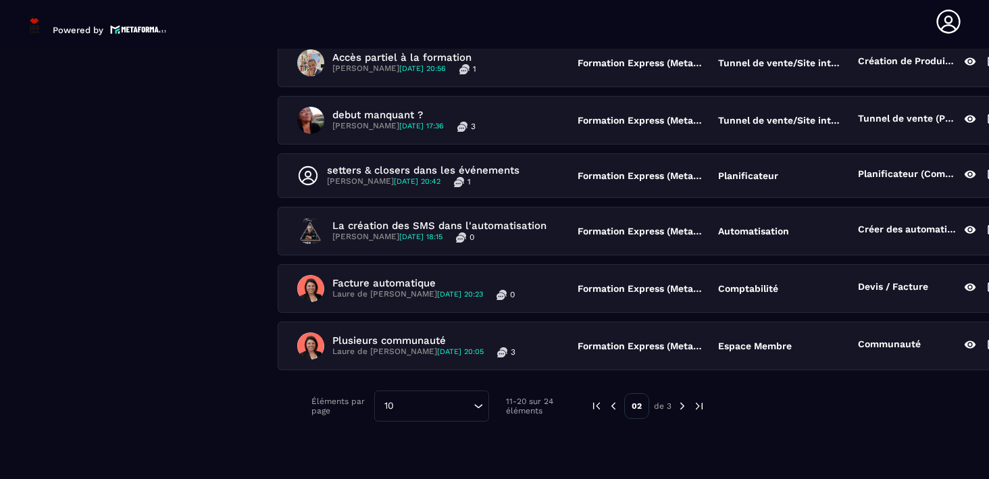
click at [676, 401] on img at bounding box center [682, 406] width 12 height 12
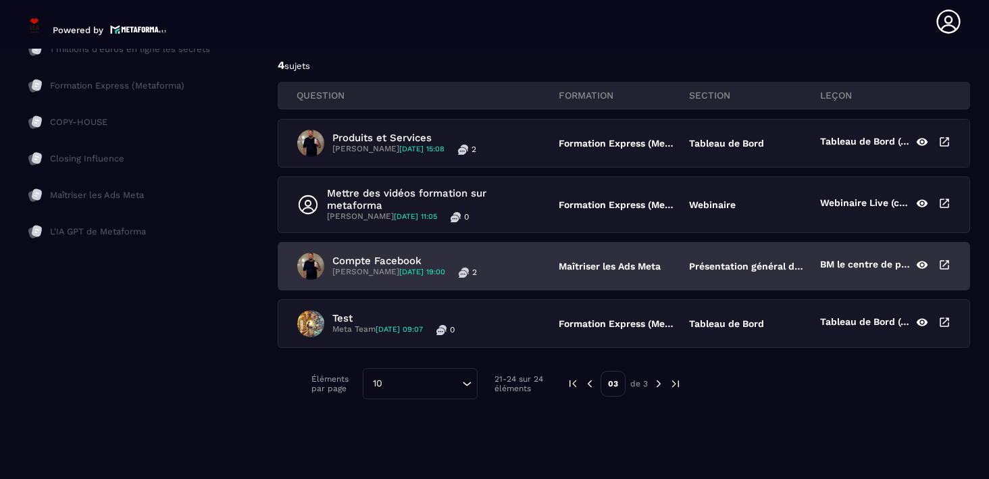
click at [373, 255] on p "Compte Facebook" at bounding box center [404, 261] width 145 height 12
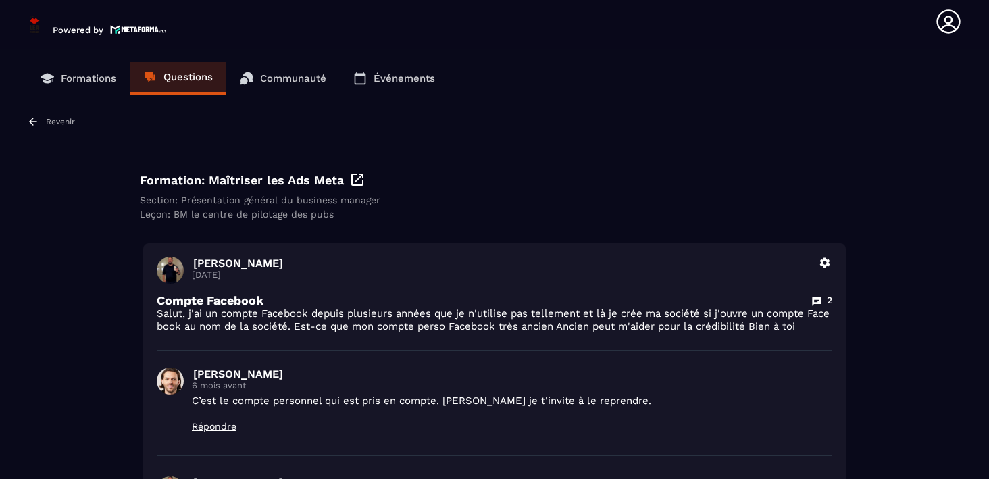
click at [41, 116] on div "Revenir" at bounding box center [51, 121] width 48 height 12
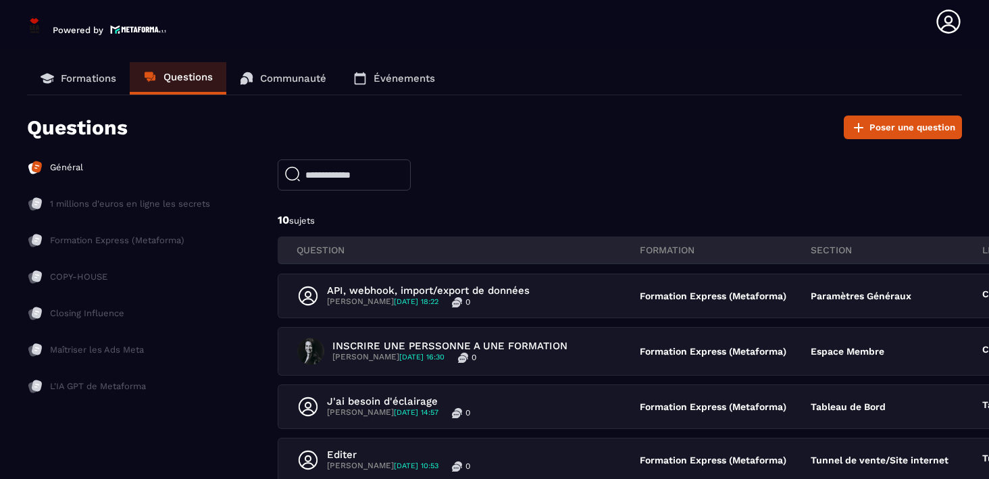
click at [402, 77] on p "Événements" at bounding box center [403, 78] width 61 height 12
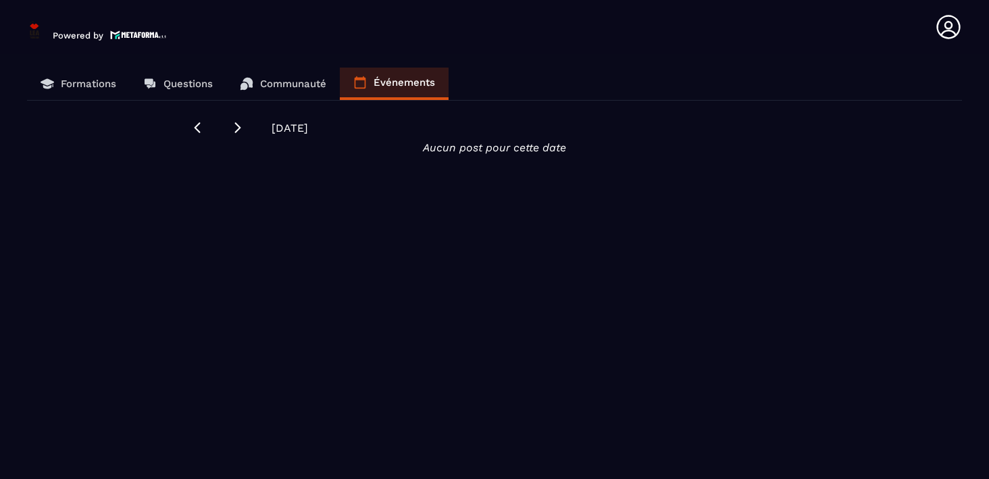
click at [296, 83] on p "Communauté" at bounding box center [293, 84] width 66 height 12
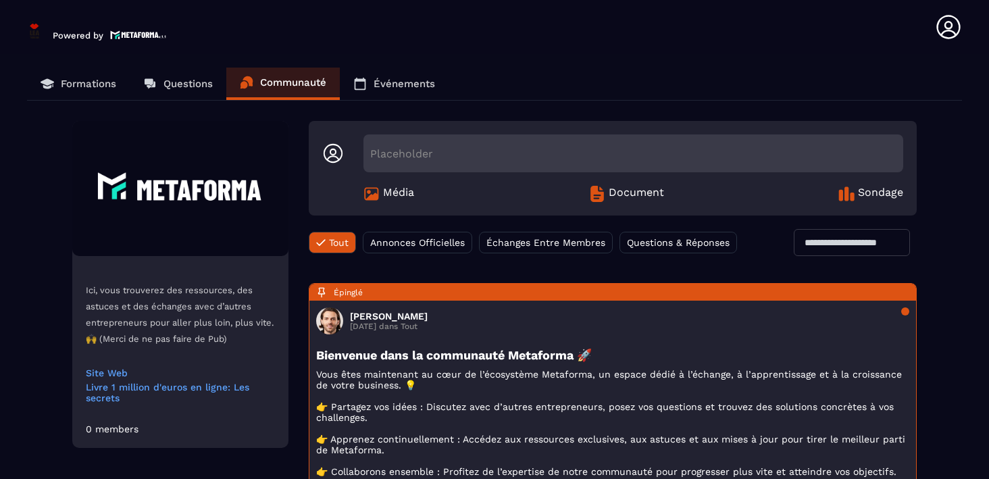
click at [808, 242] on input "text" at bounding box center [851, 242] width 116 height 27
click at [678, 236] on div "Questions & Réponses" at bounding box center [677, 243] width 117 height 22
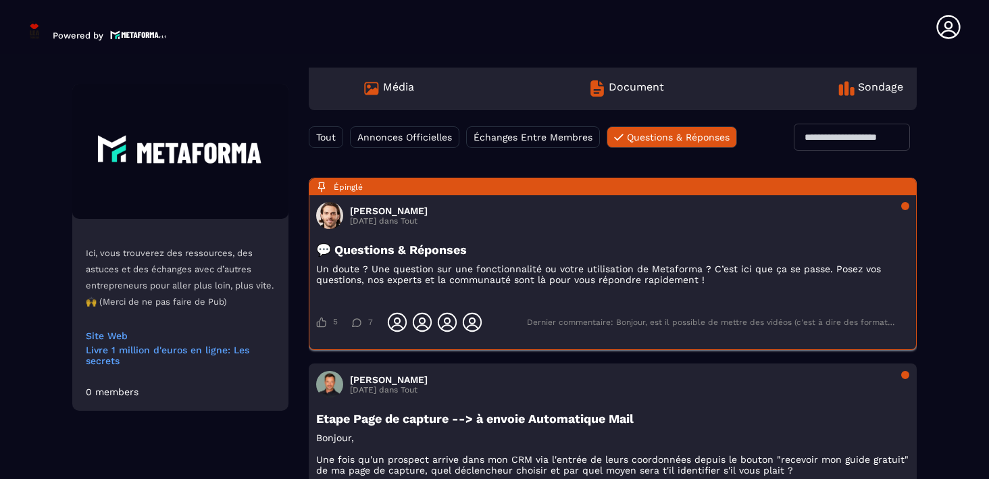
scroll to position [111, 0]
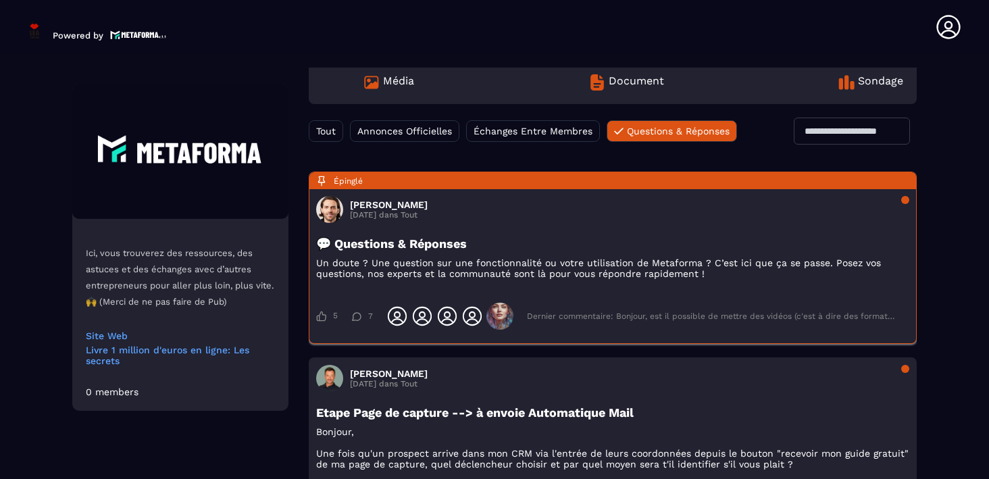
click at [490, 273] on p "Un doute ? Une question sur une fonctionnalité ou votre utilisation de Metaform…" at bounding box center [612, 268] width 593 height 22
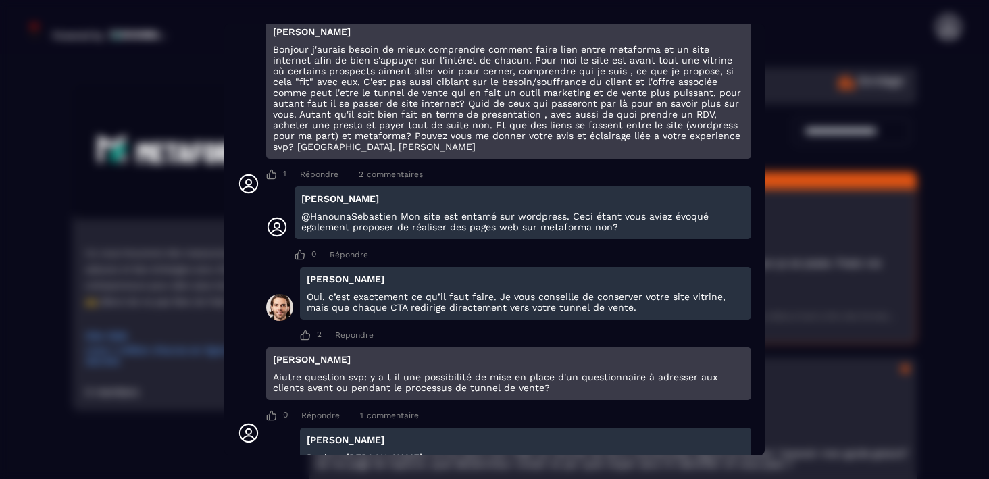
scroll to position [511, 0]
click at [398, 178] on span "commentaires" at bounding box center [395, 173] width 56 height 9
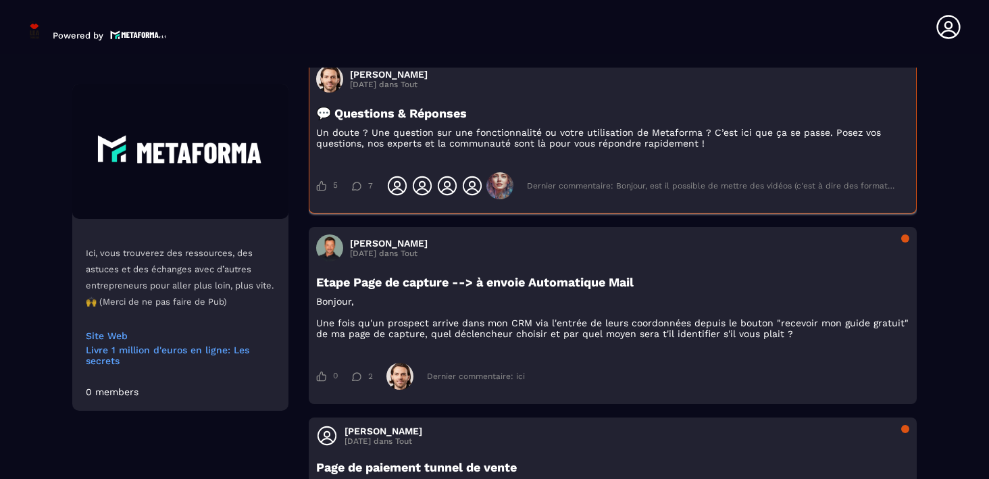
scroll to position [242, 0]
click at [469, 327] on p "Bonjour, Une fois qu'un prospect arrive dans mon CRM via l'entrée de leurs coor…" at bounding box center [612, 316] width 593 height 43
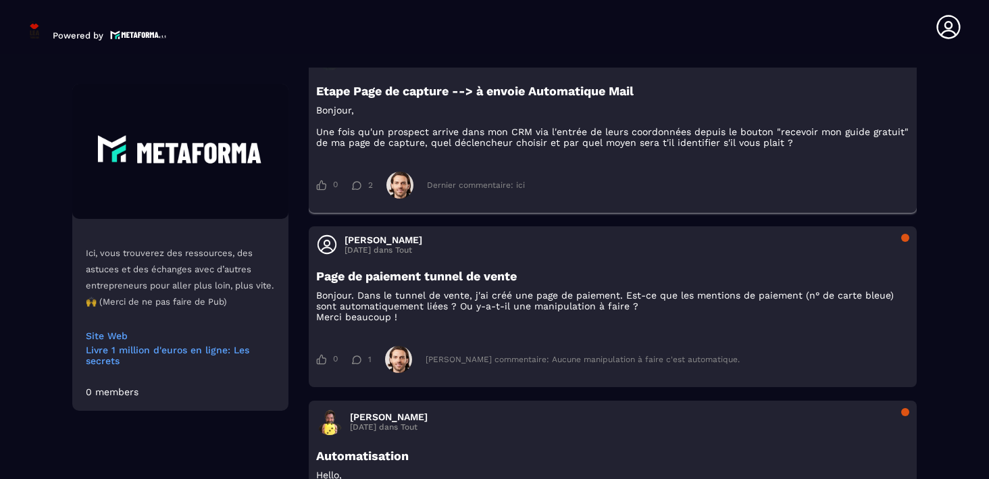
scroll to position [436, 0]
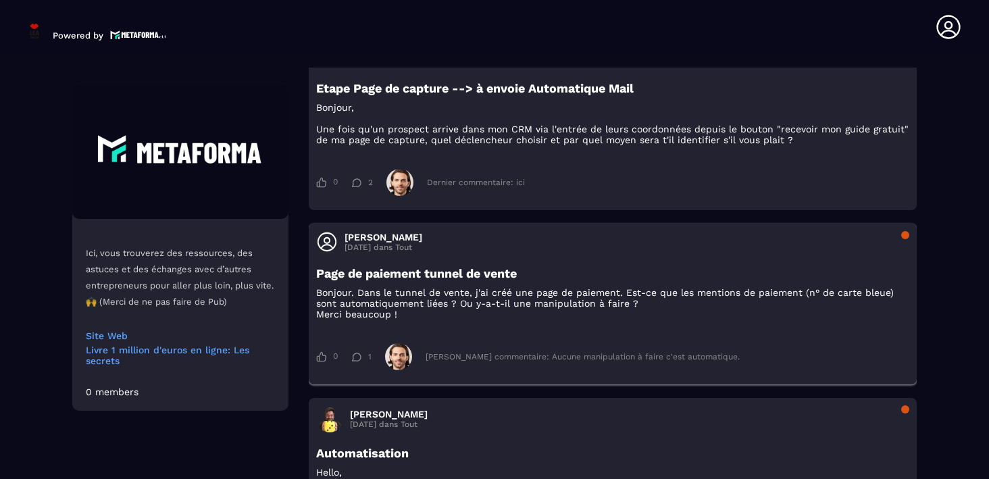
click at [614, 306] on p "Bonjour. Dans le tunnel de vente, j'ai créé une page de paiement. Est-ce que le…" at bounding box center [612, 303] width 593 height 32
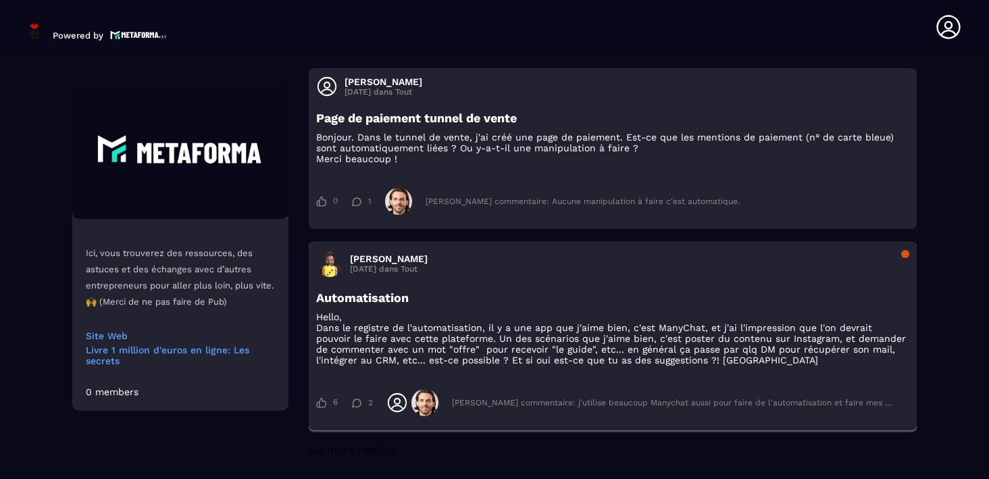
scroll to position [592, 0]
click at [580, 353] on p "Hello, Dans le registre de l'automatisation, il y a une app que j'aime bien, c'…" at bounding box center [612, 338] width 593 height 54
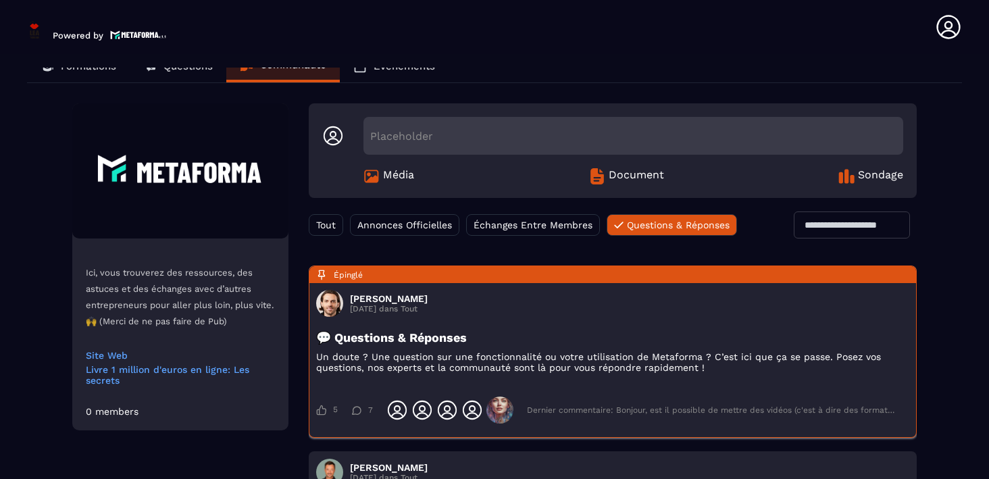
scroll to position [0, 0]
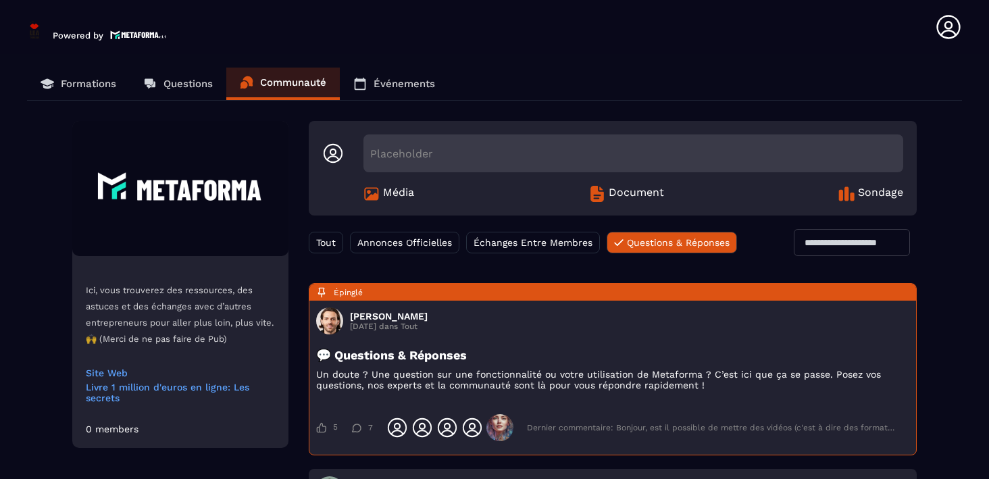
click at [524, 244] on span "Échanges Entre Membres" at bounding box center [532, 242] width 119 height 11
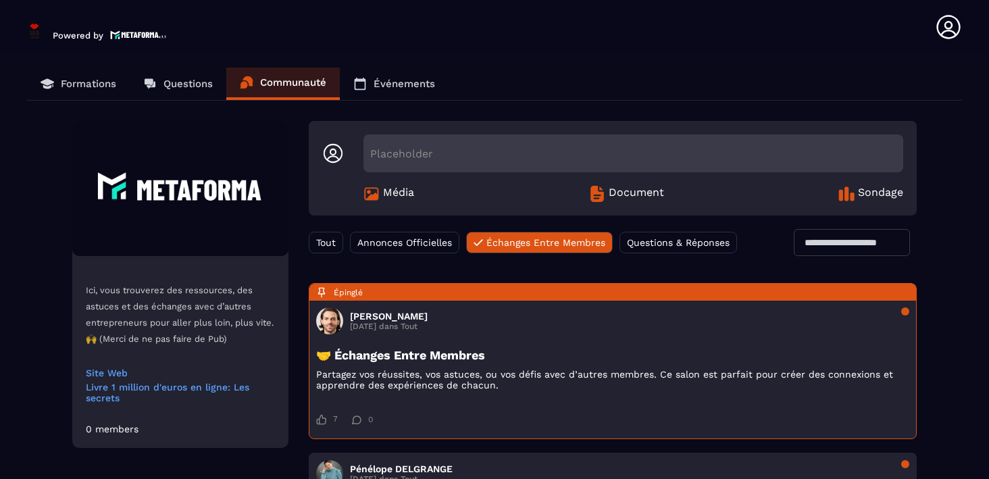
click at [429, 241] on span "Annonces Officielles" at bounding box center [404, 242] width 95 height 11
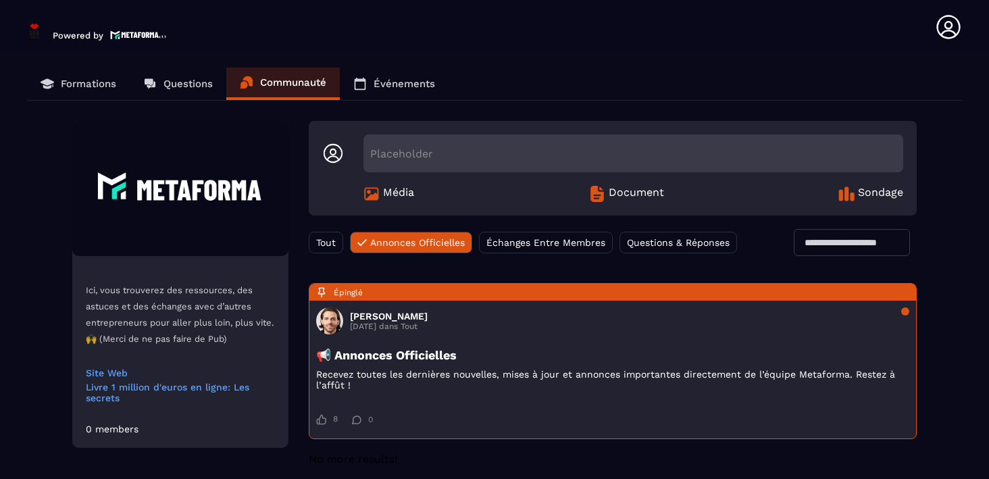
click at [322, 240] on span "Tout" at bounding box center [326, 242] width 20 height 11
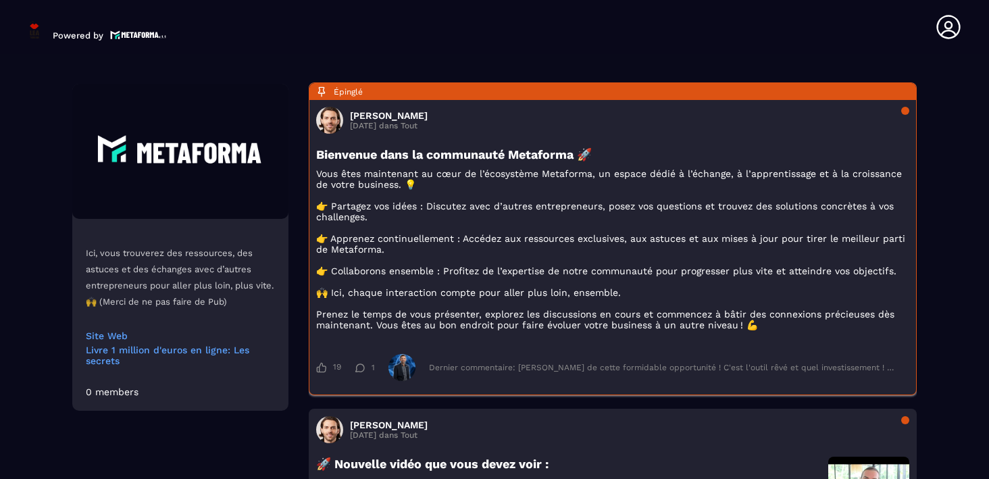
scroll to position [204, 0]
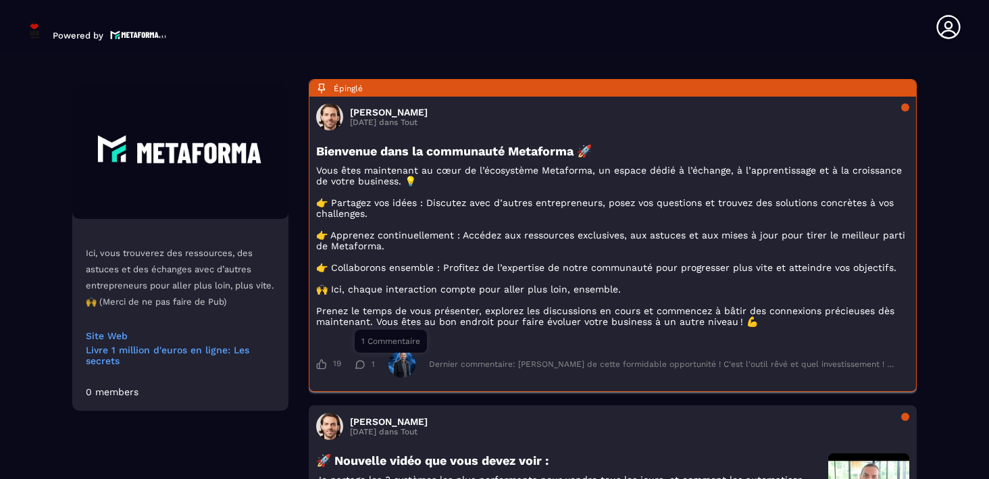
click at [360, 369] on icon at bounding box center [360, 364] width 10 height 9
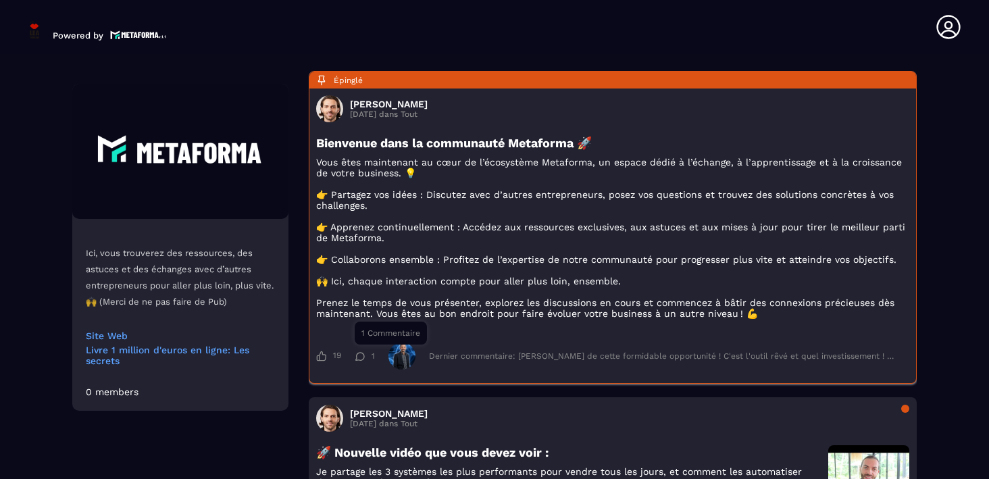
click at [361, 361] on icon at bounding box center [360, 356] width 10 height 9
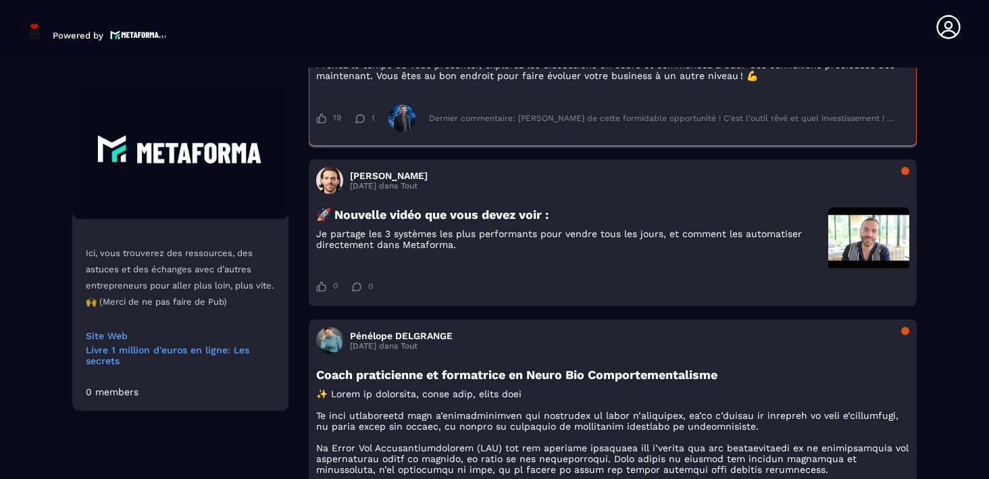
scroll to position [450, 0]
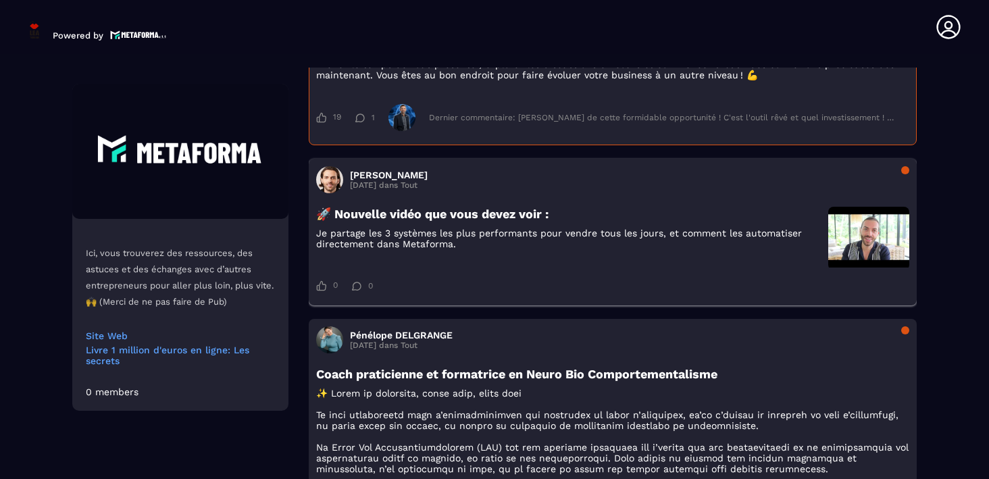
click at [509, 249] on p "Je partage les 3 systèmes les plus performants pour vendre tous les jours, et c…" at bounding box center [568, 239] width 505 height 22
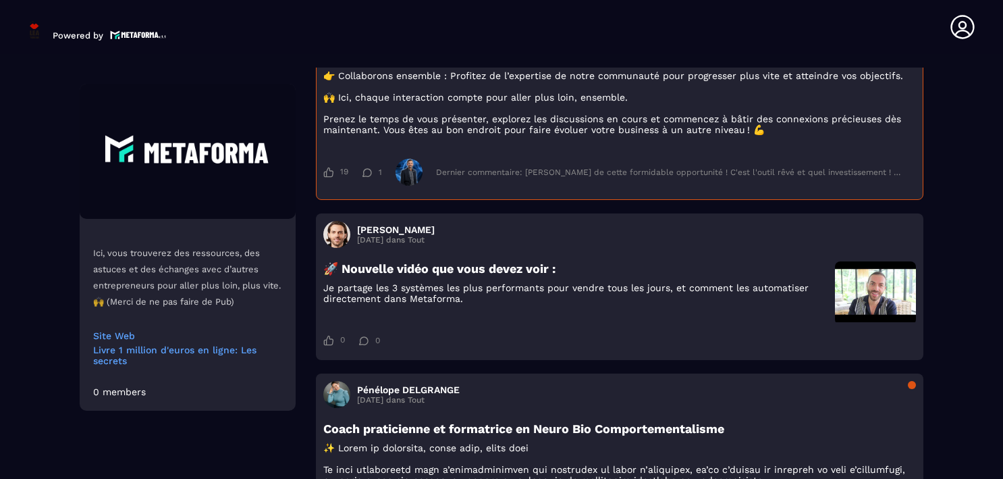
scroll to position [0, 0]
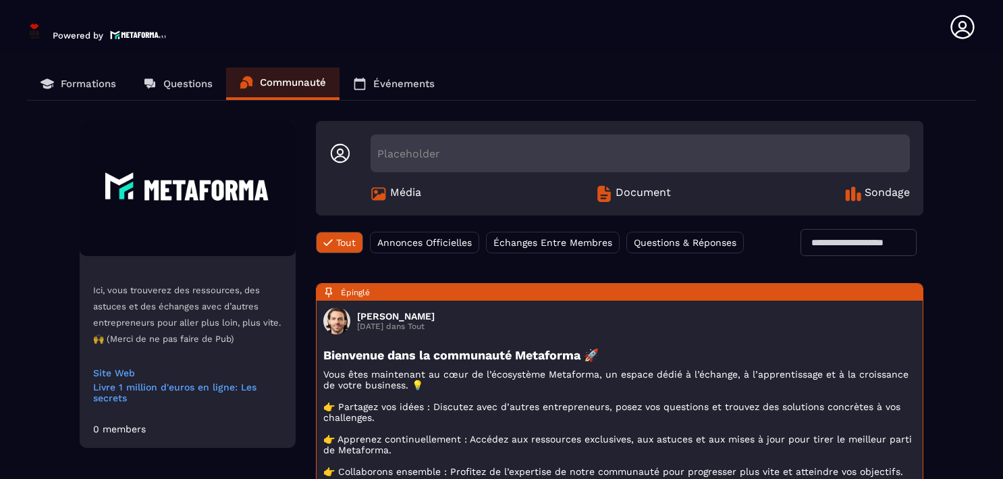
click at [92, 74] on link "Formations" at bounding box center [78, 84] width 103 height 32
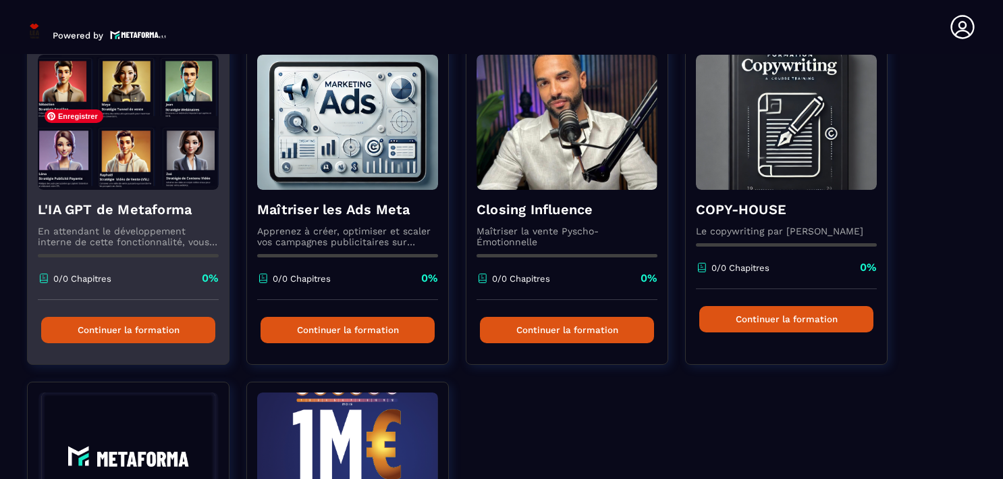
scroll to position [123, 0]
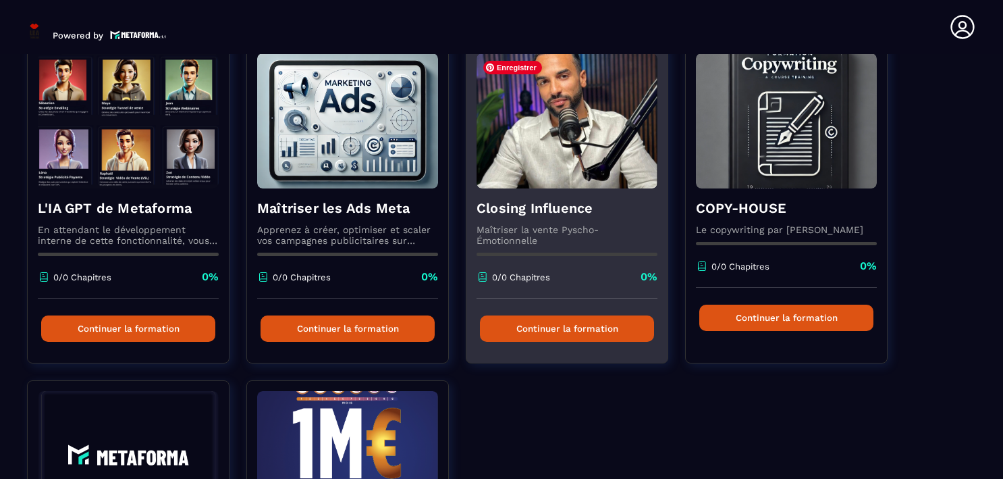
click at [572, 165] on img at bounding box center [567, 120] width 181 height 135
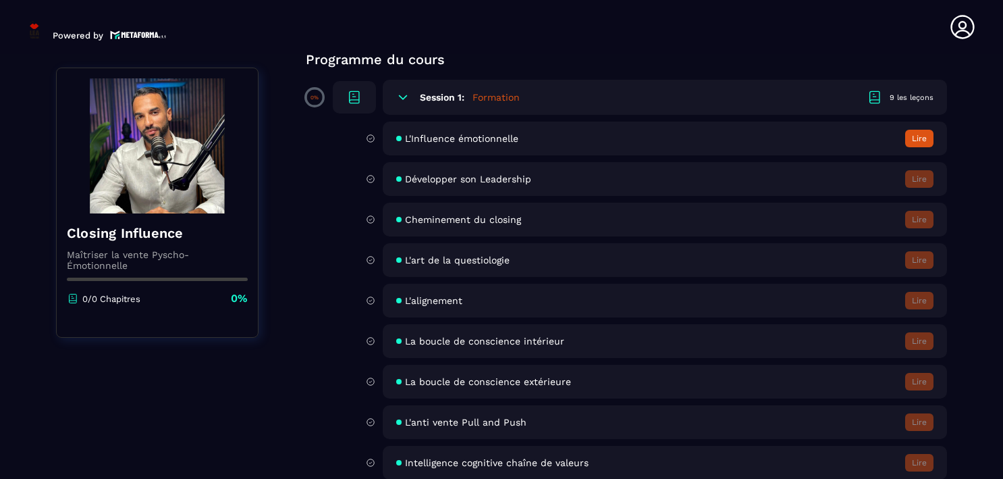
scroll to position [139, 0]
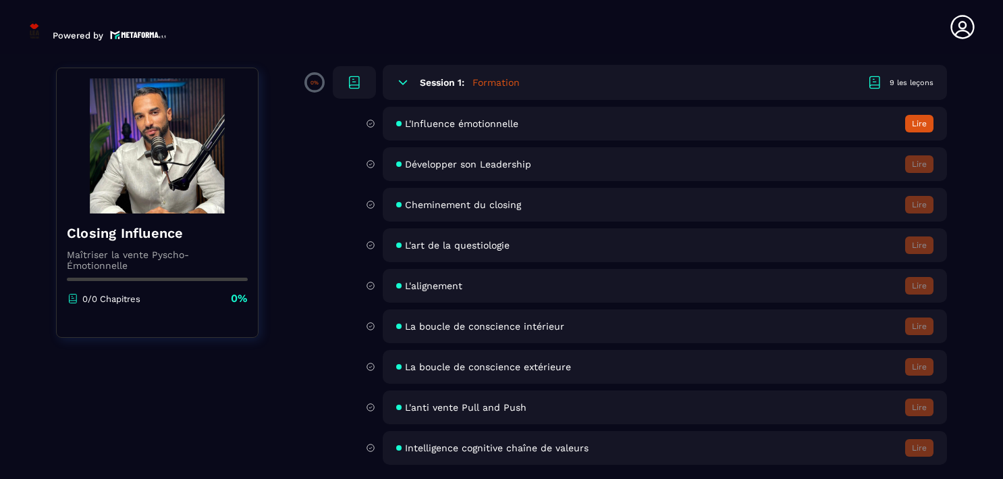
click at [413, 88] on div "Session 1: Formation 9 les leçons" at bounding box center [665, 82] width 565 height 35
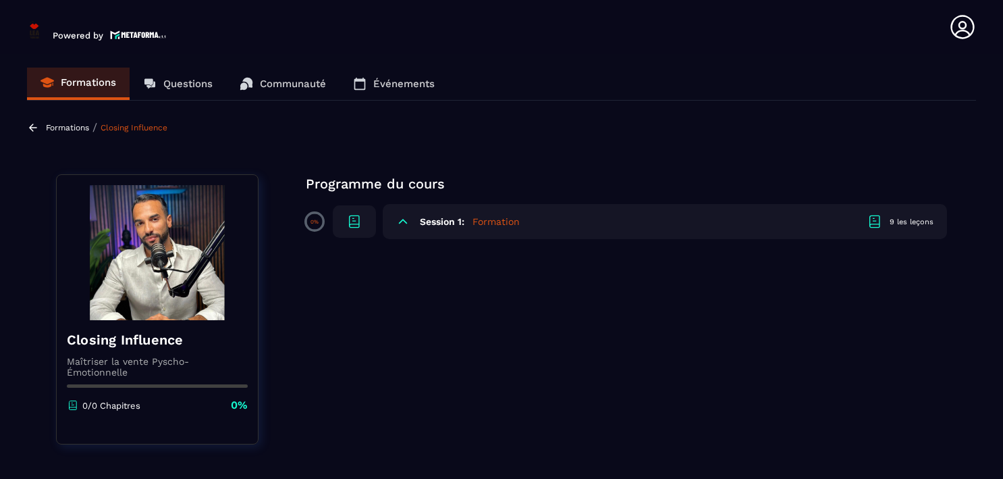
scroll to position [0, 0]
click at [390, 224] on div "Session 1: Formation 9 les leçons" at bounding box center [665, 221] width 565 height 35
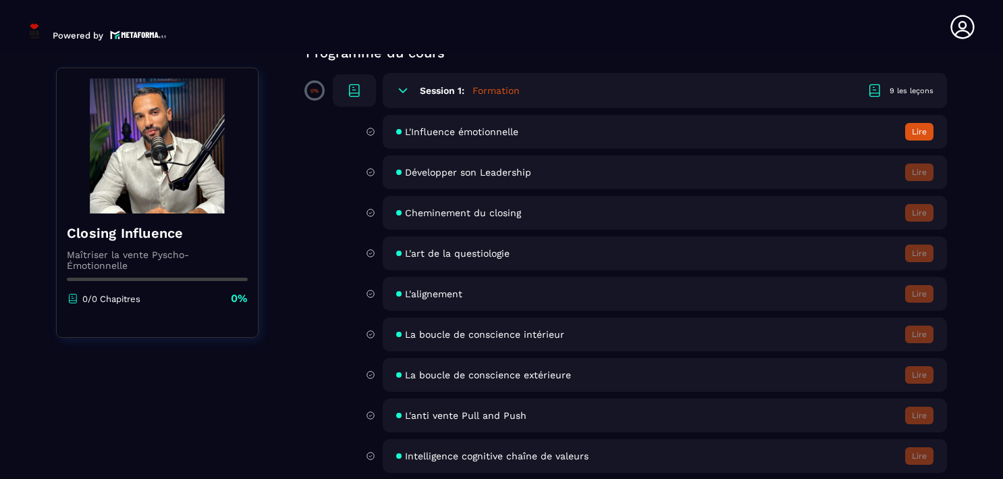
scroll to position [139, 0]
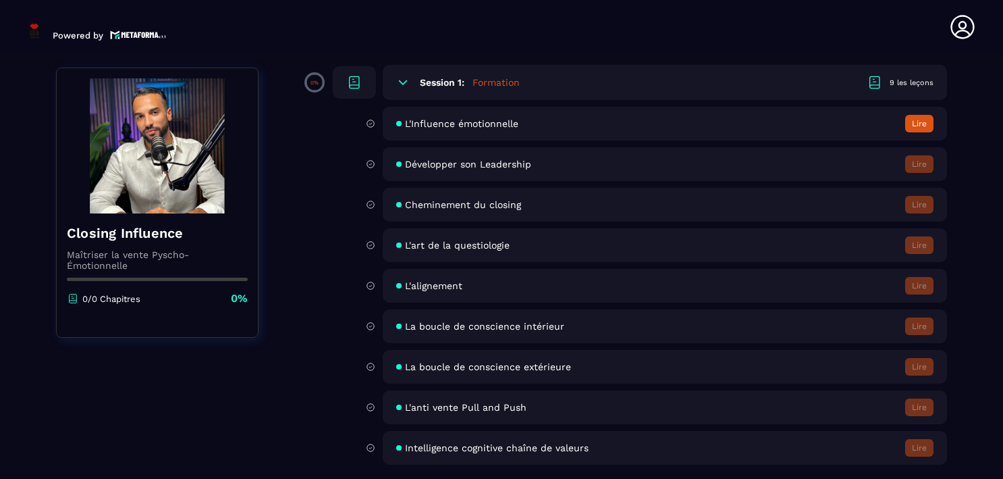
click at [432, 125] on span "L'Influence émotionnelle" at bounding box center [461, 123] width 113 height 11
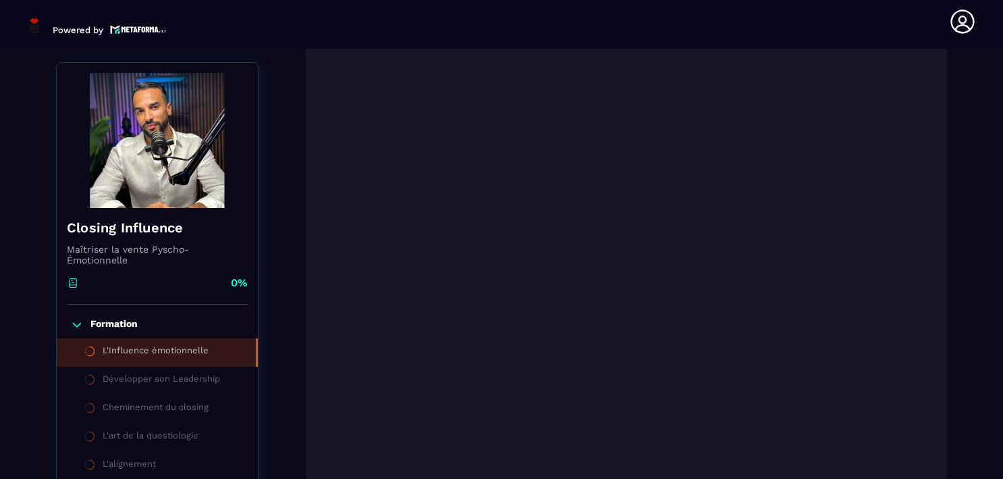
scroll to position [262, 0]
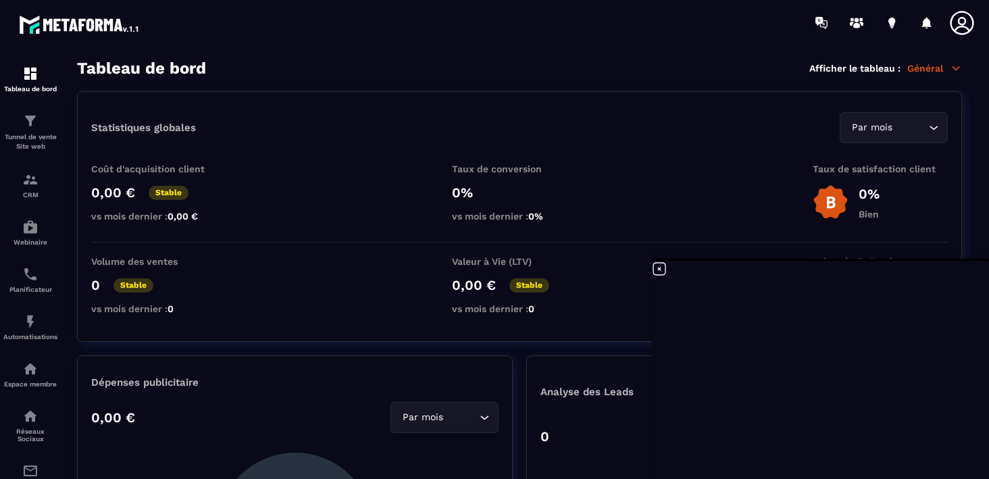
scroll to position [142, 0]
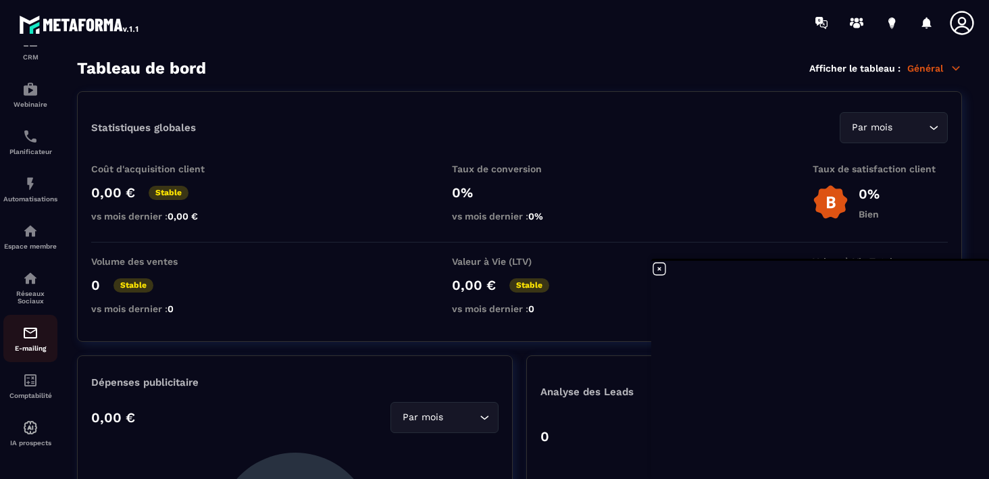
click at [31, 327] on img at bounding box center [30, 333] width 16 height 16
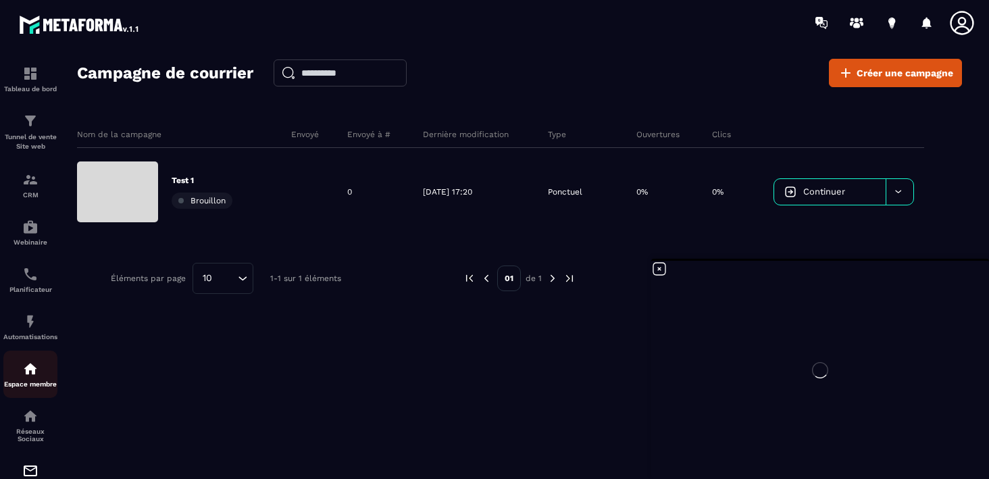
scroll to position [142, 0]
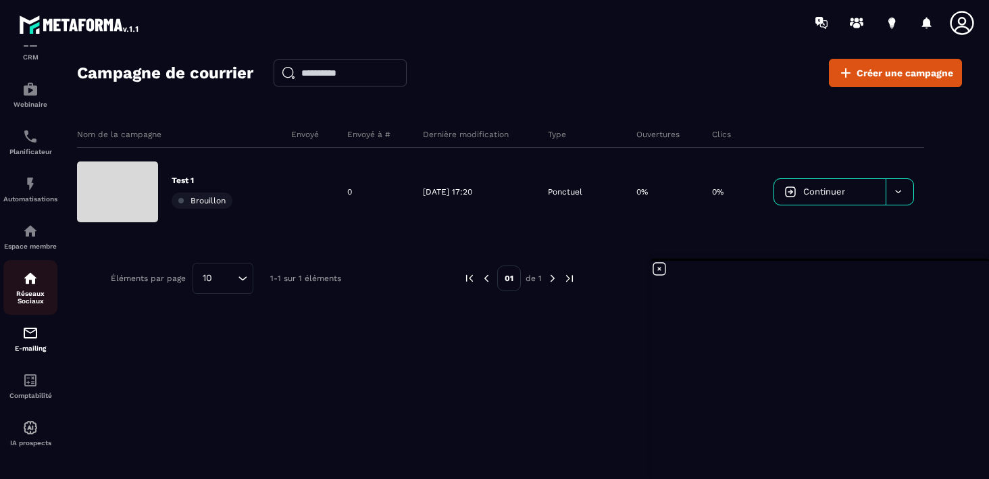
click at [30, 284] on img at bounding box center [30, 278] width 16 height 16
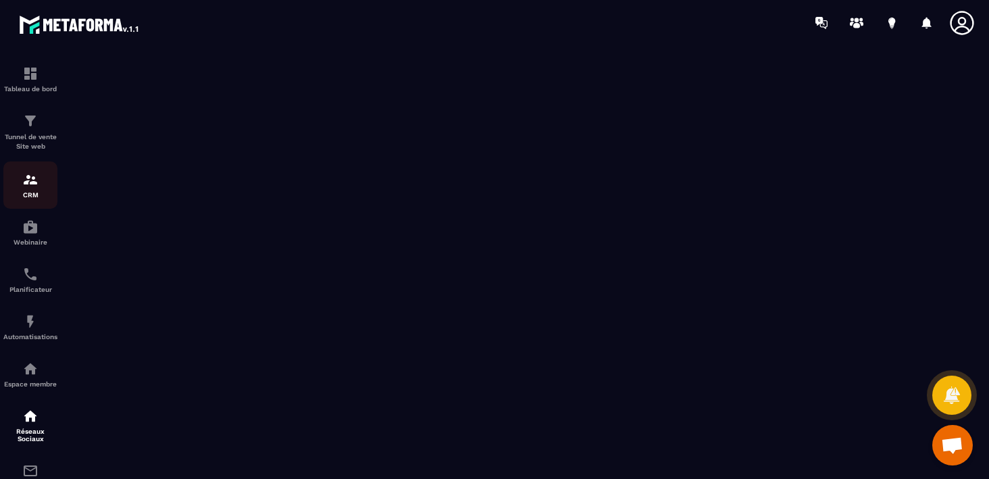
click at [40, 179] on div "CRM" at bounding box center [30, 185] width 54 height 27
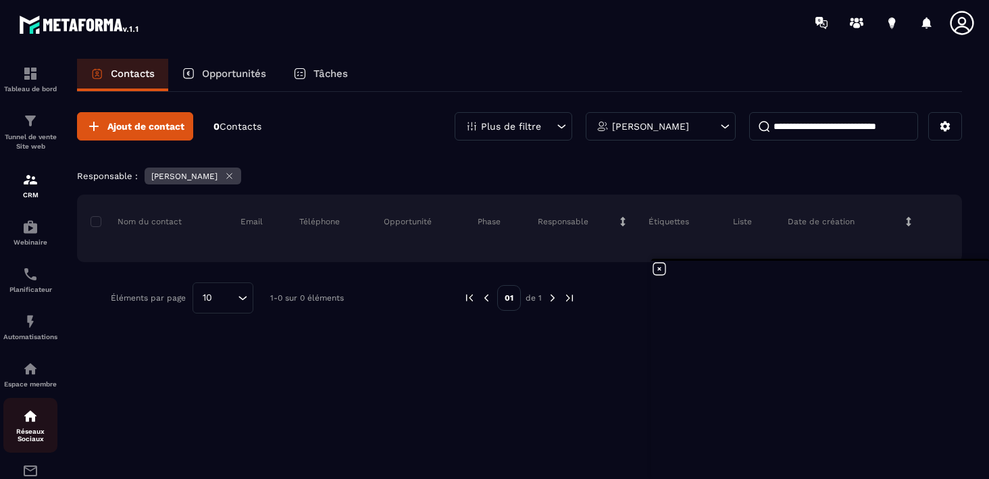
click at [22, 435] on p "Réseaux Sociaux" at bounding box center [30, 434] width 54 height 15
